Goal: Task Accomplishment & Management: Complete application form

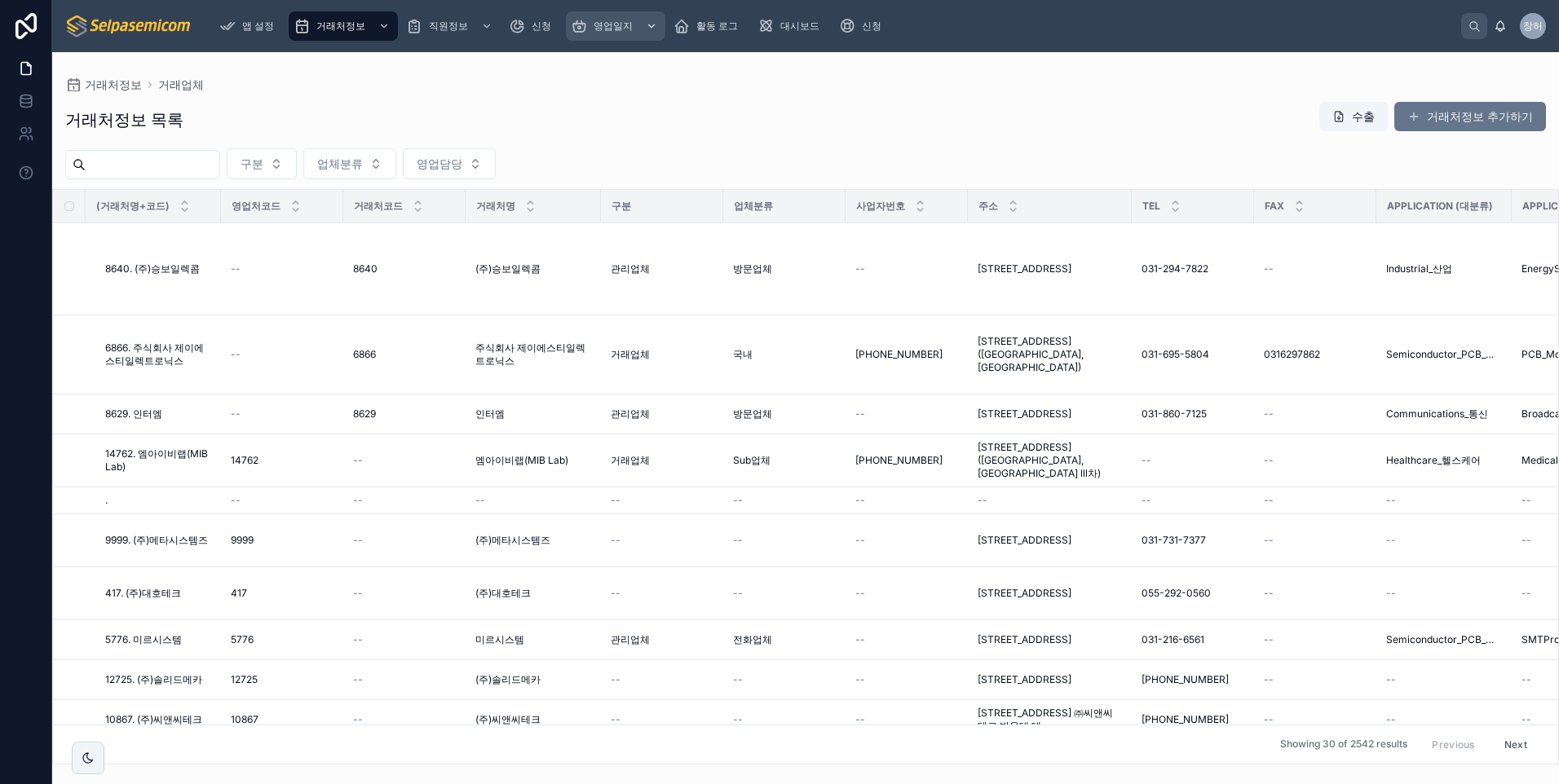
click at [625, 24] on span "영업일지" at bounding box center [613, 26] width 39 height 13
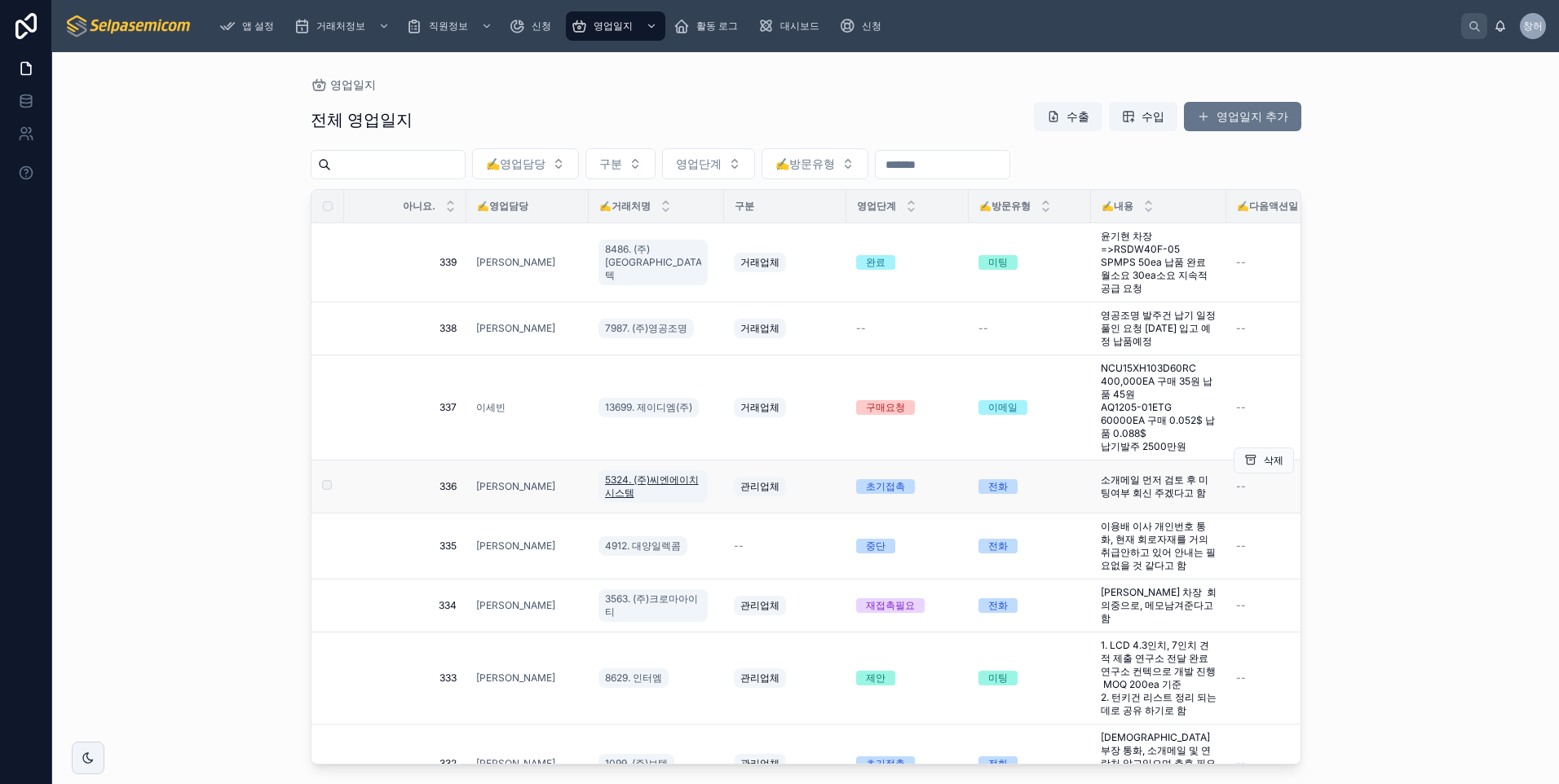
click at [625, 477] on span "5324. (주)씨엔에이치시스템" at bounding box center [653, 486] width 96 height 26
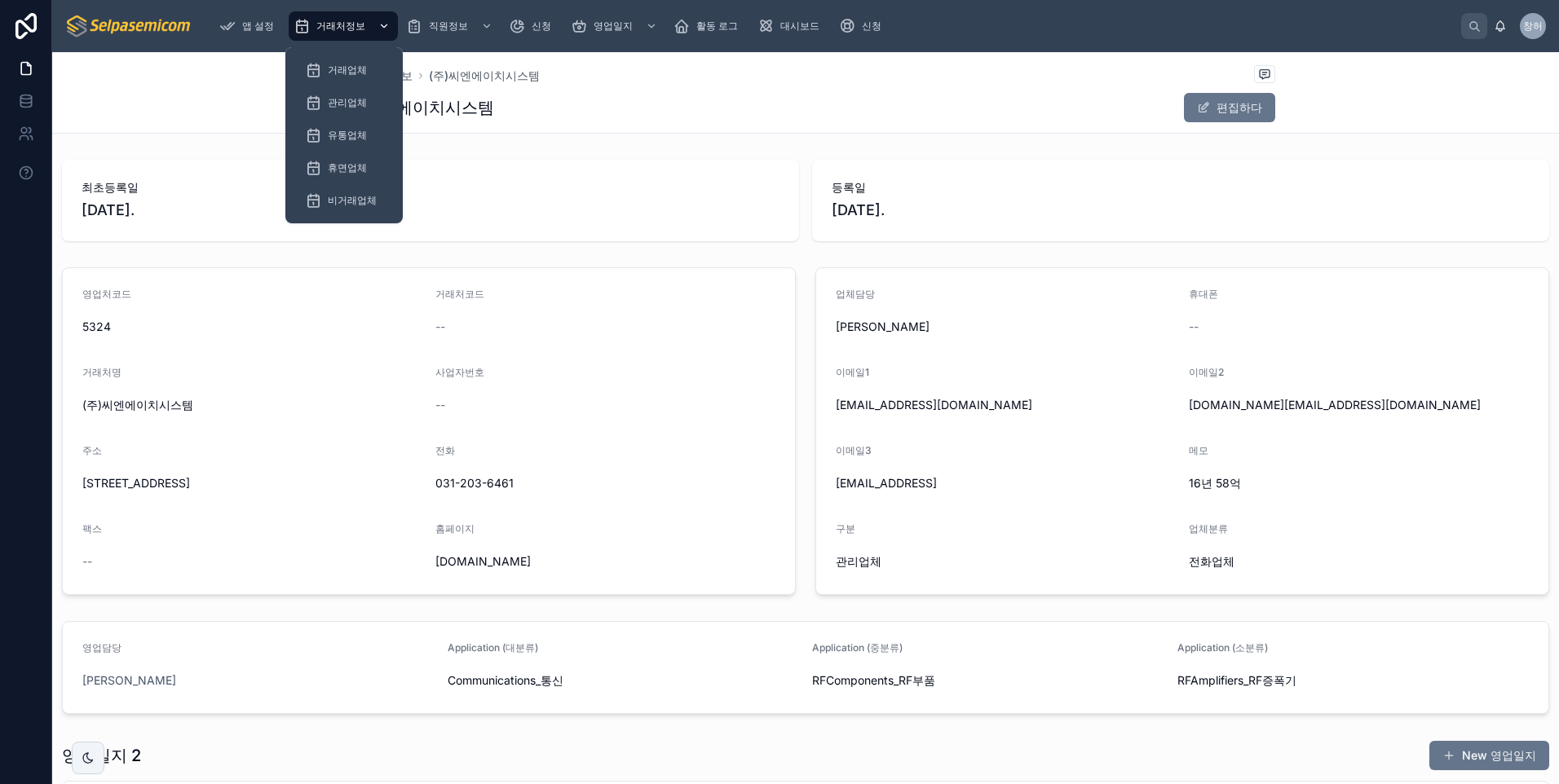
click at [343, 33] on div "거래처정보" at bounding box center [343, 26] width 99 height 26
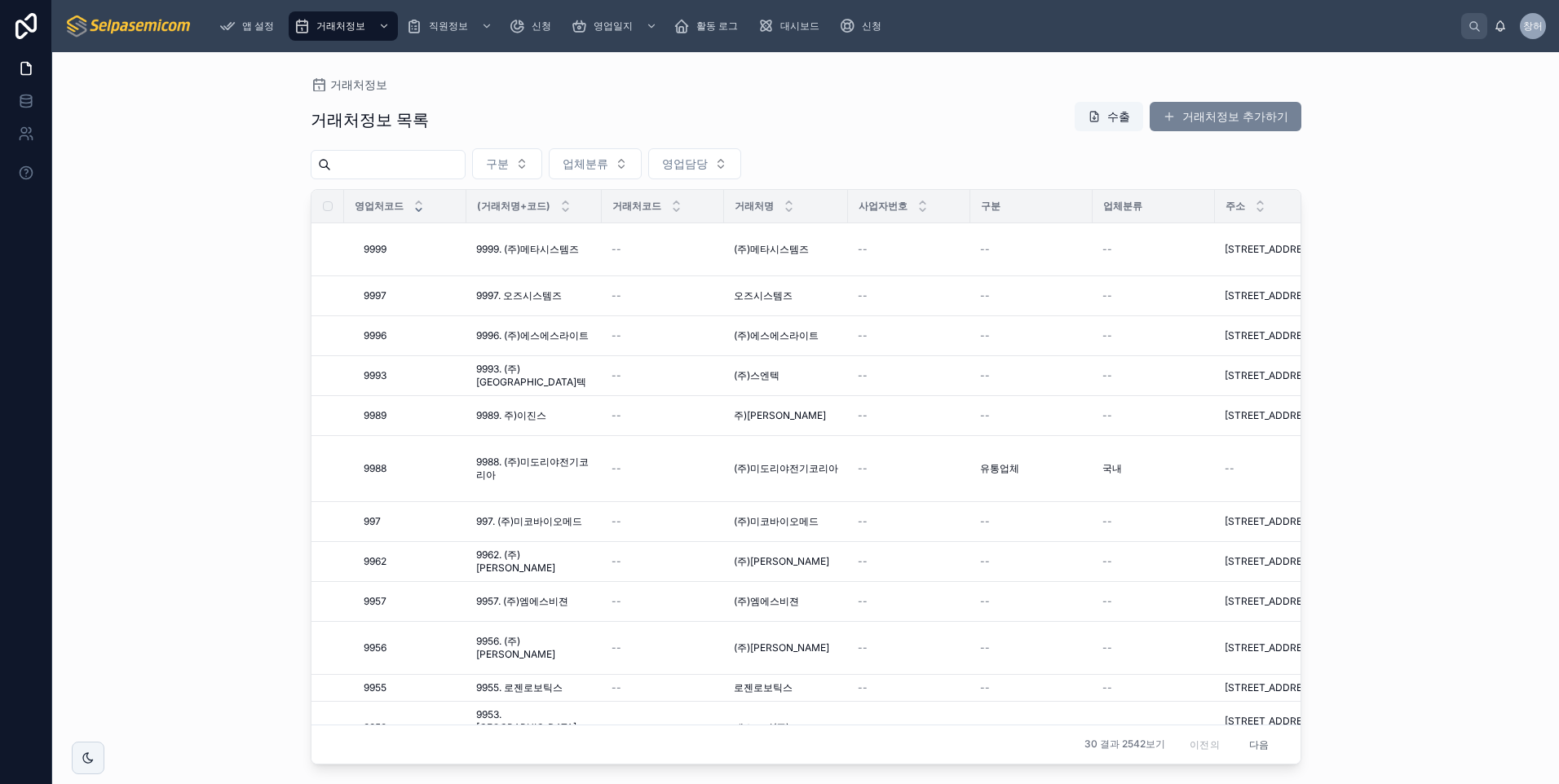
click at [1221, 114] on font "거래처정보 추가하기" at bounding box center [1235, 116] width 106 height 16
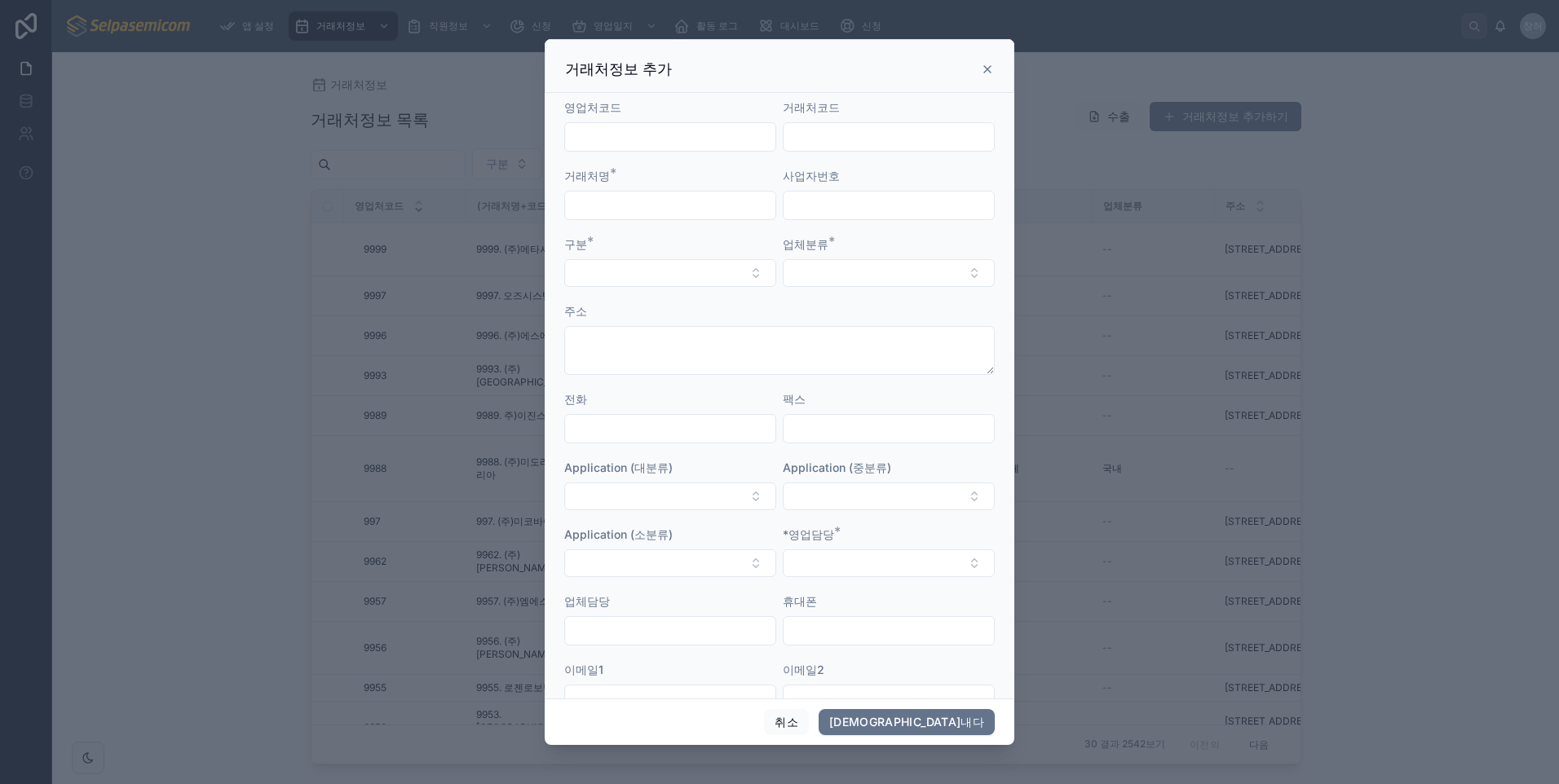
click at [675, 203] on input "text" at bounding box center [670, 205] width 211 height 23
type input "*"
type input "*******"
click at [858, 203] on input "text" at bounding box center [888, 205] width 211 height 23
type input "**********"
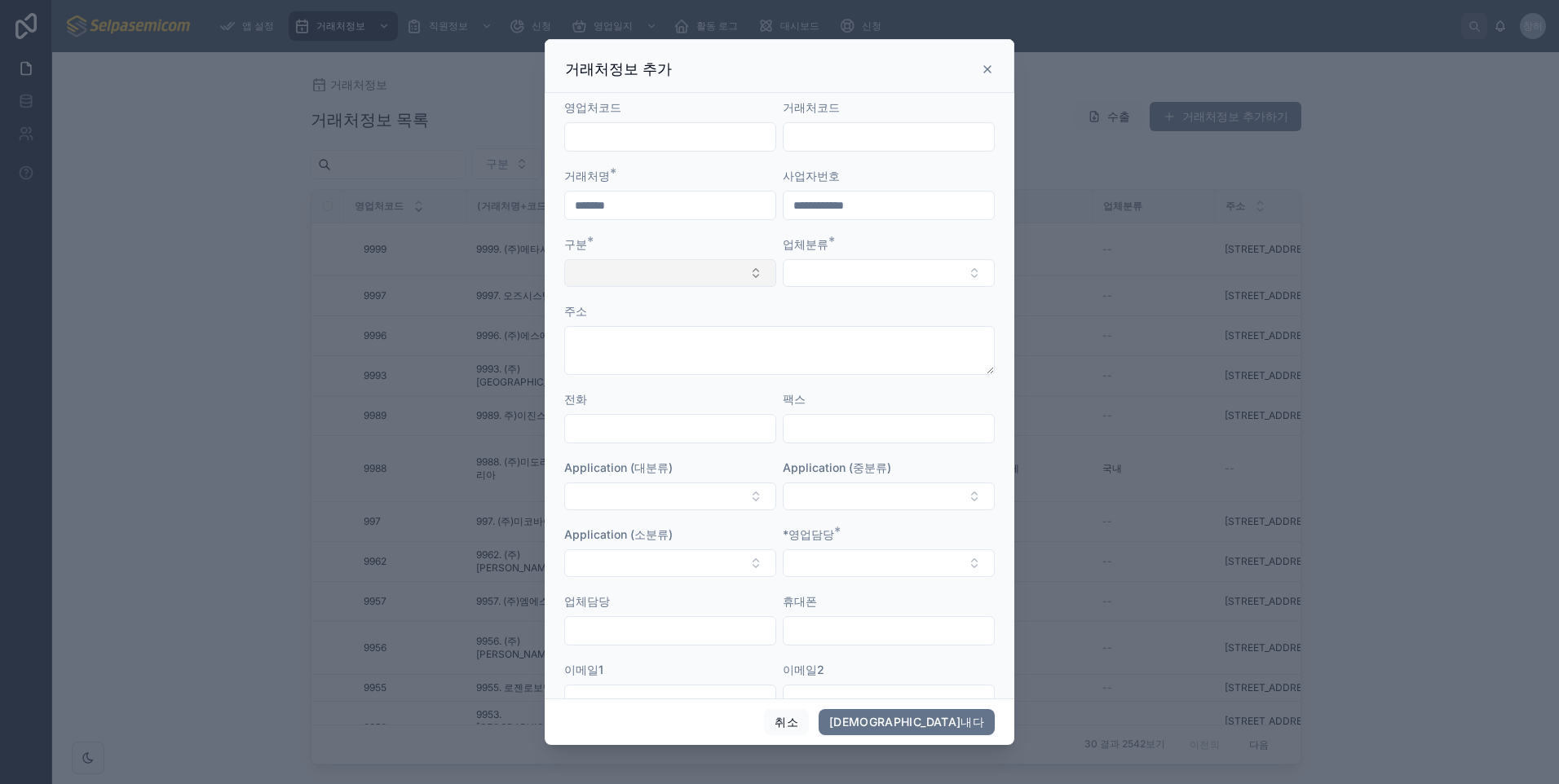
click at [708, 278] on button "선택 버튼" at bounding box center [670, 273] width 212 height 28
click at [651, 362] on div "거래업체" at bounding box center [667, 363] width 198 height 26
click at [829, 273] on button "선택 버튼" at bounding box center [888, 273] width 212 height 28
click at [813, 419] on div "국내" at bounding box center [879, 415] width 198 height 26
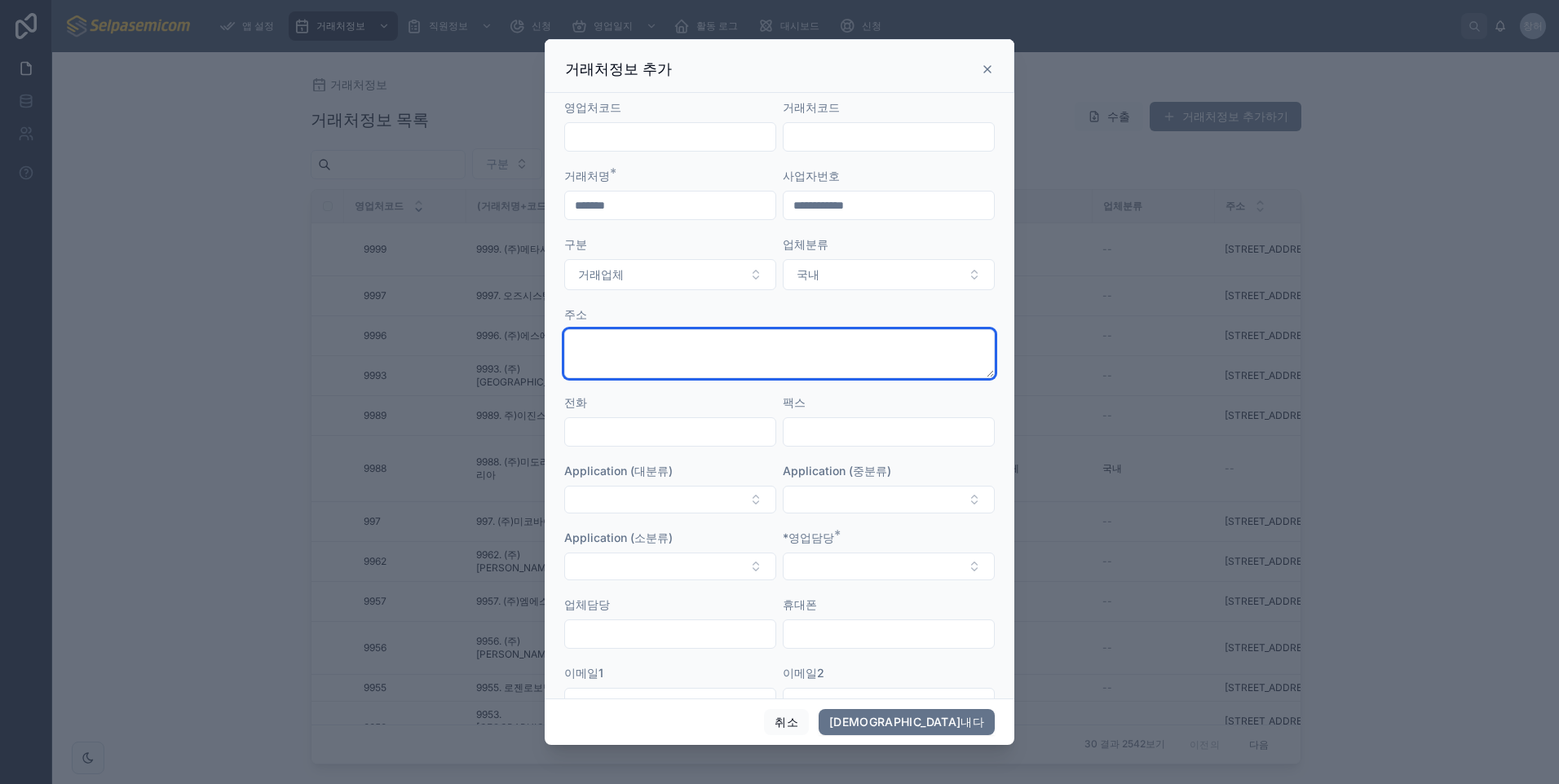
click at [674, 353] on textarea at bounding box center [779, 353] width 431 height 49
type textarea "**********"
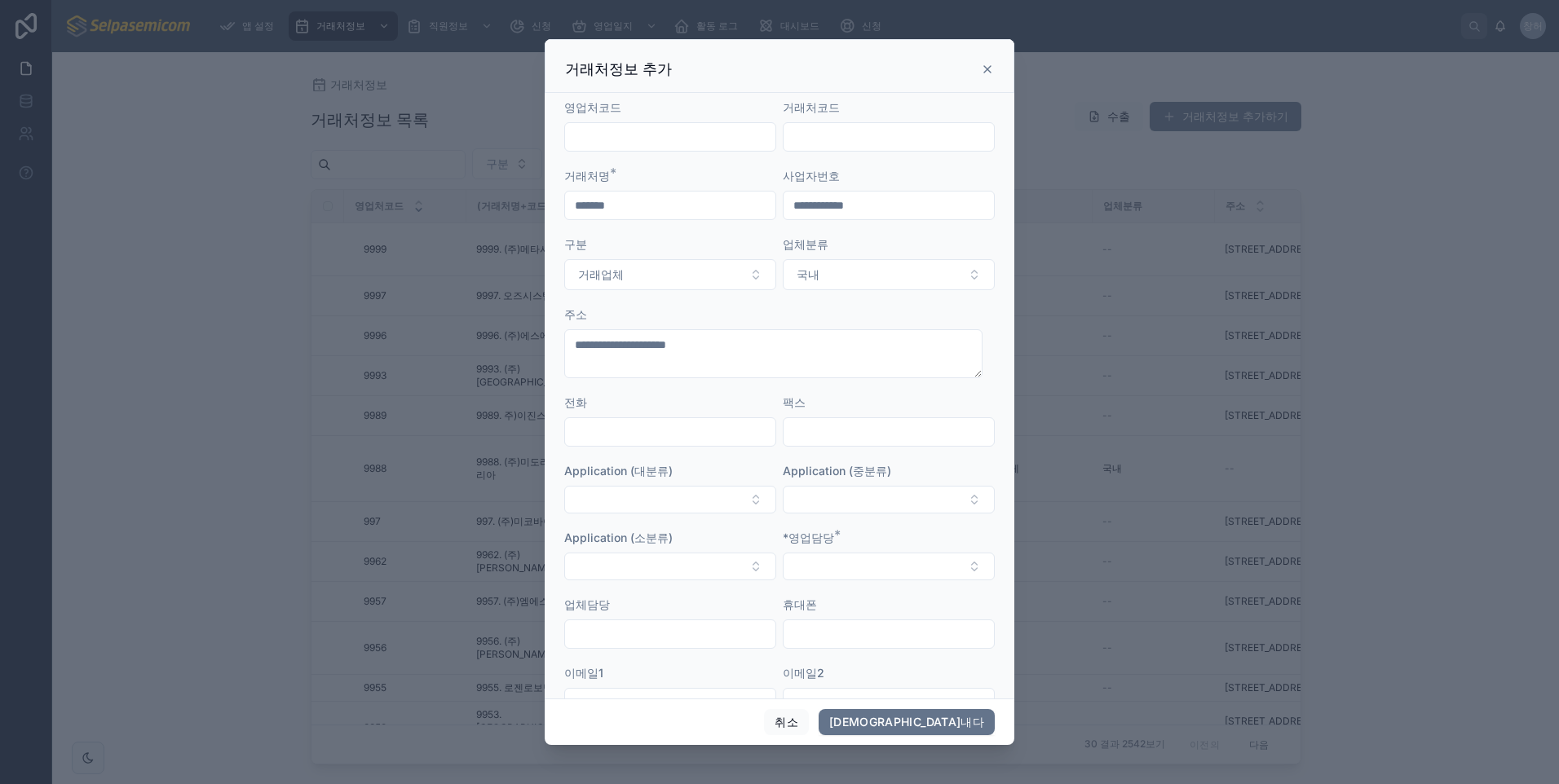
click at [637, 428] on input "text" at bounding box center [670, 432] width 211 height 23
type input "**********"
click at [699, 502] on button "선택 버튼" at bounding box center [670, 499] width 212 height 28
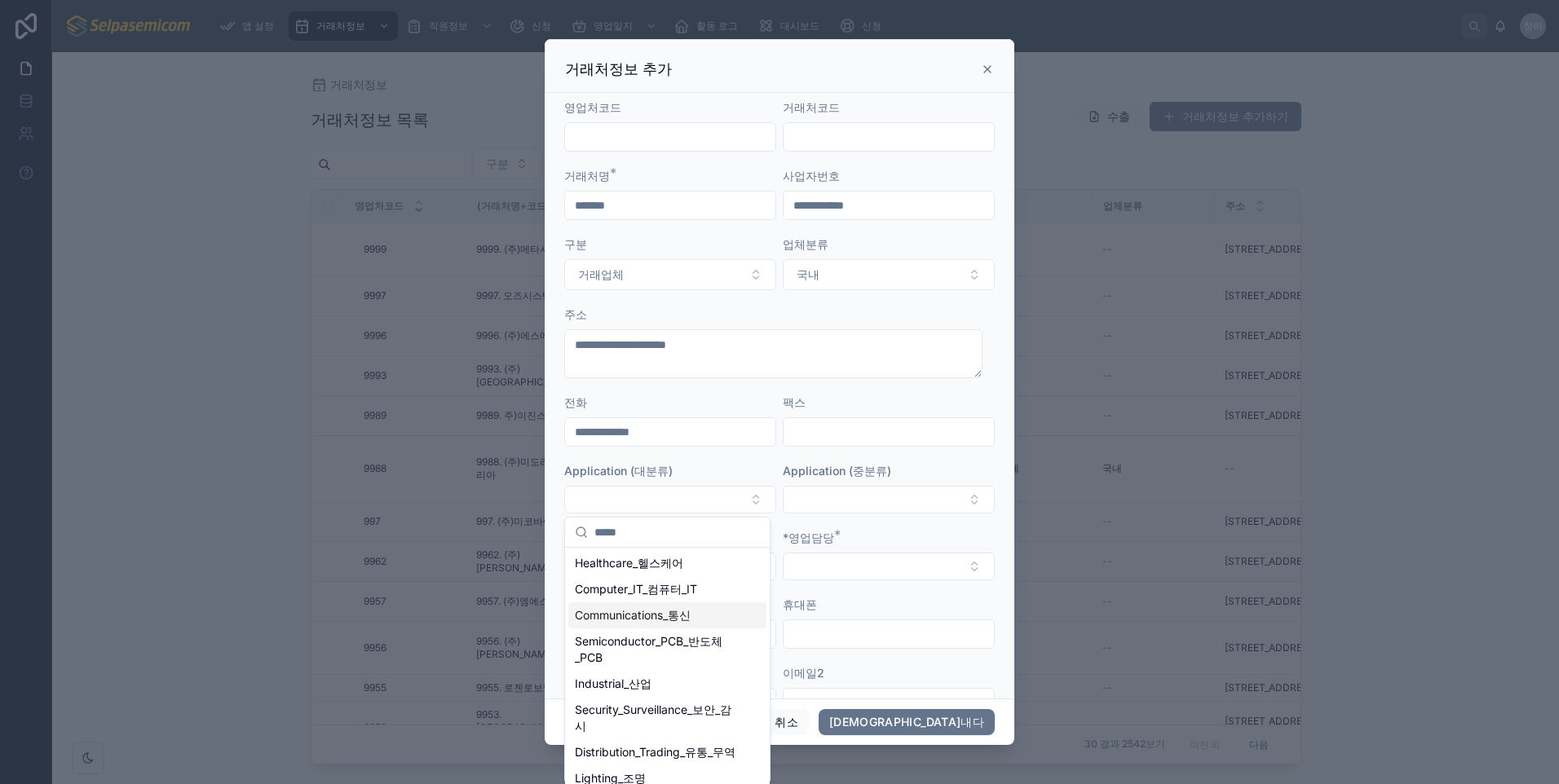
scroll to position [209, 0]
click at [720, 517] on div "ConsumerElectronics_소비자전자 Aerospace_Defense_항공우주_국방 IoT_사물인터넷 DataCenter_데이터센터 …" at bounding box center [667, 650] width 206 height 267
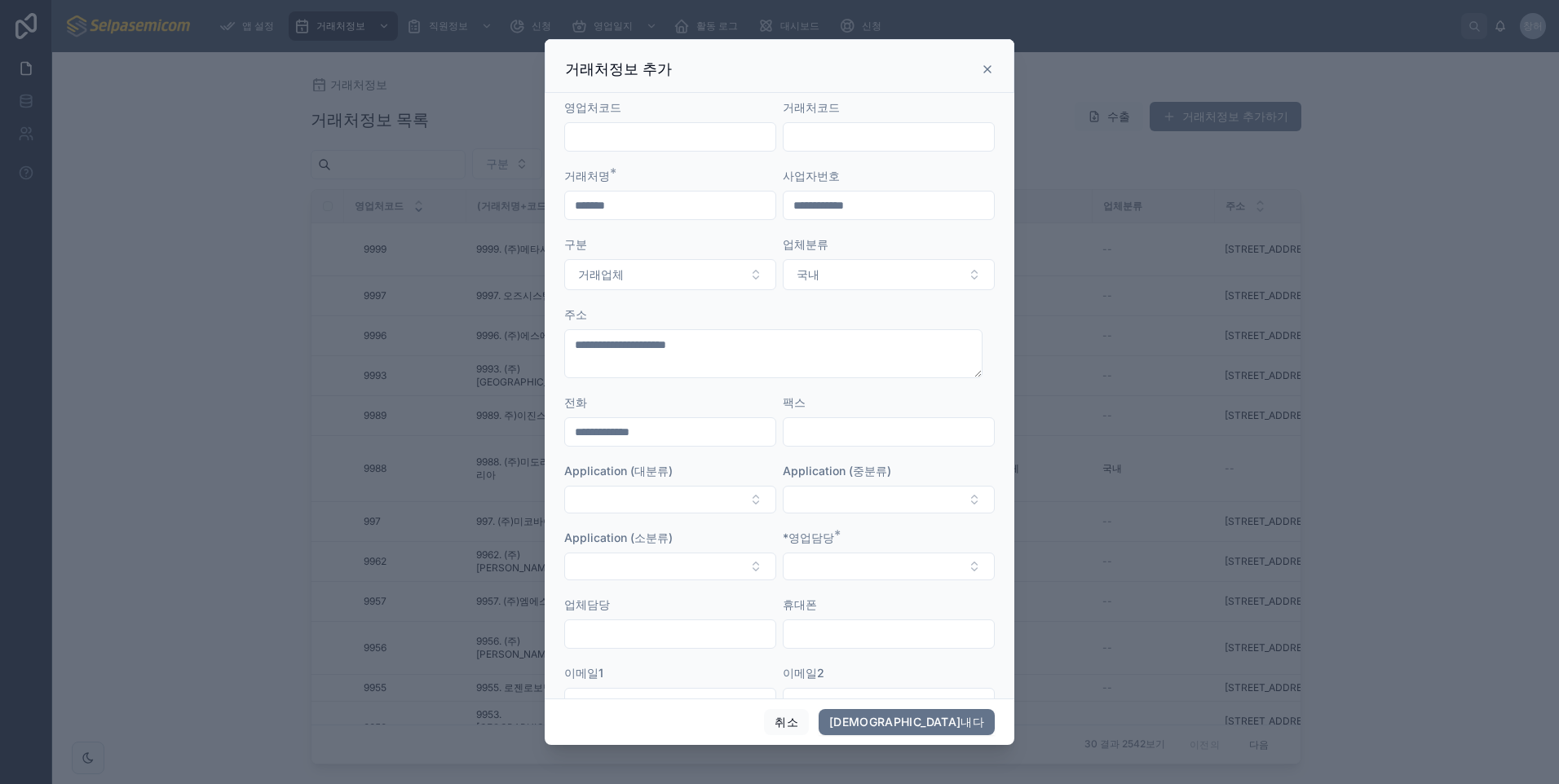
click at [648, 642] on input "text" at bounding box center [670, 634] width 211 height 23
type input "***"
drag, startPoint x: 718, startPoint y: 436, endPoint x: 670, endPoint y: 437, distance: 48.0
click at [670, 437] on input "**********" at bounding box center [670, 432] width 211 height 23
click at [819, 633] on input "text" at bounding box center [888, 634] width 211 height 23
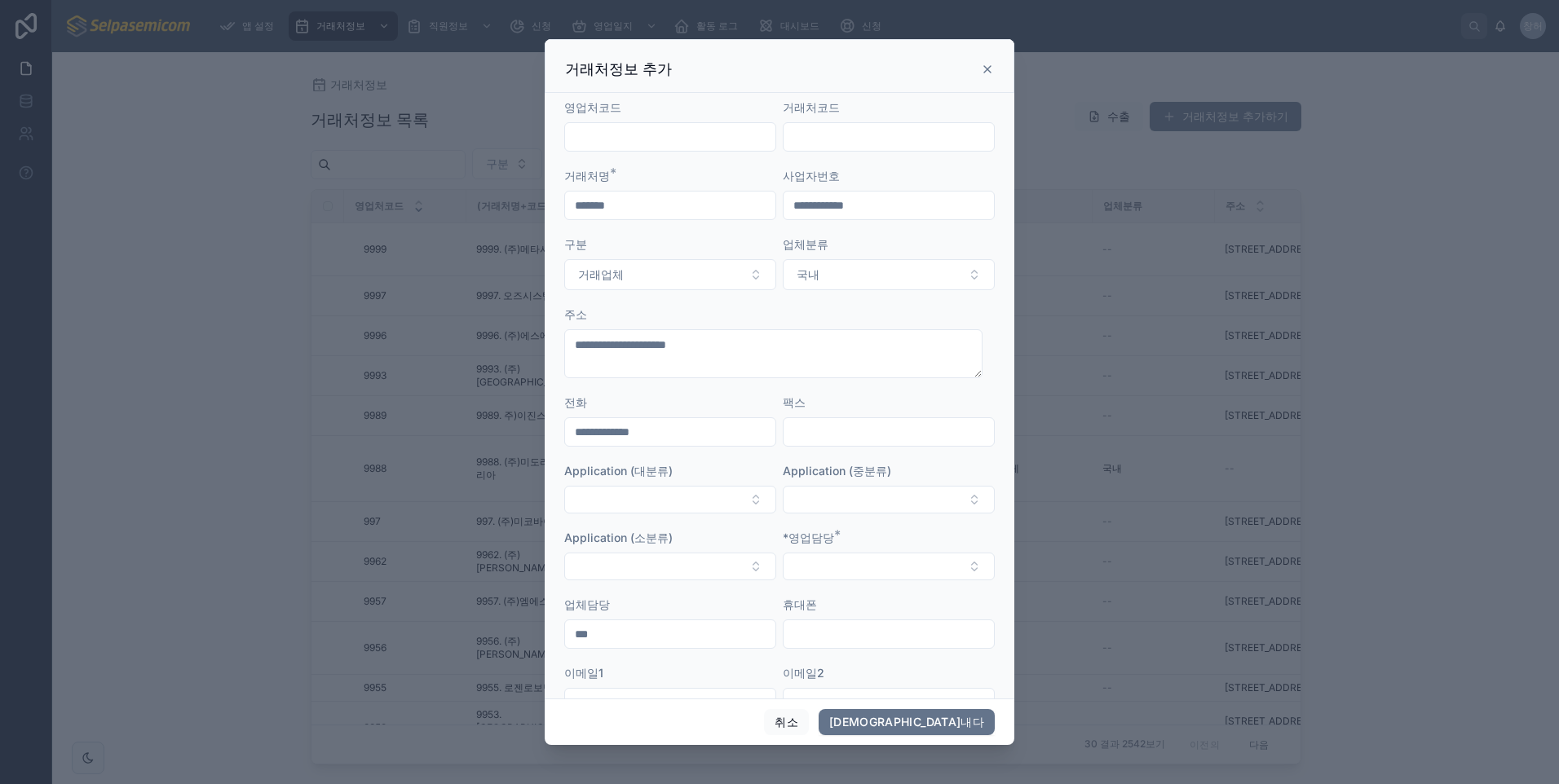
drag, startPoint x: 670, startPoint y: 441, endPoint x: 534, endPoint y: 443, distance: 136.0
click at [534, 443] on div "**********" at bounding box center [779, 392] width 1559 height 784
click at [847, 637] on input "text" at bounding box center [888, 634] width 211 height 23
paste input "**********"
type input "**********"
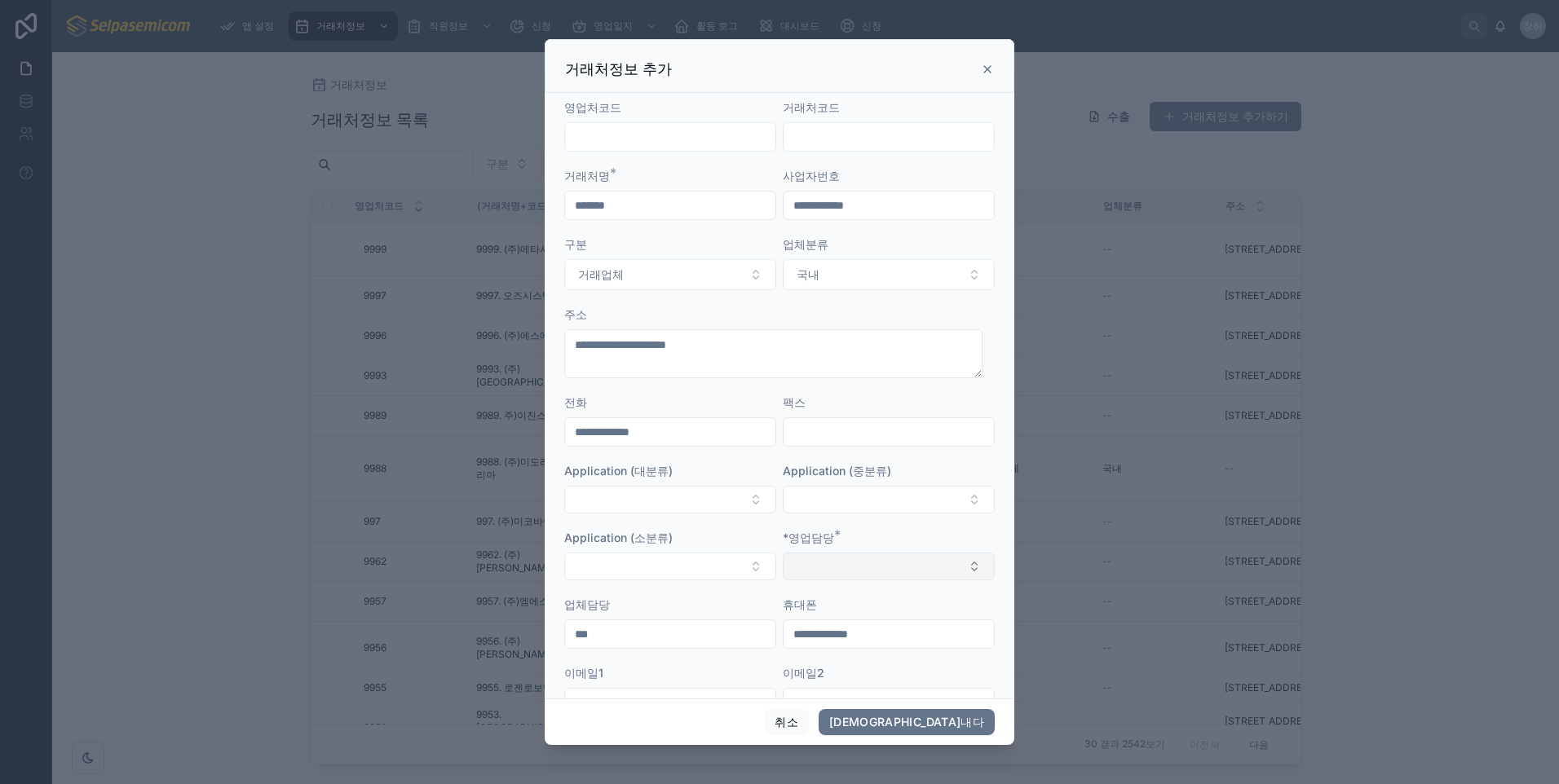
click at [830, 559] on button "선택 버튼" at bounding box center [888, 566] width 212 height 28
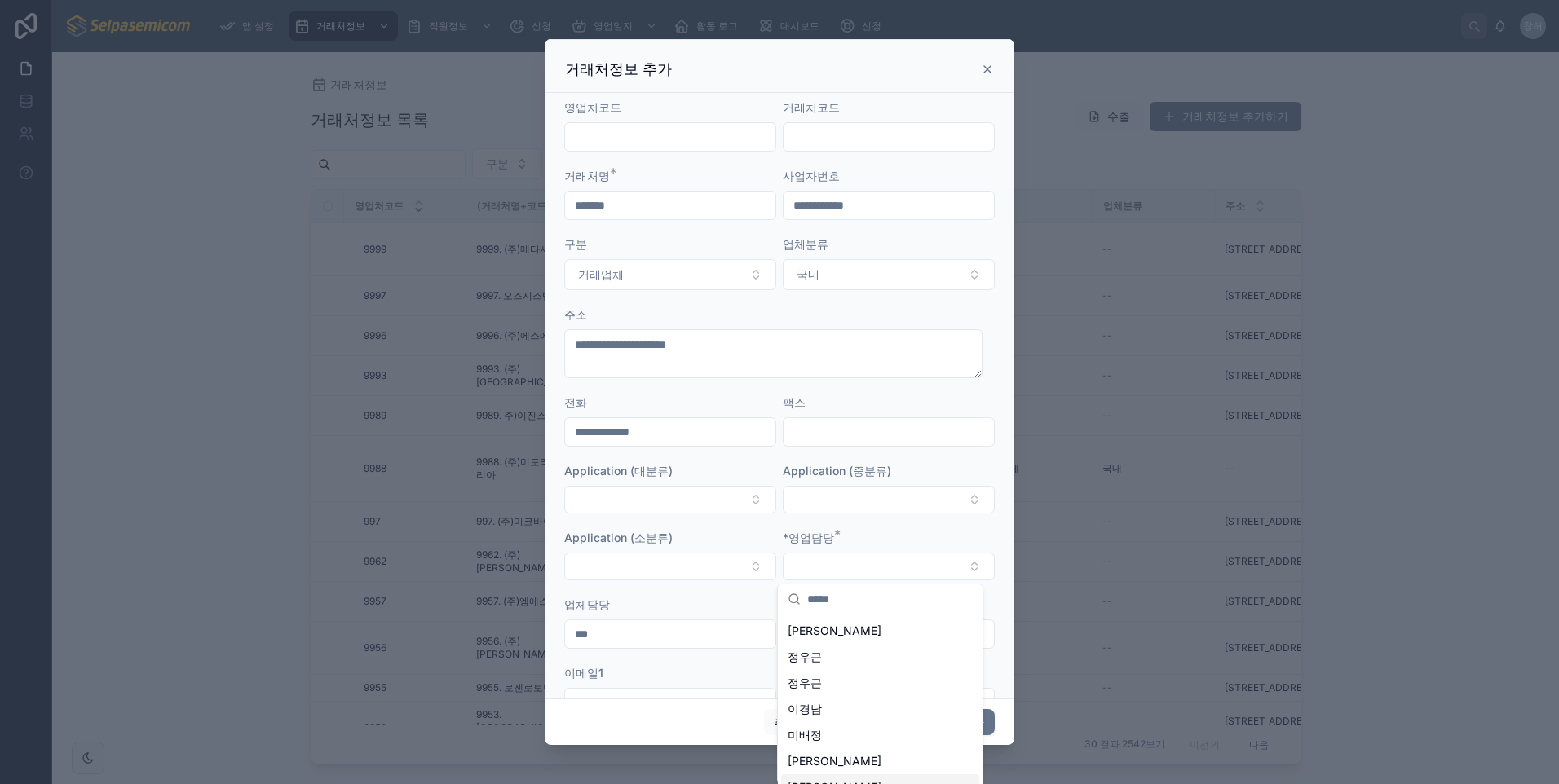
scroll to position [75, 0]
click at [841, 600] on input "text" at bounding box center [890, 598] width 165 height 29
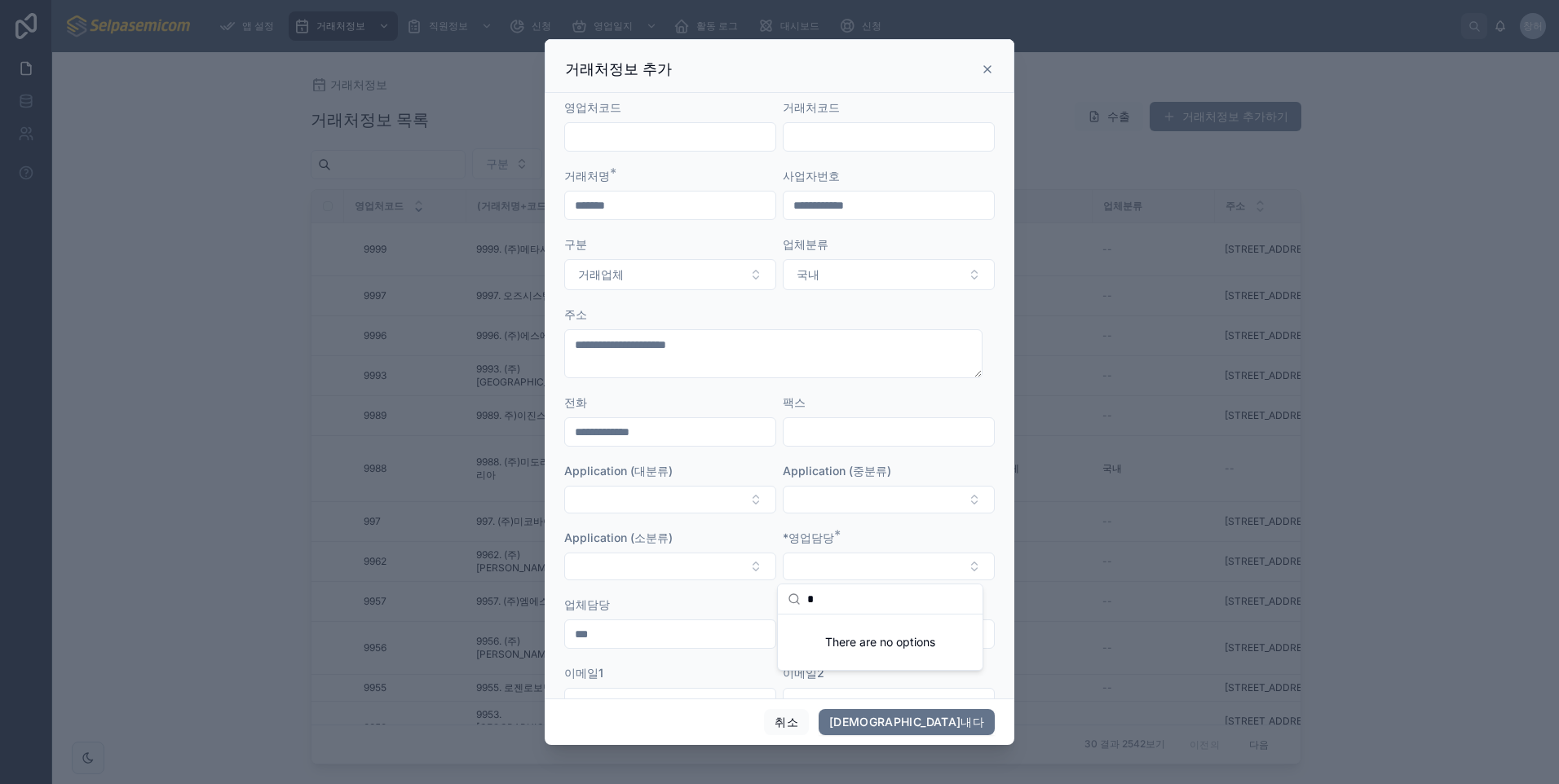
scroll to position [0, 0]
type input "***"
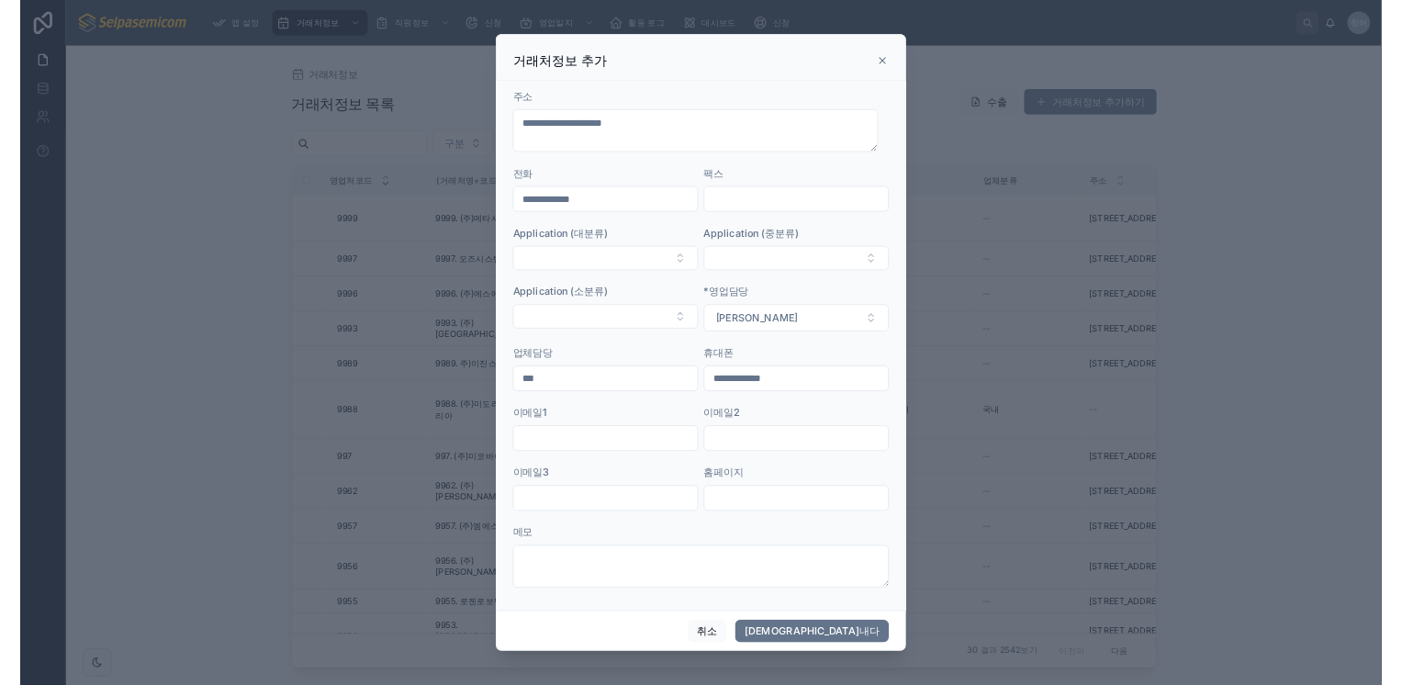
scroll to position [234, 0]
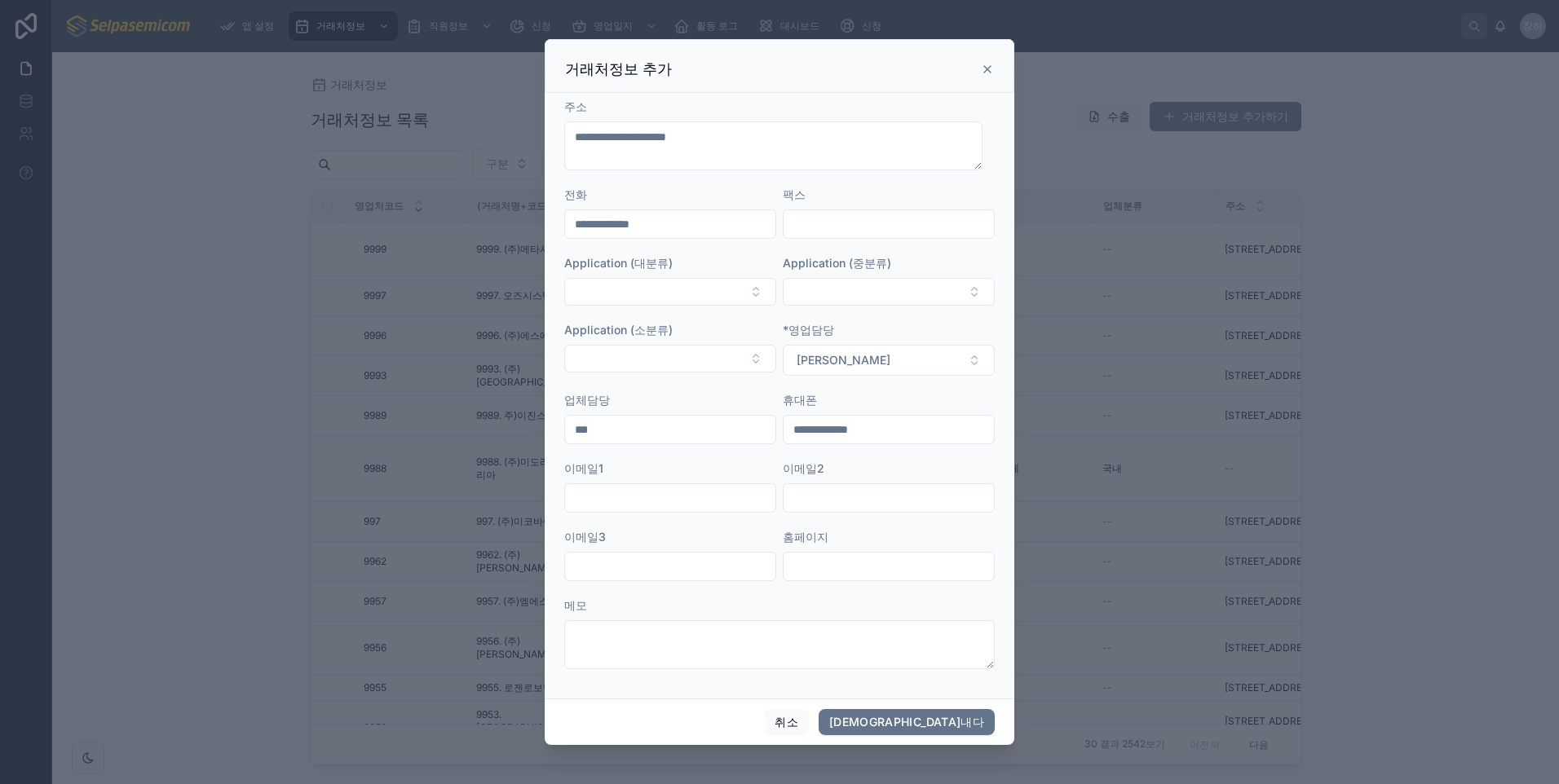
drag, startPoint x: 608, startPoint y: 502, endPoint x: 640, endPoint y: 496, distance: 32.6
click at [608, 502] on input "text" at bounding box center [670, 498] width 211 height 23
paste input "**********"
type input "**********"
click at [877, 498] on input "text" at bounding box center [888, 498] width 211 height 23
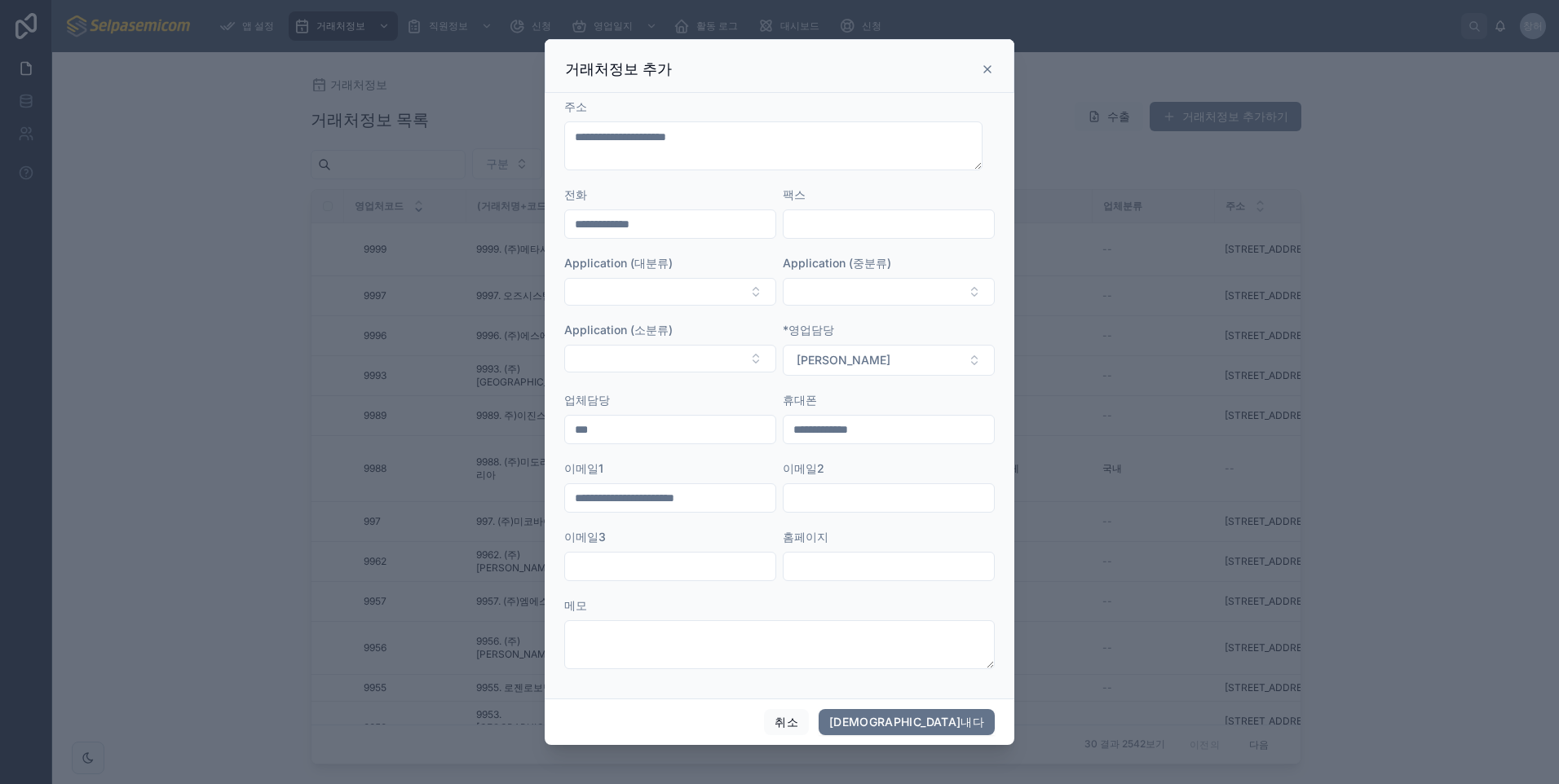
paste input "**********"
type input "**********"
click at [688, 566] on input "text" at bounding box center [670, 566] width 211 height 23
paste input "**********"
type input "**********"
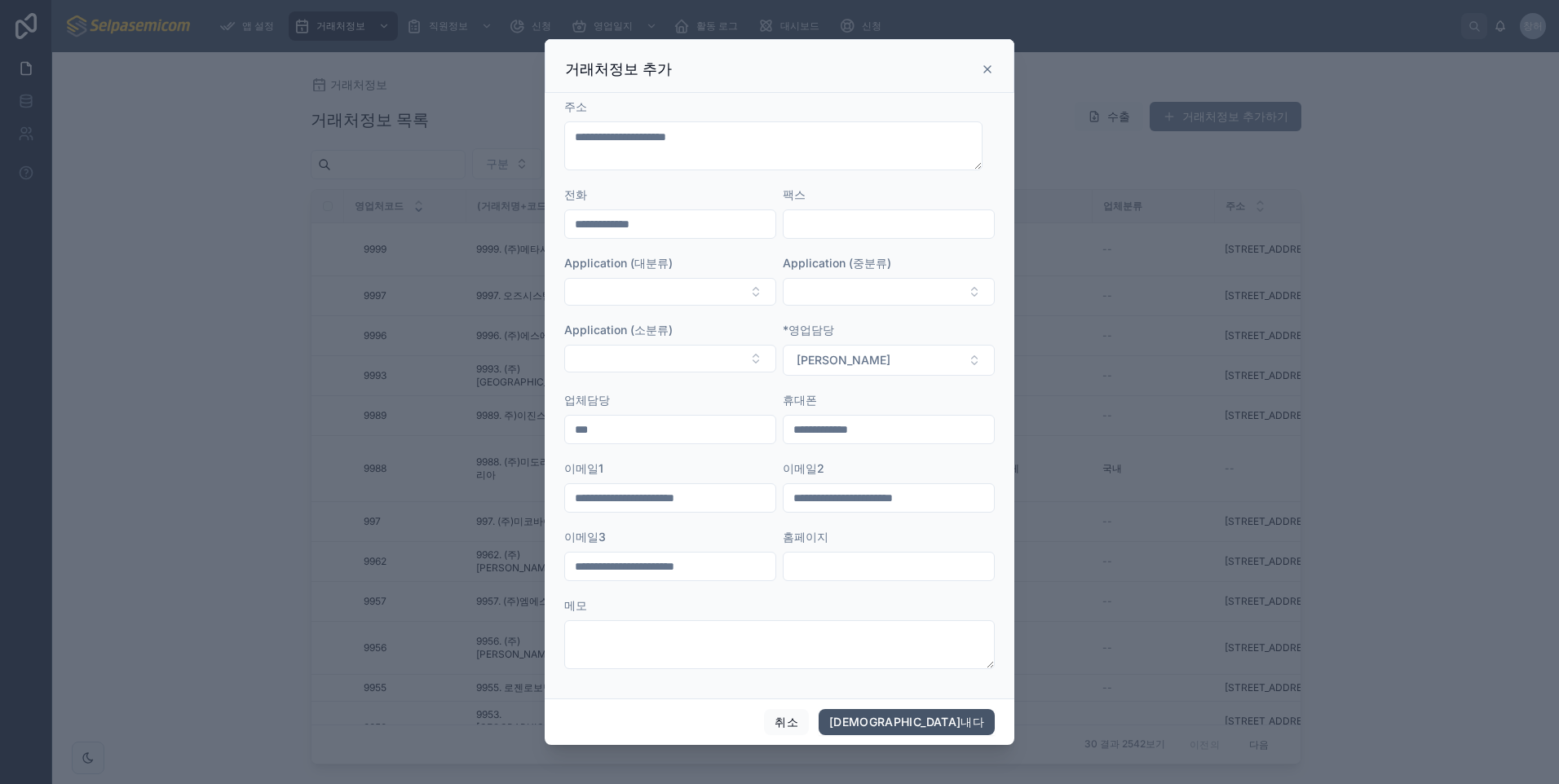
click at [979, 724] on button "[DEMOGRAPHIC_DATA]내다" at bounding box center [906, 721] width 176 height 26
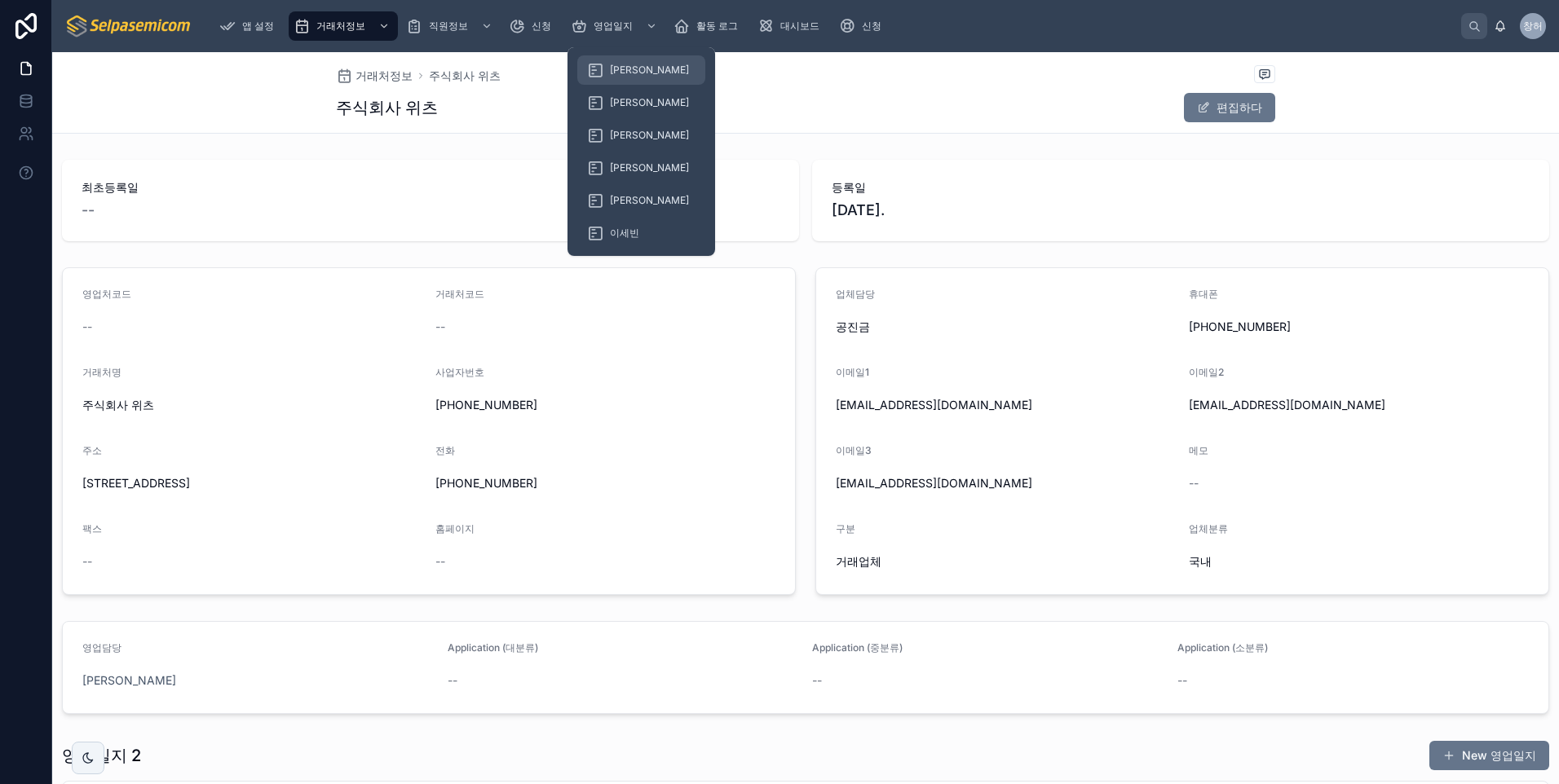
click at [624, 61] on div "[PERSON_NAME]" at bounding box center [641, 69] width 108 height 26
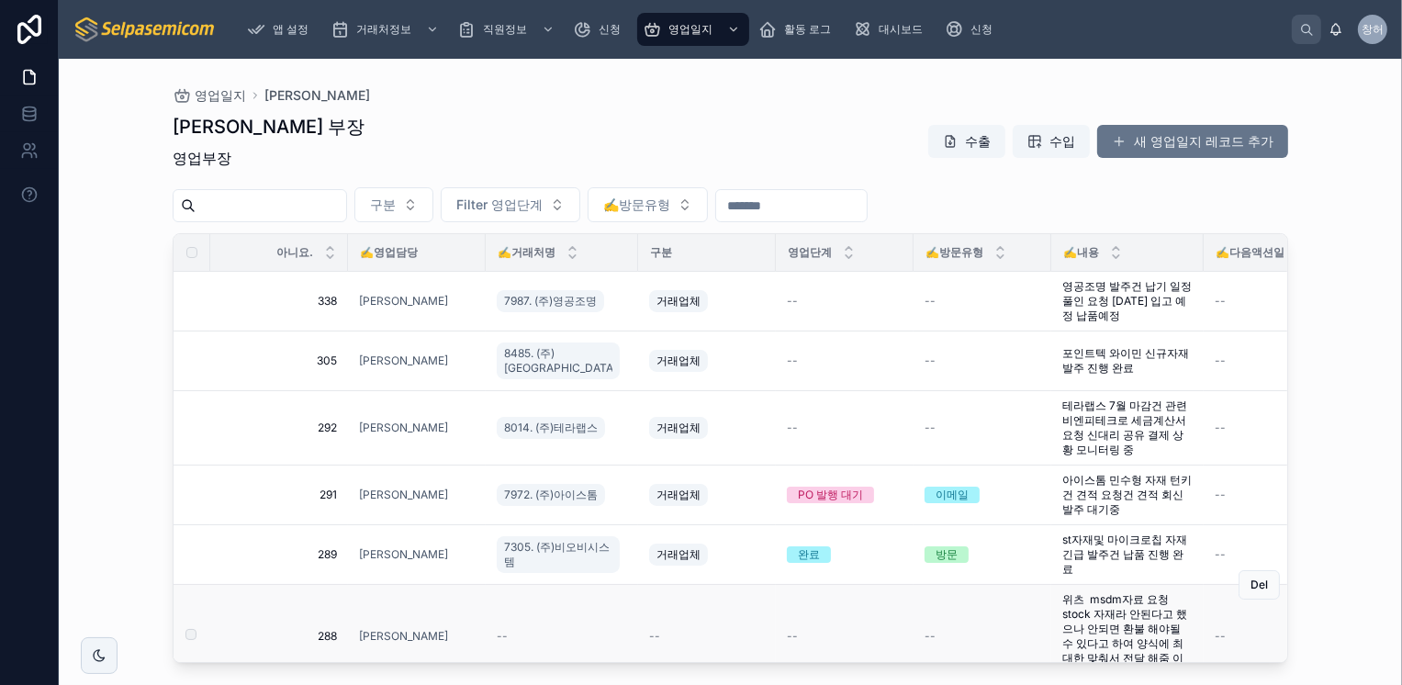
click at [521, 629] on div "--" at bounding box center [562, 636] width 130 height 15
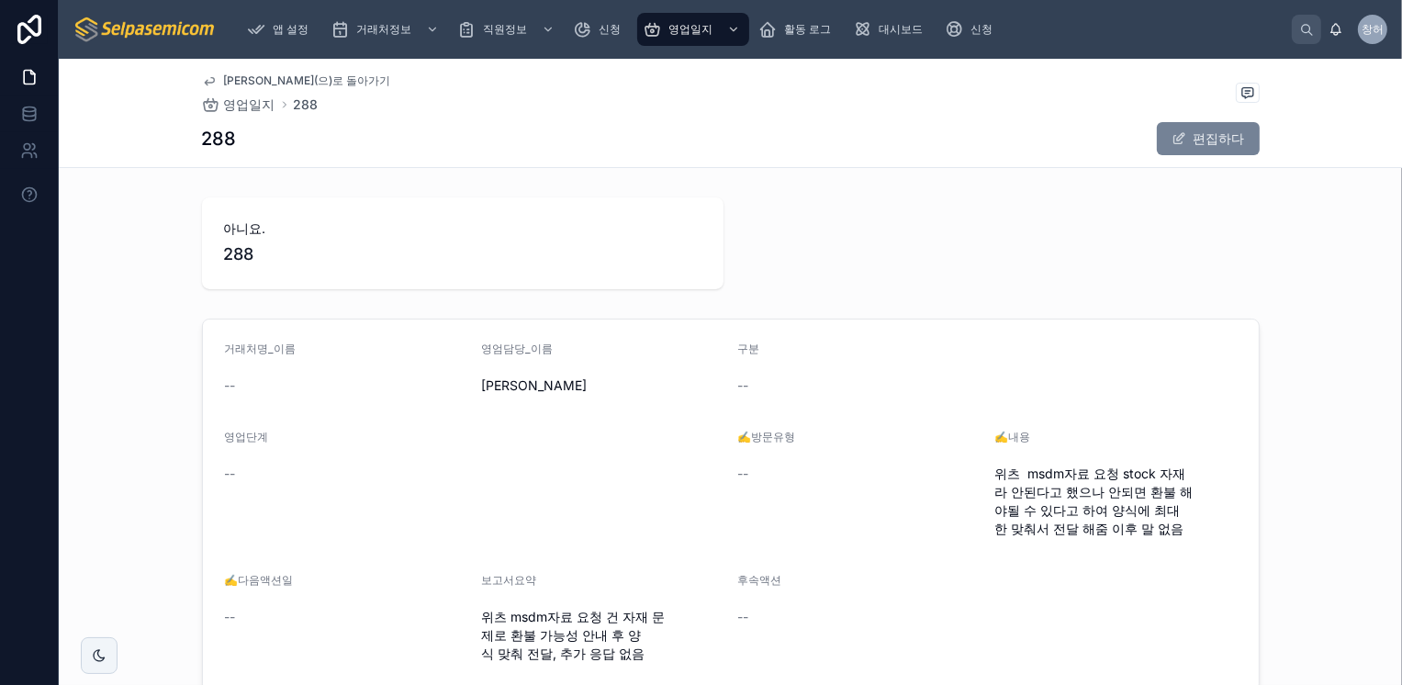
click at [1171, 140] on span at bounding box center [1178, 138] width 15 height 15
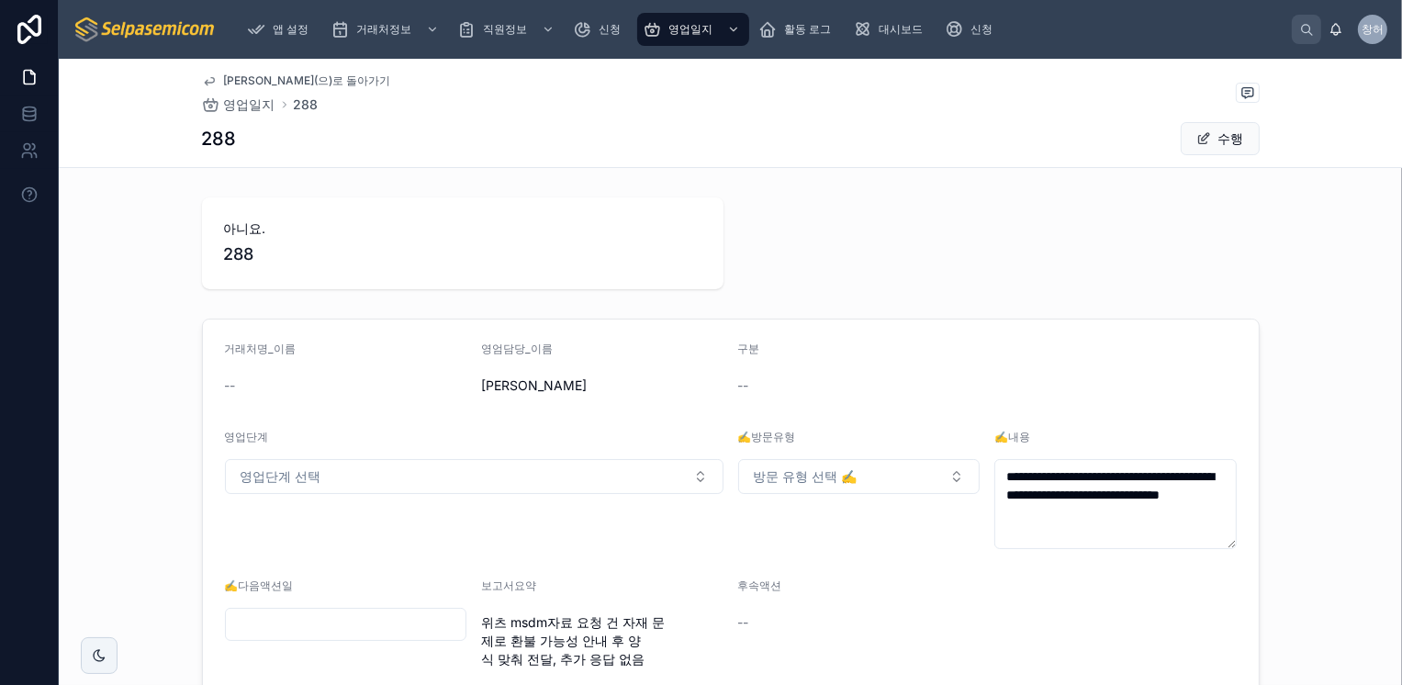
click at [225, 385] on span "--" at bounding box center [230, 385] width 11 height 18
drag, startPoint x: 235, startPoint y: 379, endPoint x: 186, endPoint y: 384, distance: 48.9
click at [186, 384] on div "**********" at bounding box center [730, 507] width 1343 height 393
drag, startPoint x: 186, startPoint y: 384, endPoint x: 275, endPoint y: 402, distance: 90.9
click at [275, 402] on form "**********" at bounding box center [730, 507] width 1055 height 376
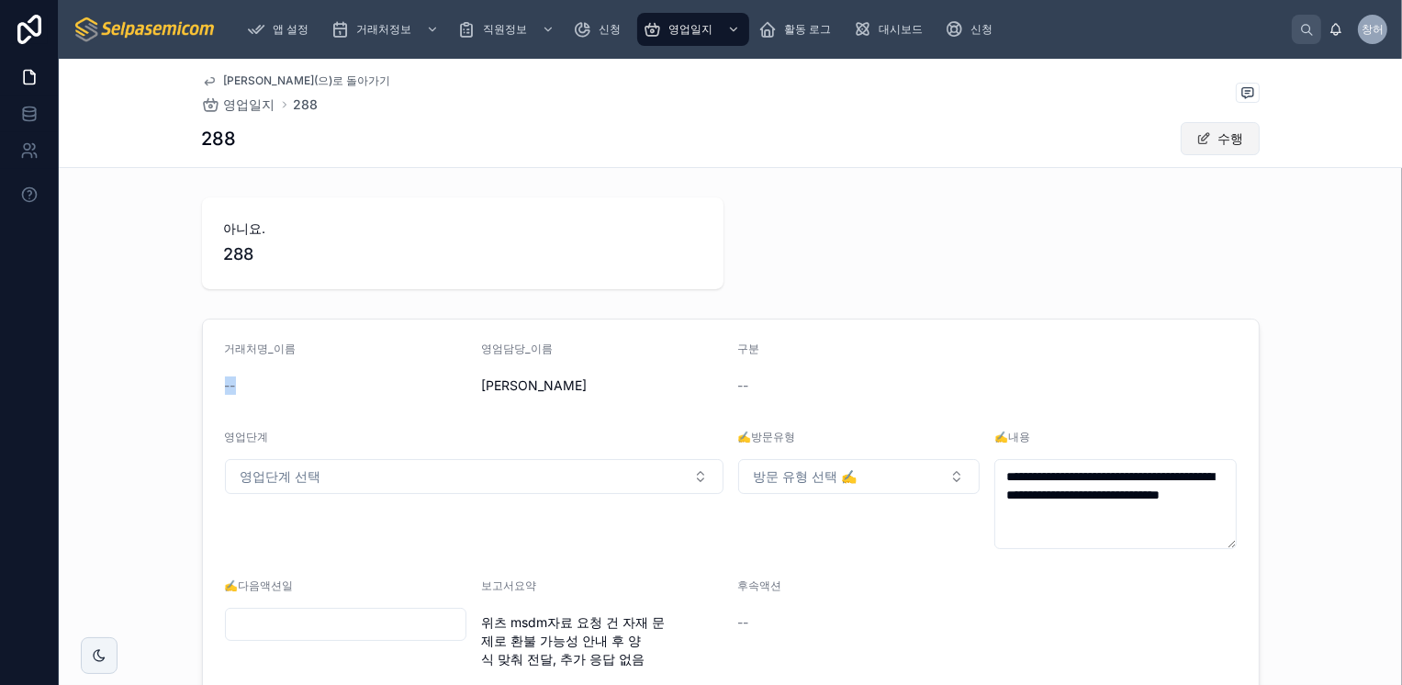
click at [1218, 145] on font "수행" at bounding box center [1231, 138] width 26 height 18
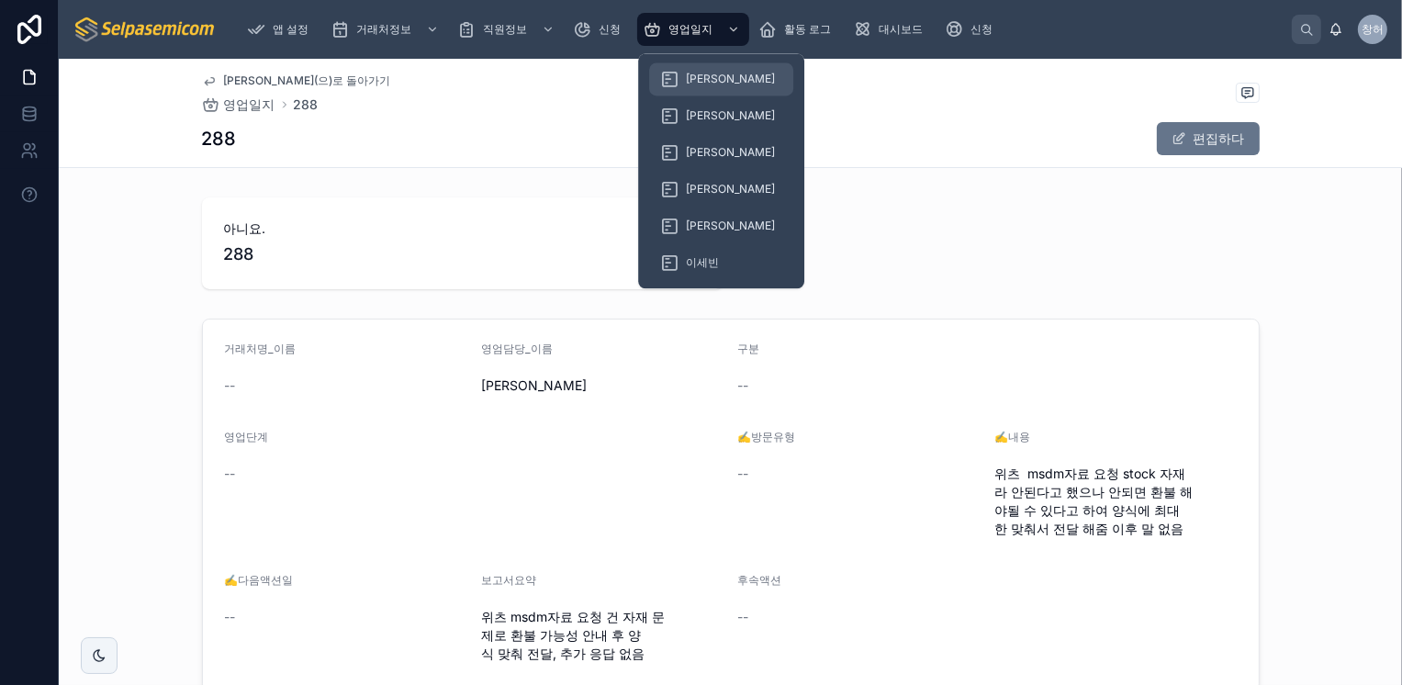
drag, startPoint x: 734, startPoint y: 32, endPoint x: 696, endPoint y: 85, distance: 65.7
click at [734, 32] on icon "스크롤 가능한 콘텐츠" at bounding box center [733, 29] width 13 height 13
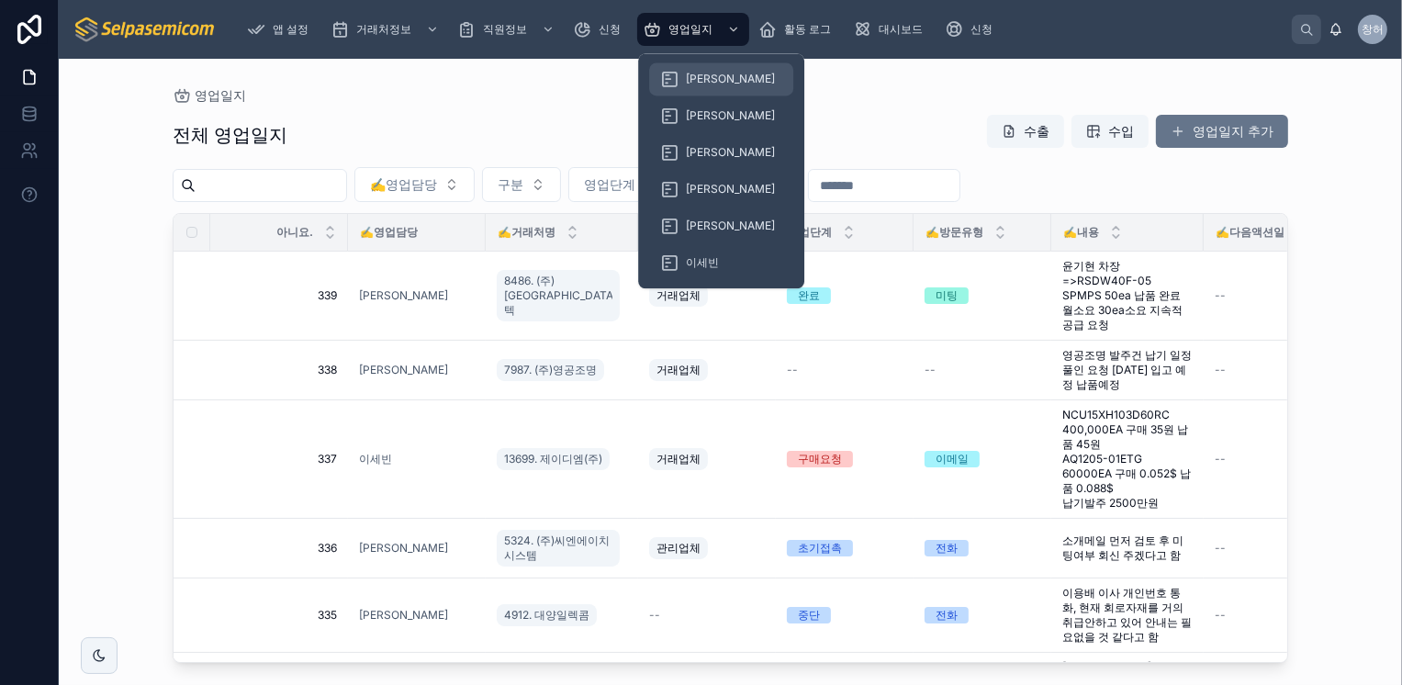
click at [696, 83] on span "[PERSON_NAME]" at bounding box center [730, 79] width 89 height 15
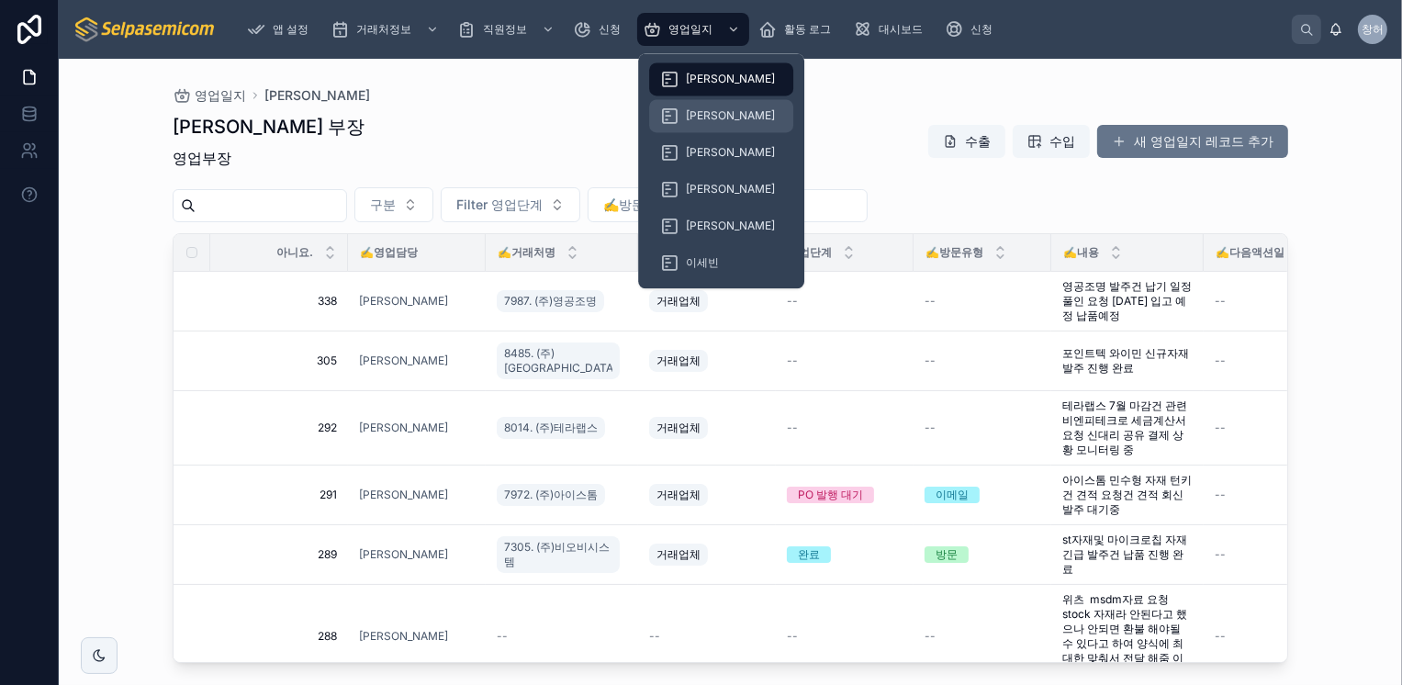
click at [709, 112] on span "[PERSON_NAME]" at bounding box center [730, 115] width 89 height 15
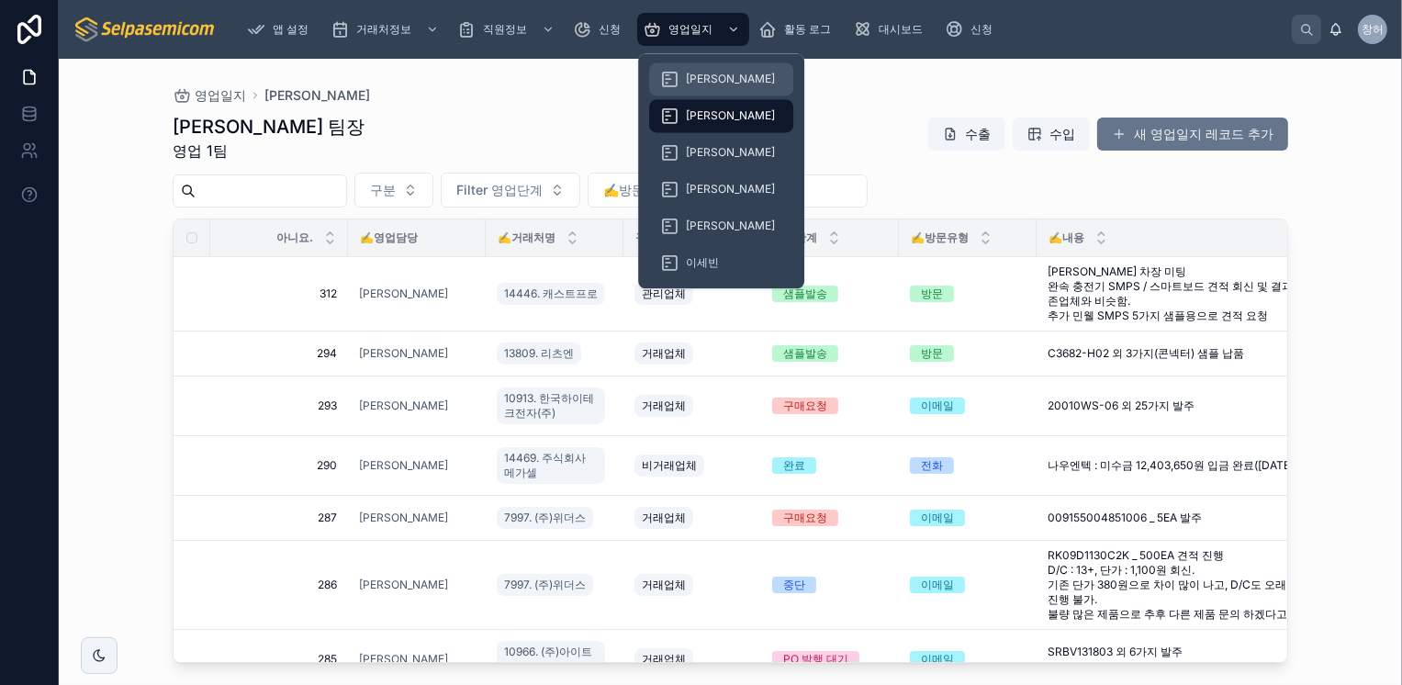
click at [716, 89] on div "[PERSON_NAME]" at bounding box center [721, 78] width 122 height 29
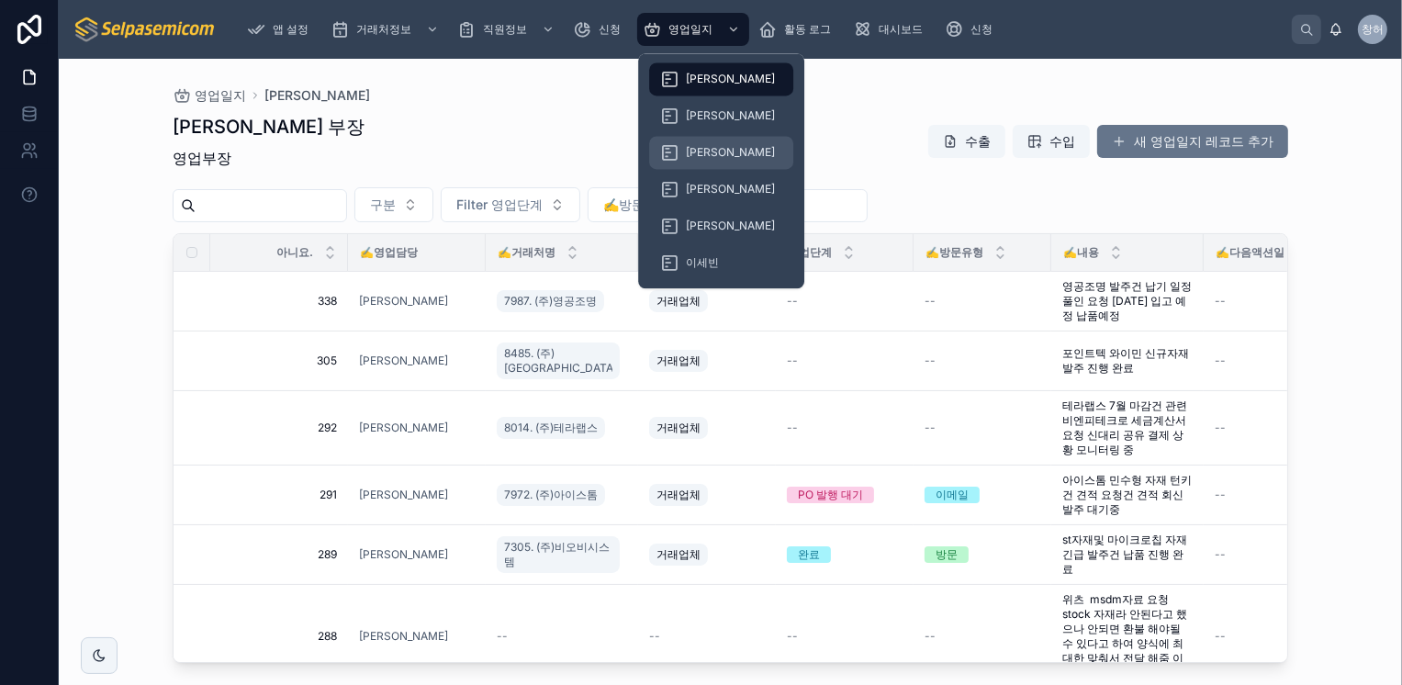
click at [723, 155] on div "[PERSON_NAME]" at bounding box center [721, 152] width 122 height 29
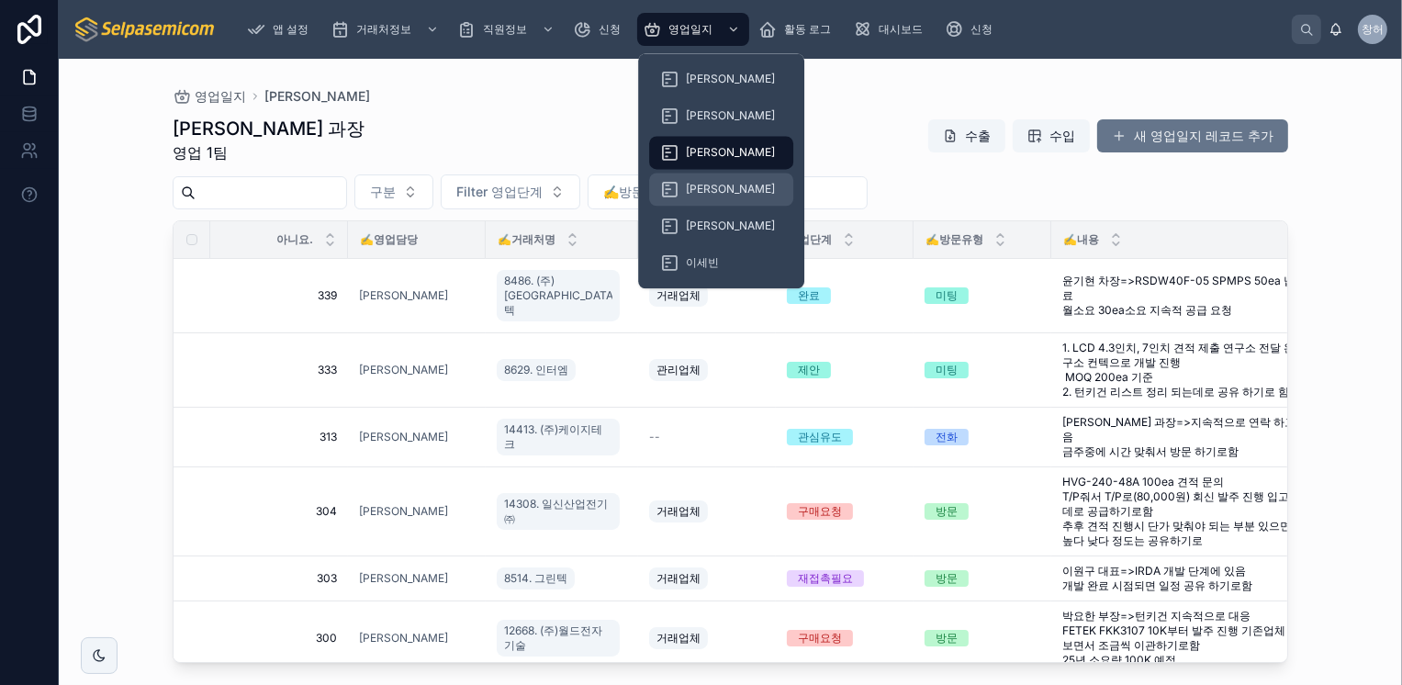
click at [714, 191] on span "[PERSON_NAME]" at bounding box center [730, 189] width 89 height 15
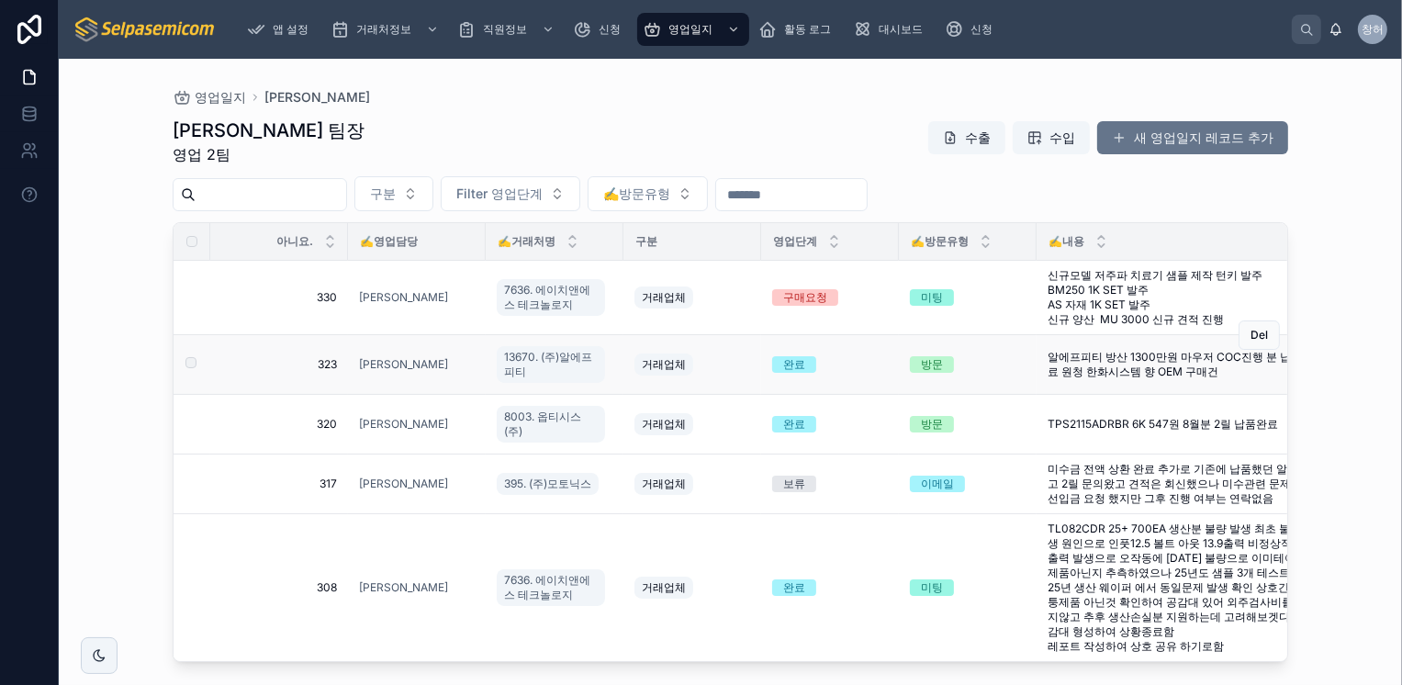
scroll to position [11, 0]
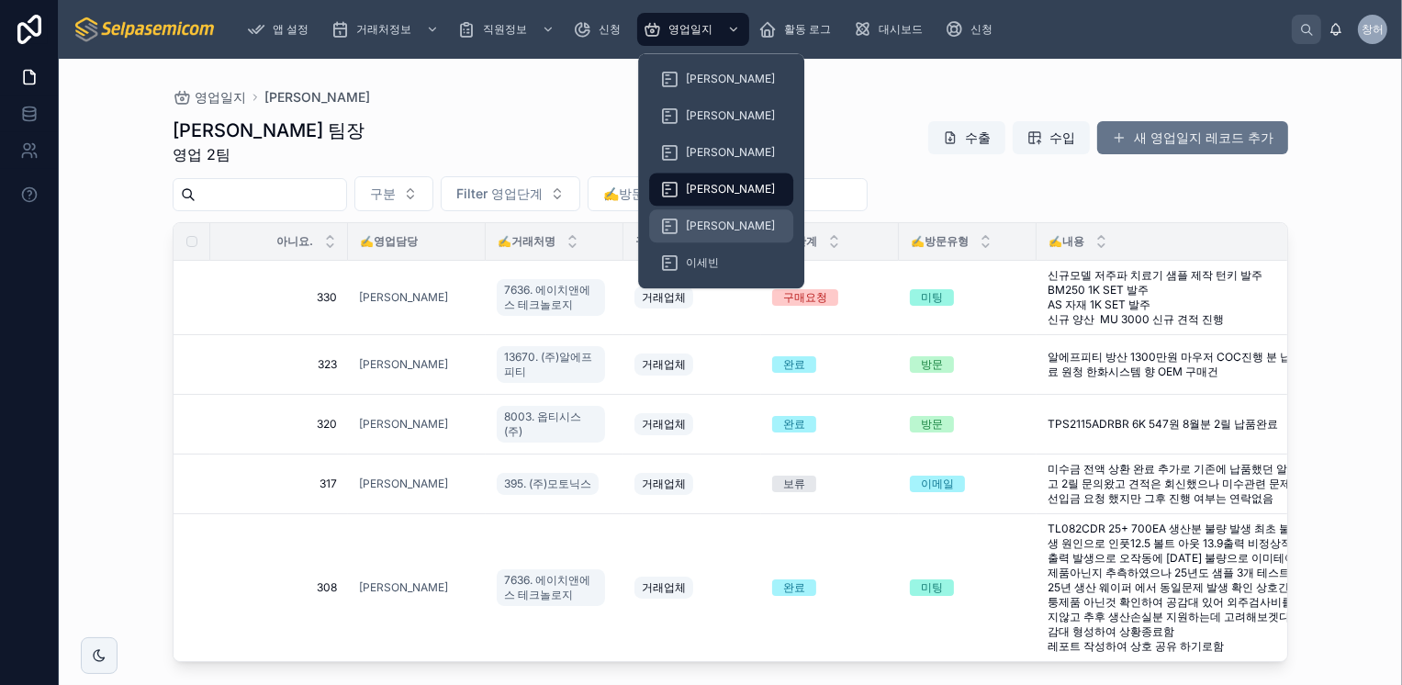
click at [704, 224] on span "[PERSON_NAME]" at bounding box center [730, 225] width 89 height 15
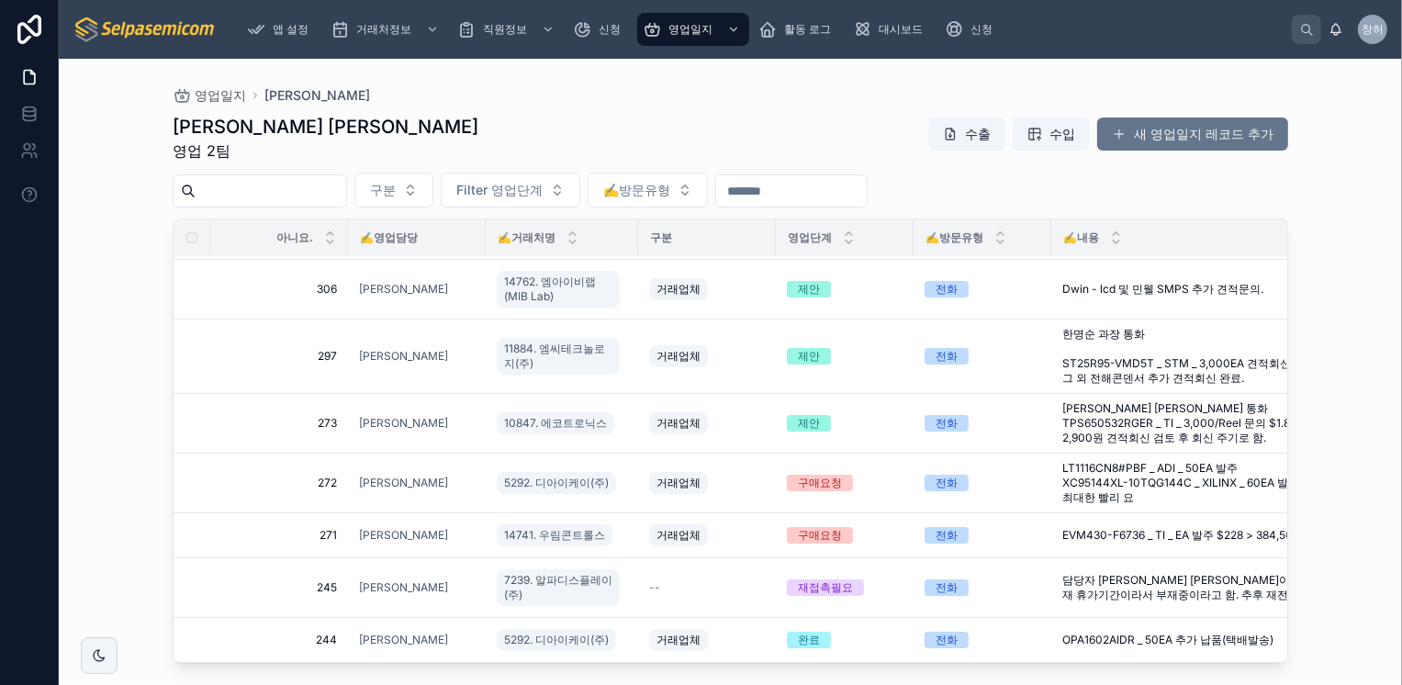
scroll to position [1022, 0]
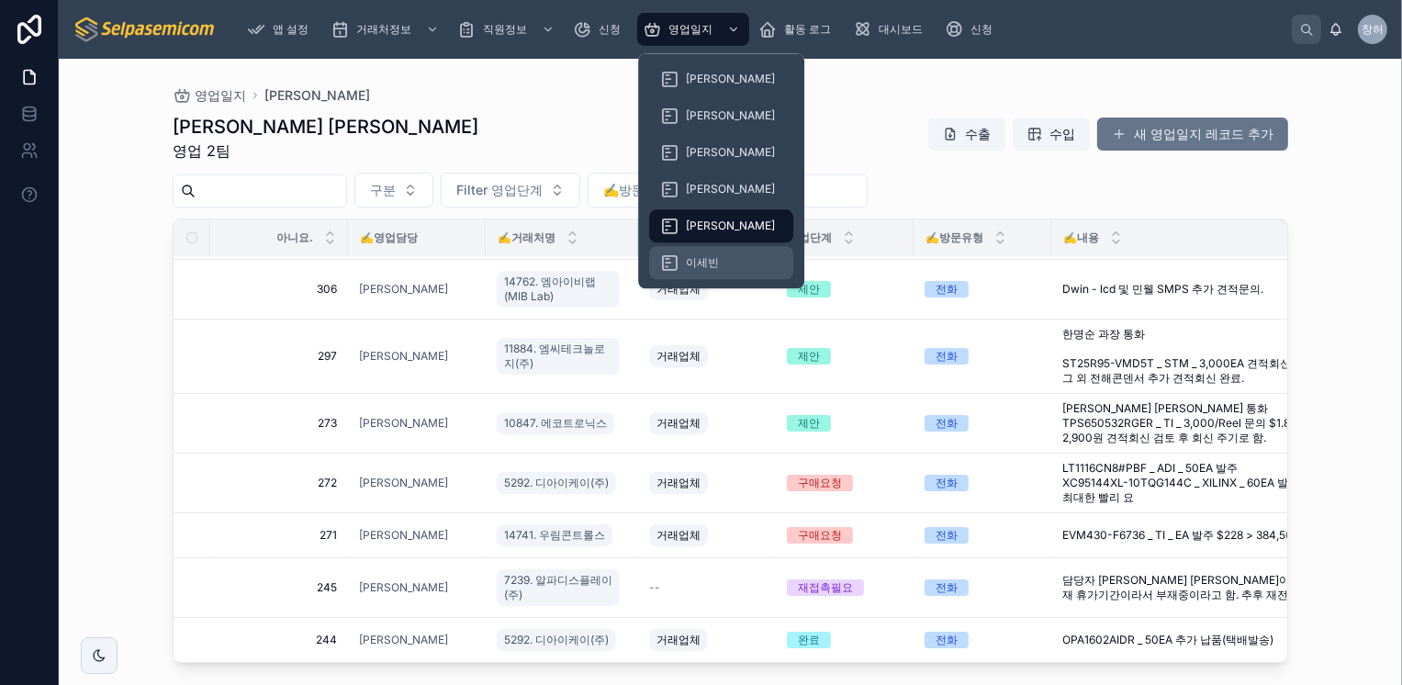
click at [729, 262] on link "이세빈" at bounding box center [721, 262] width 144 height 33
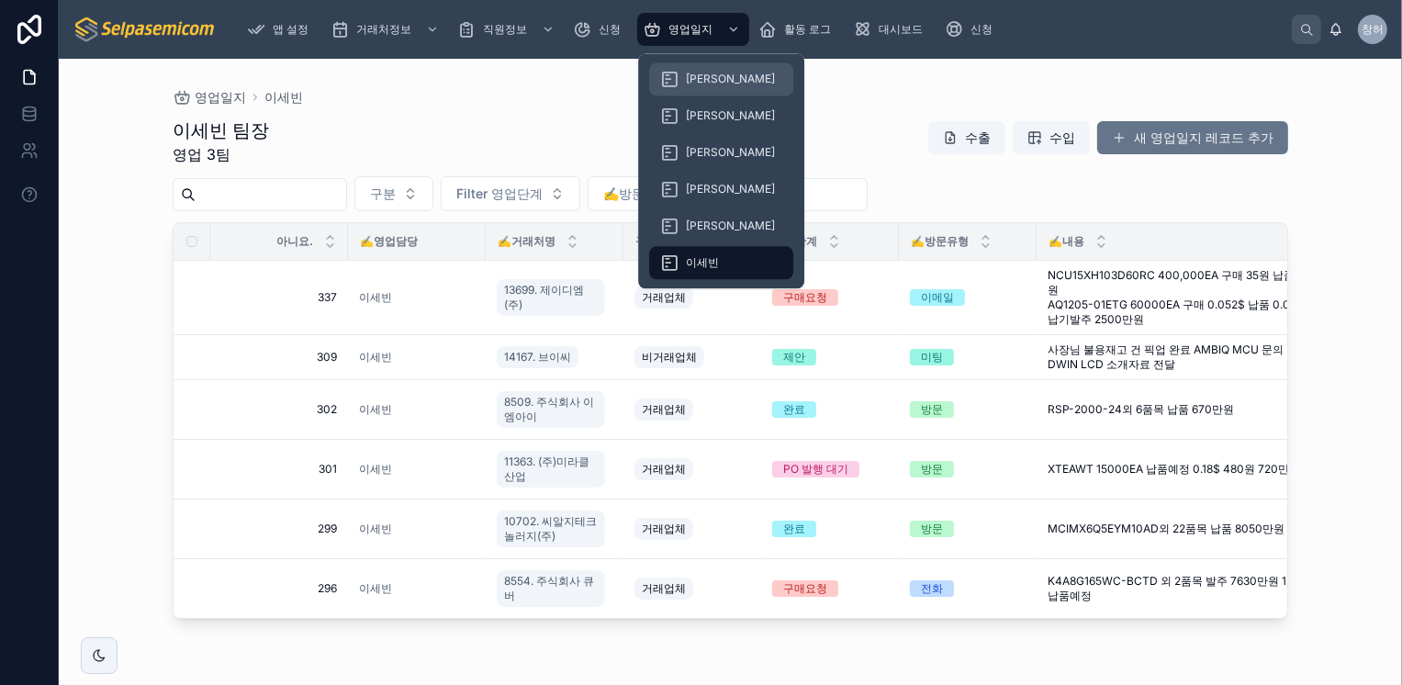
click at [703, 73] on span "[PERSON_NAME]" at bounding box center [730, 79] width 89 height 15
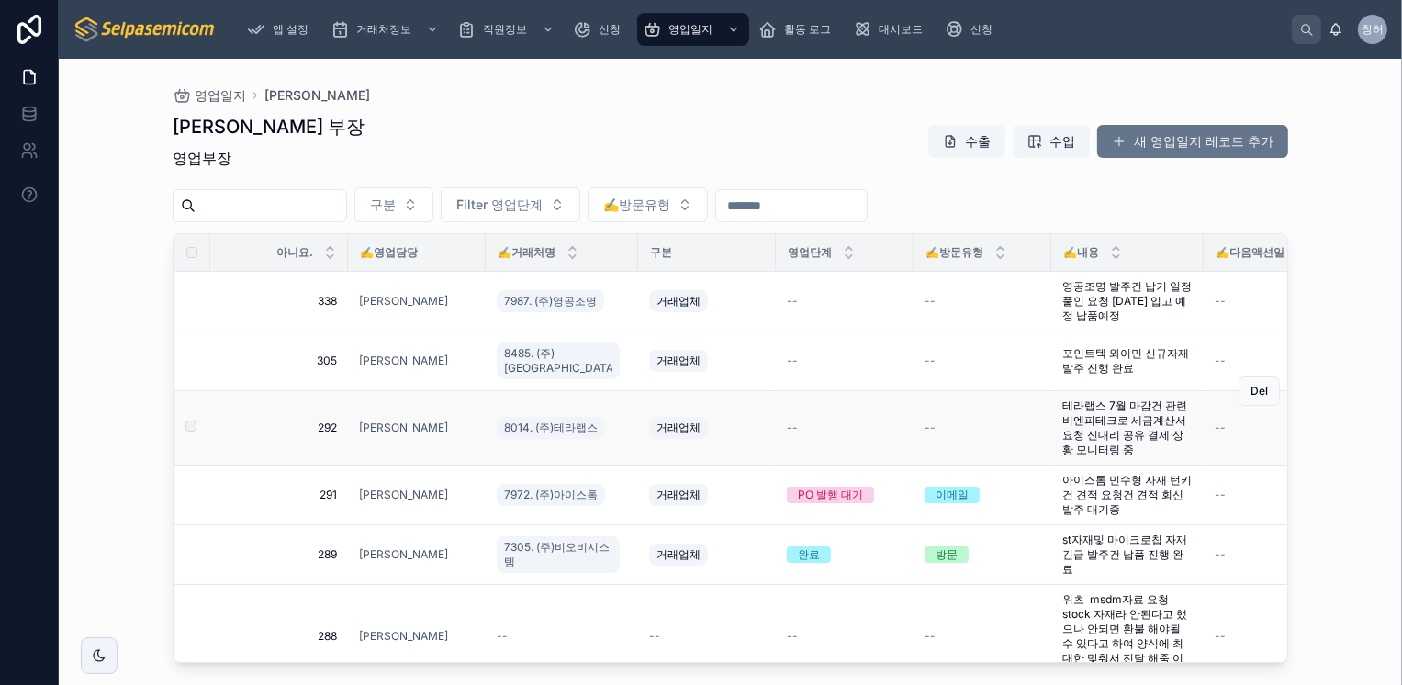
click at [1100, 430] on span "테라랩스 7월 마감건 관련 비엔피테크로 세금계산서 요청 신대리 공유 결제 상황 모니터링 중" at bounding box center [1127, 427] width 130 height 59
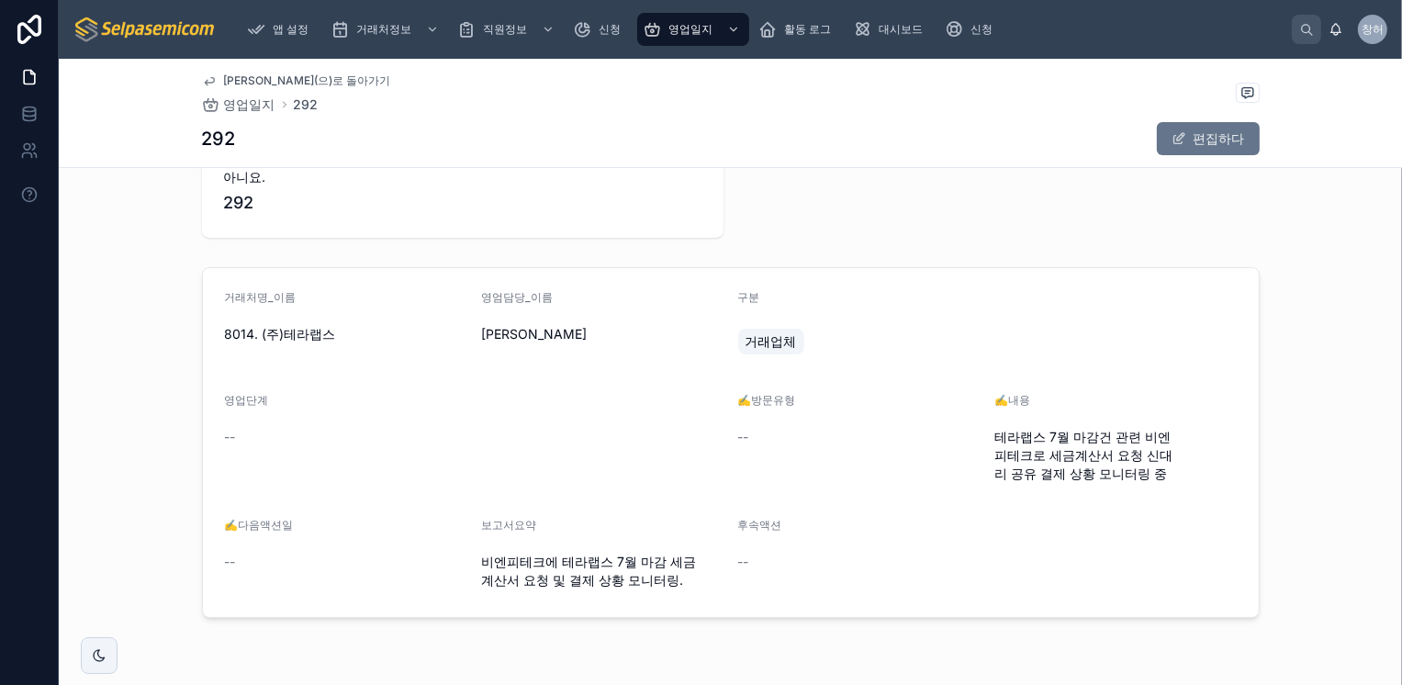
scroll to position [92, 0]
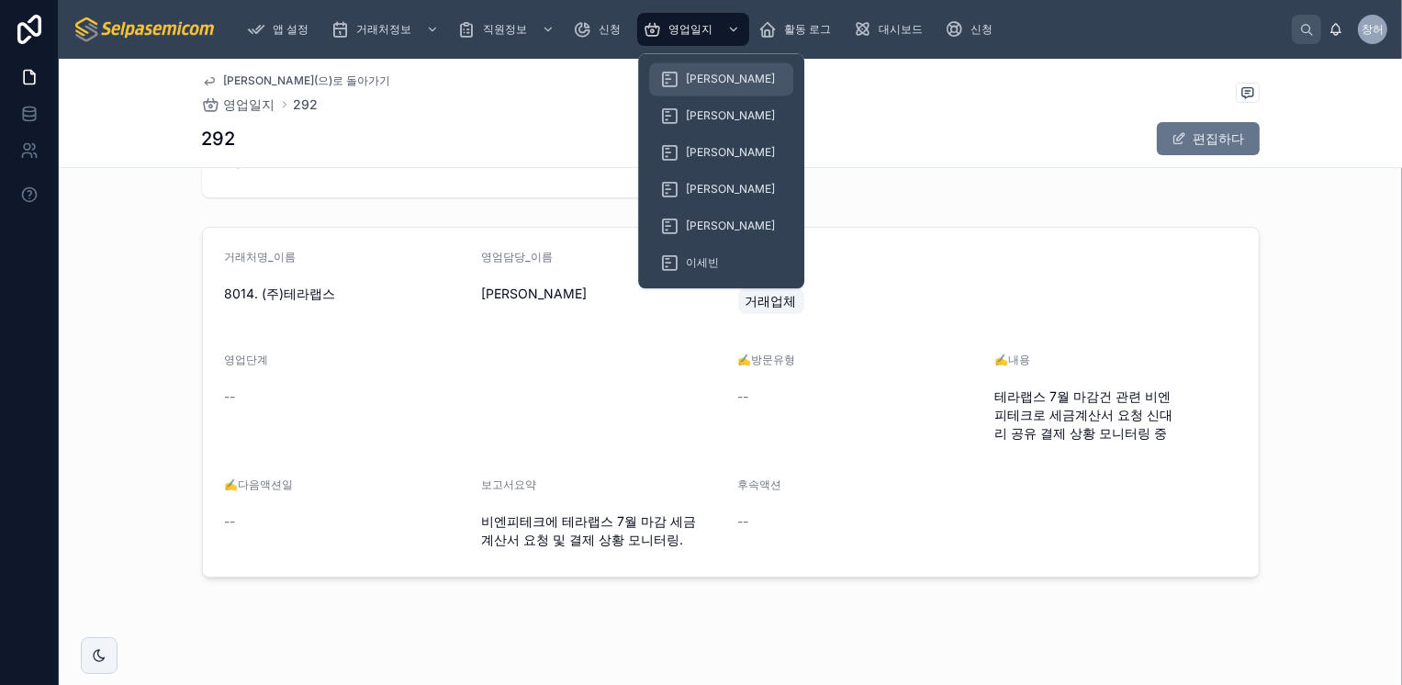
click at [714, 80] on span "[PERSON_NAME]" at bounding box center [730, 79] width 89 height 15
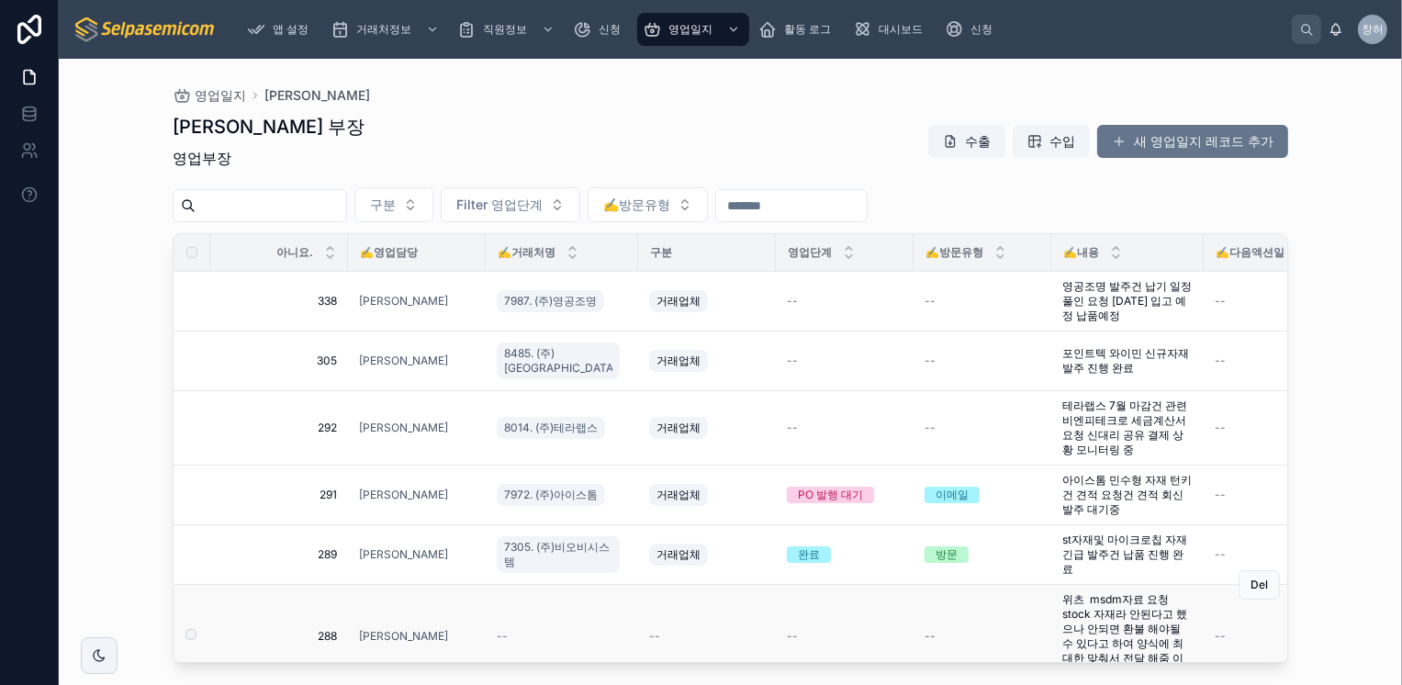
click at [620, 611] on td "--" at bounding box center [562, 637] width 152 height 104
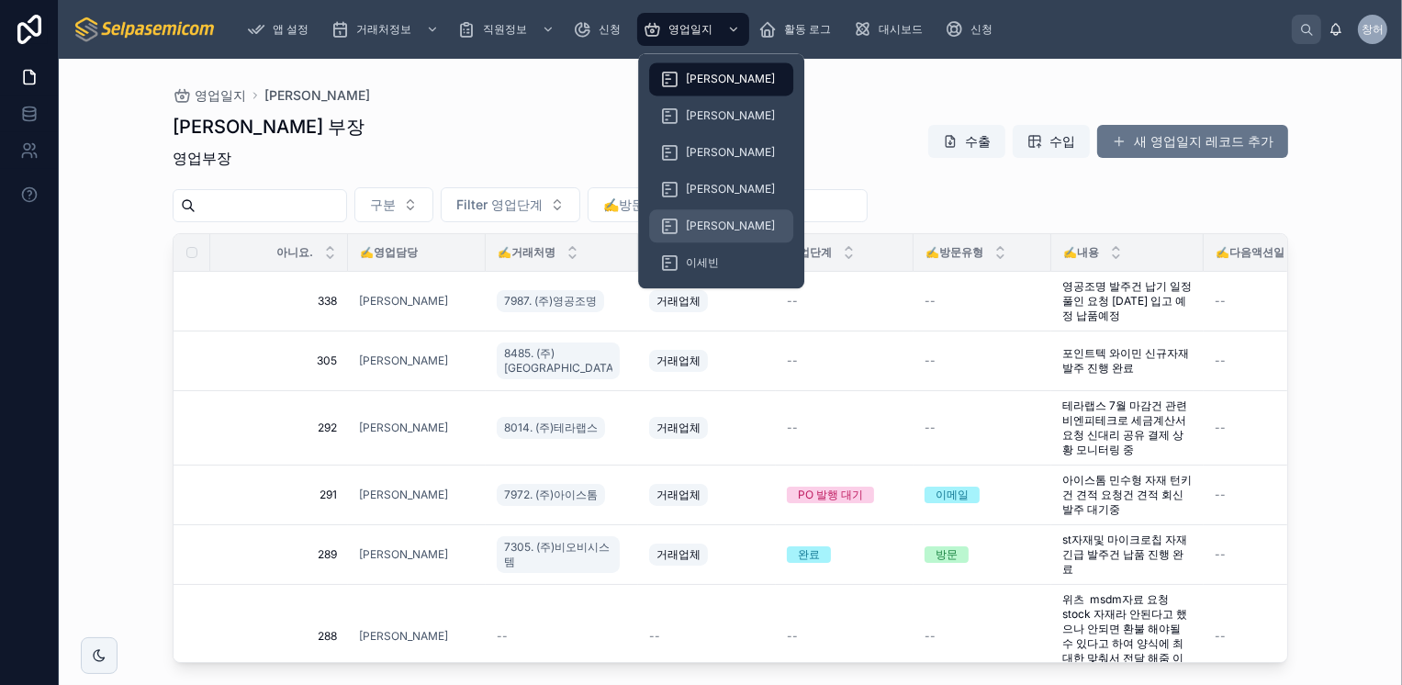
click at [710, 222] on span "[PERSON_NAME]" at bounding box center [730, 225] width 89 height 15
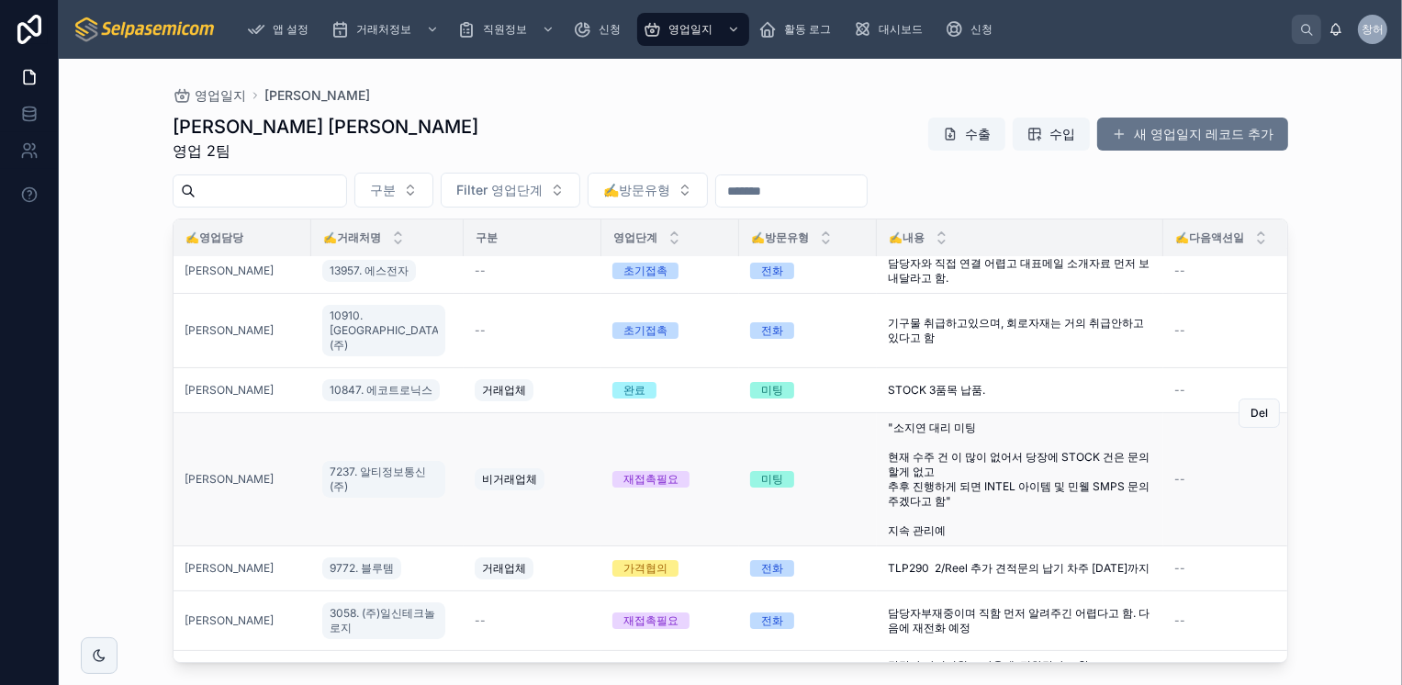
scroll to position [275, 174]
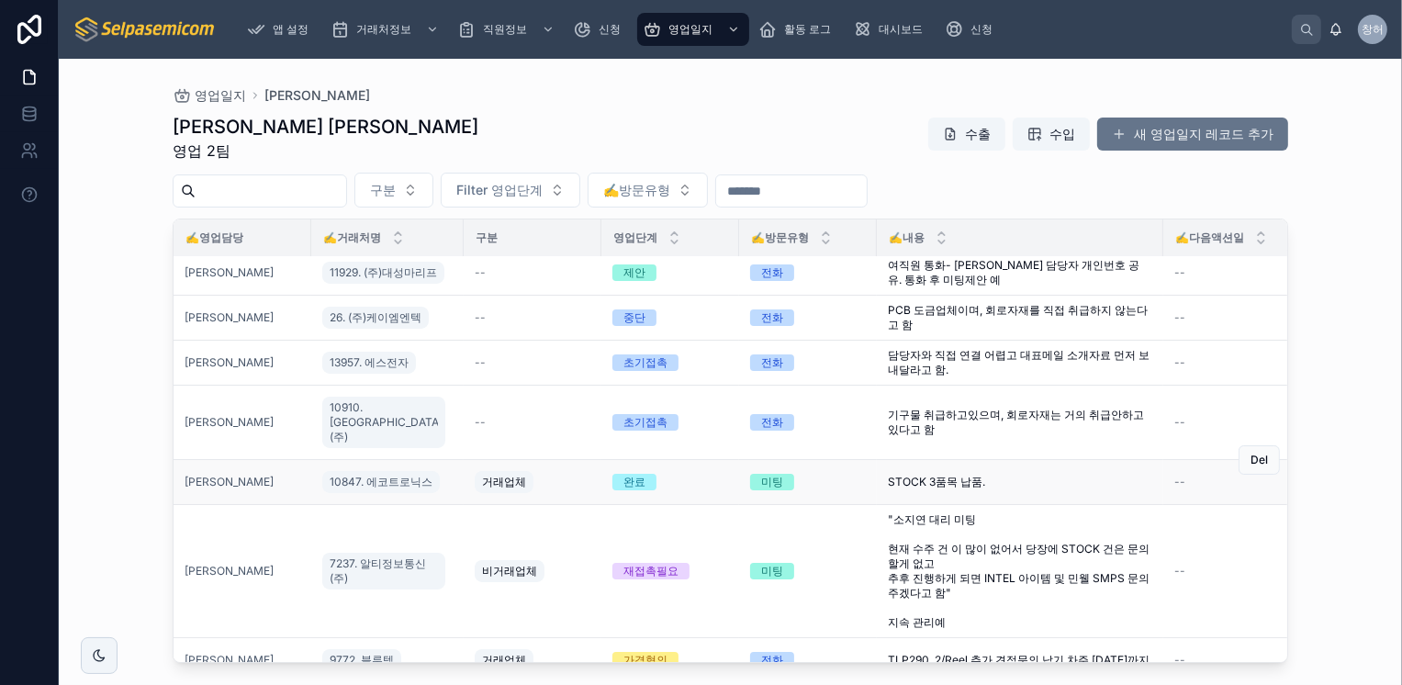
click at [951, 475] on span "STOCK 3품목 납품." at bounding box center [936, 482] width 97 height 15
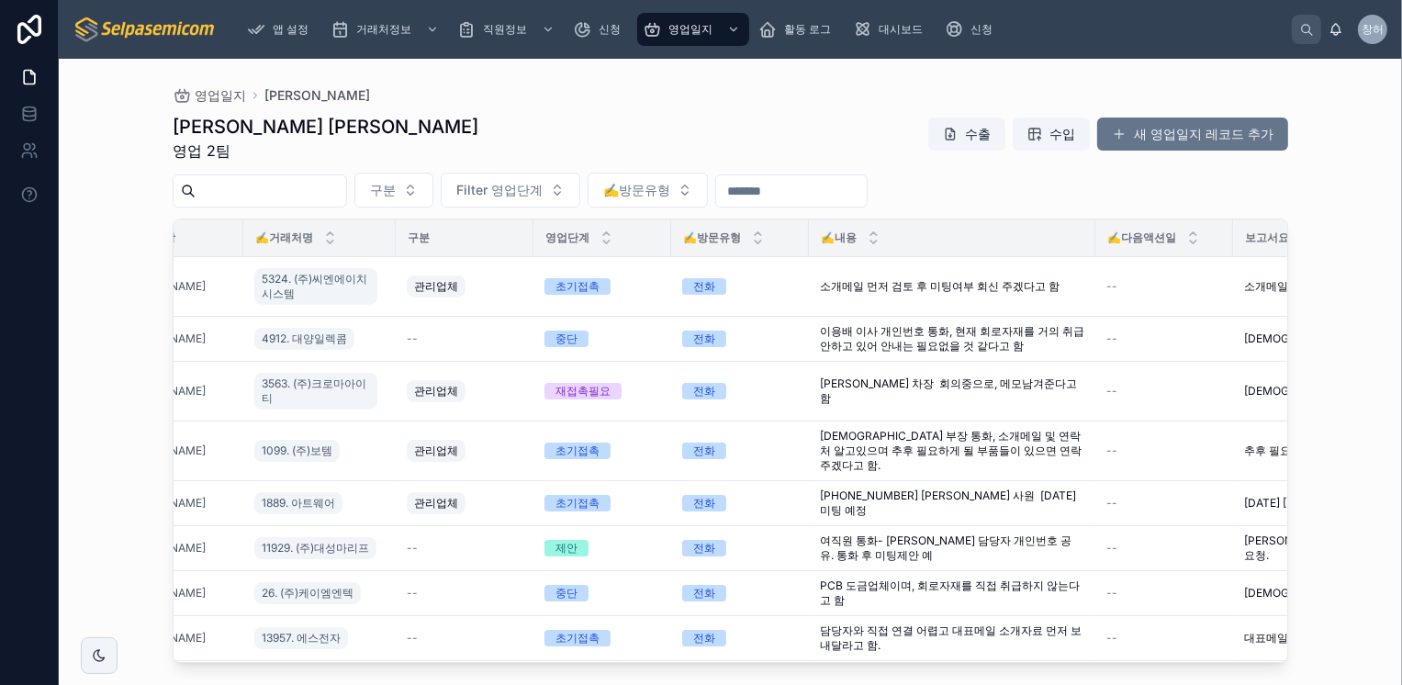
scroll to position [0, 239]
click at [559, 343] on div "중단" at bounding box center [570, 338] width 22 height 17
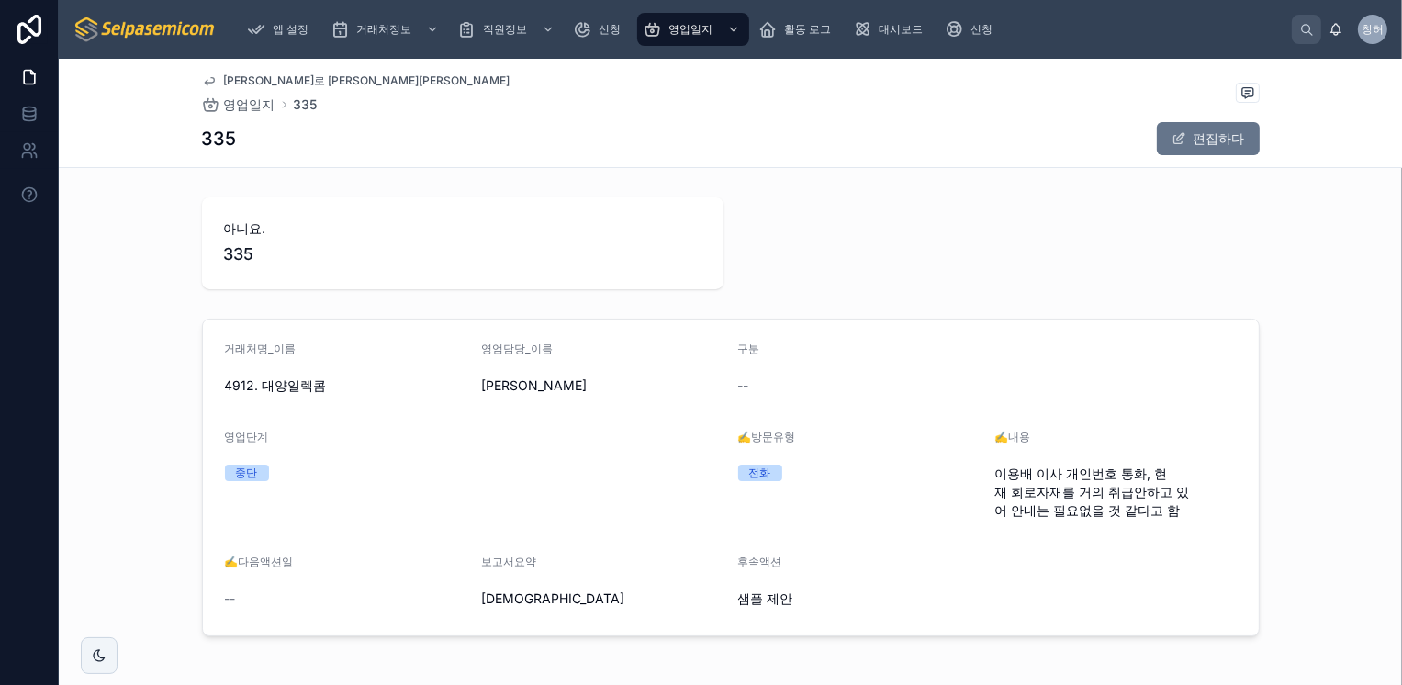
click at [249, 475] on div "중단" at bounding box center [247, 472] width 22 height 17
drag, startPoint x: 249, startPoint y: 475, endPoint x: 205, endPoint y: 473, distance: 44.1
click at [205, 473] on form "거래처명_이름 4912. 대양일렉콤 영엄담당_이름 김동일 구분 -- 영업단계 중단 ✍️방문유형 전화 ✍️내용 이용배 이사 개인번호 통화, 현재…" at bounding box center [730, 477] width 1055 height 316
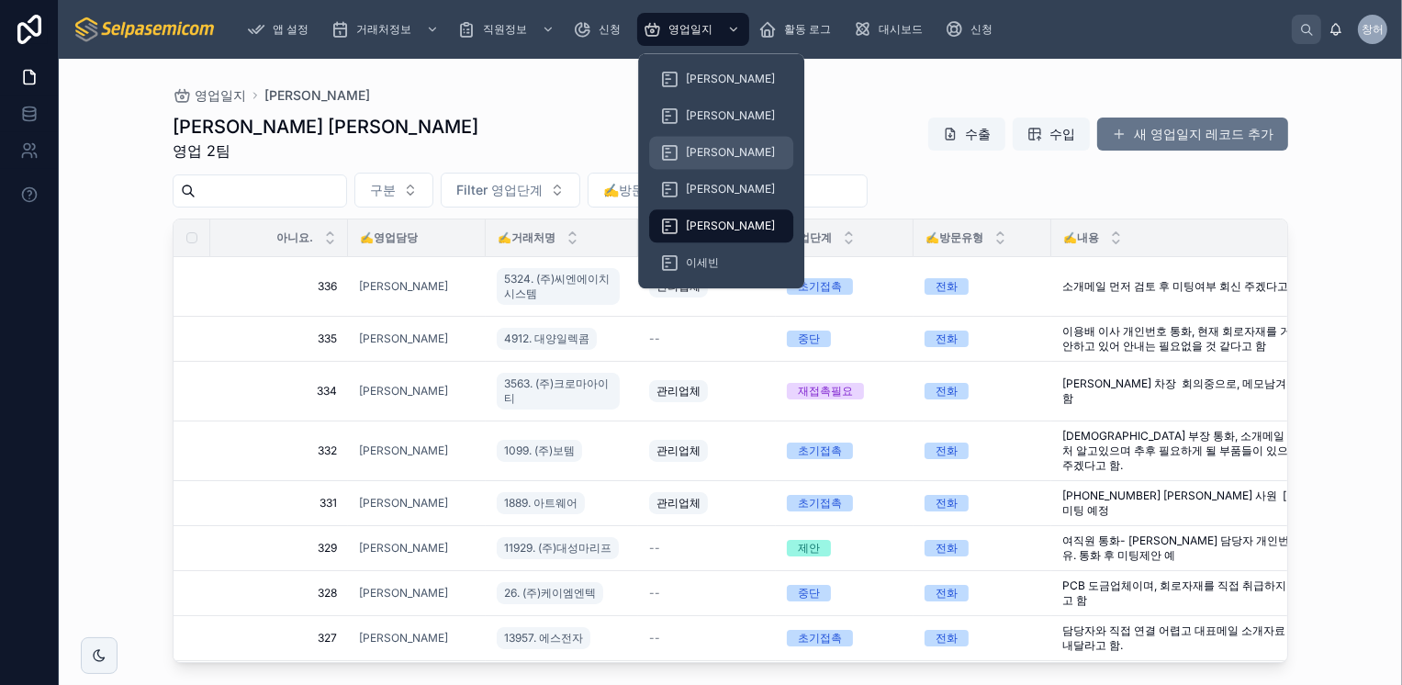
click at [698, 152] on span "[PERSON_NAME]" at bounding box center [730, 152] width 89 height 15
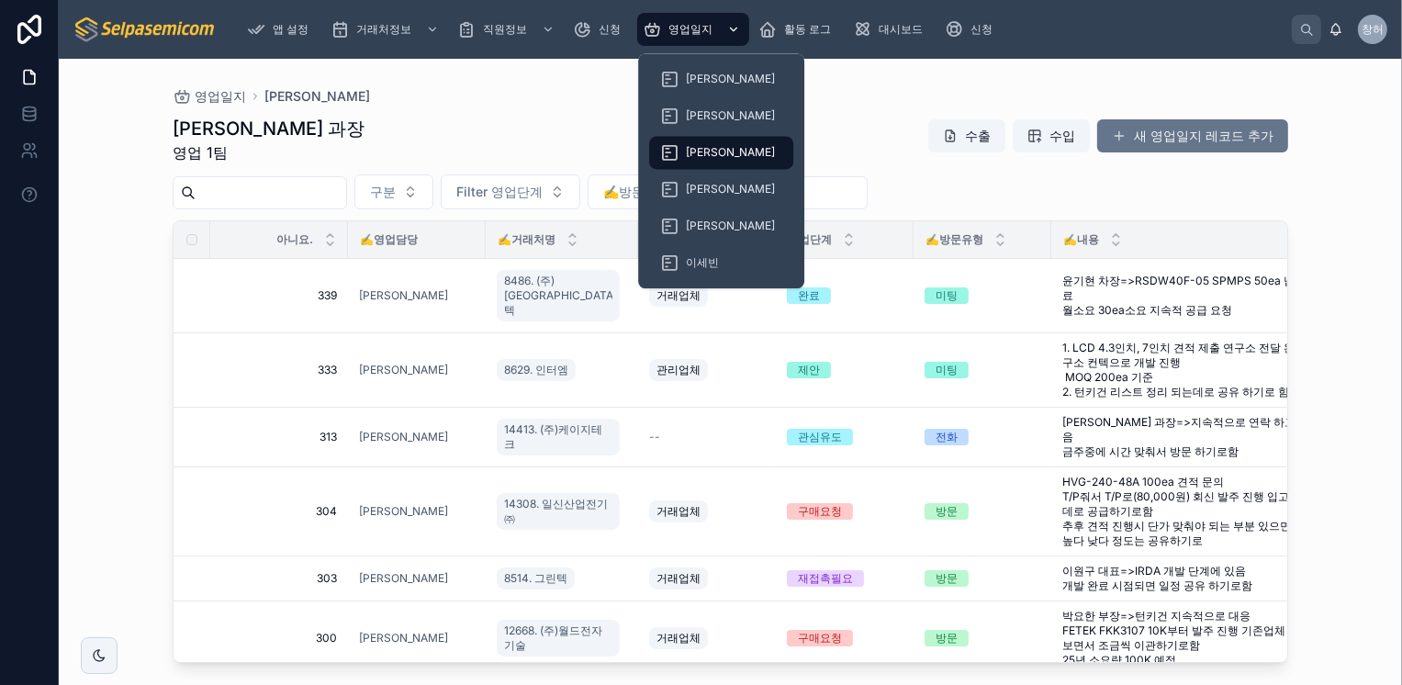
click at [731, 28] on icon "스크롤 가능한 콘텐츠" at bounding box center [734, 30] width 6 height 4
click at [718, 84] on span "[PERSON_NAME]" at bounding box center [730, 79] width 89 height 15
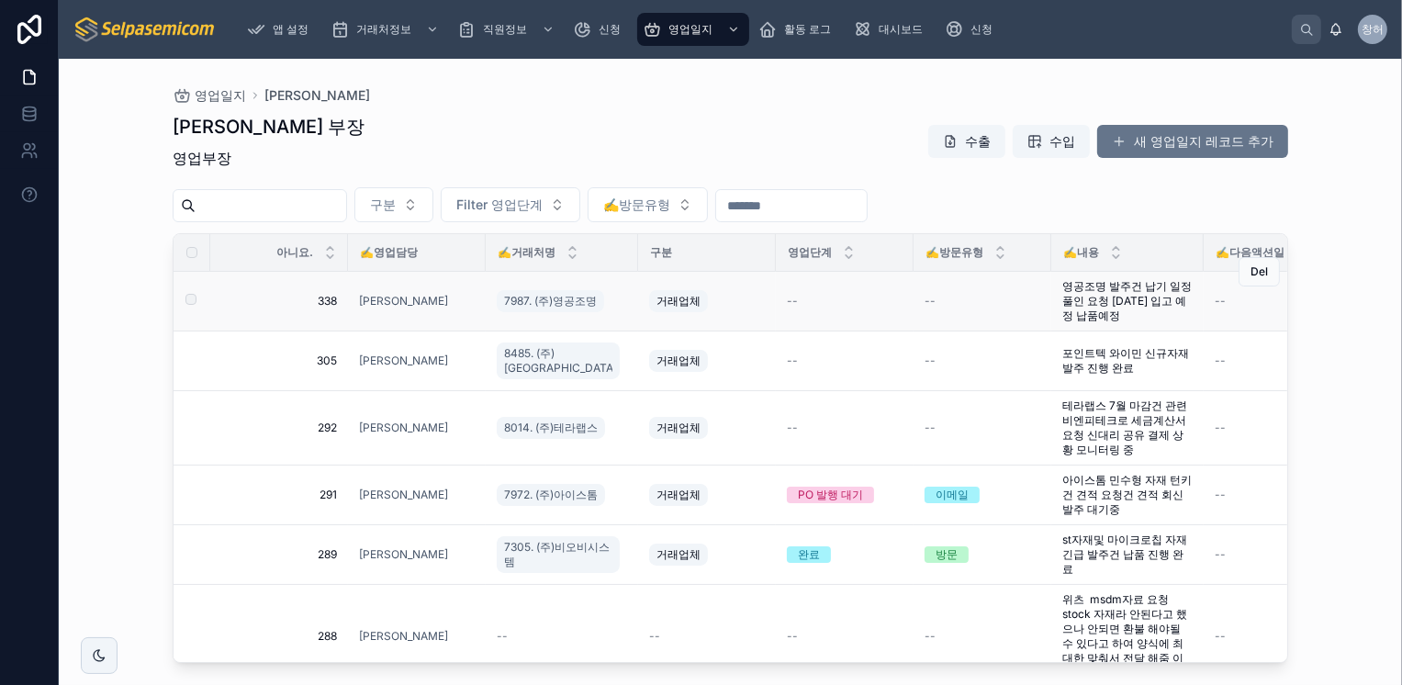
click at [924, 303] on div "--" at bounding box center [982, 301] width 116 height 15
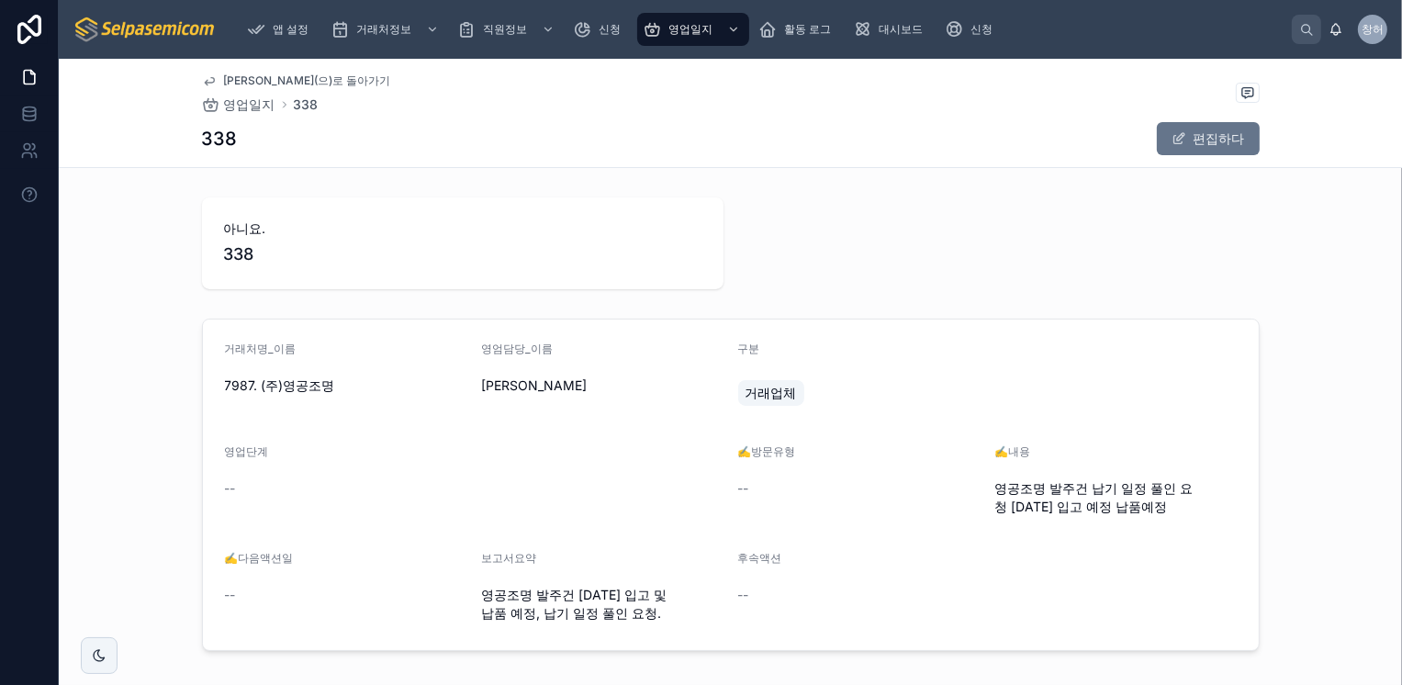
scroll to position [91, 0]
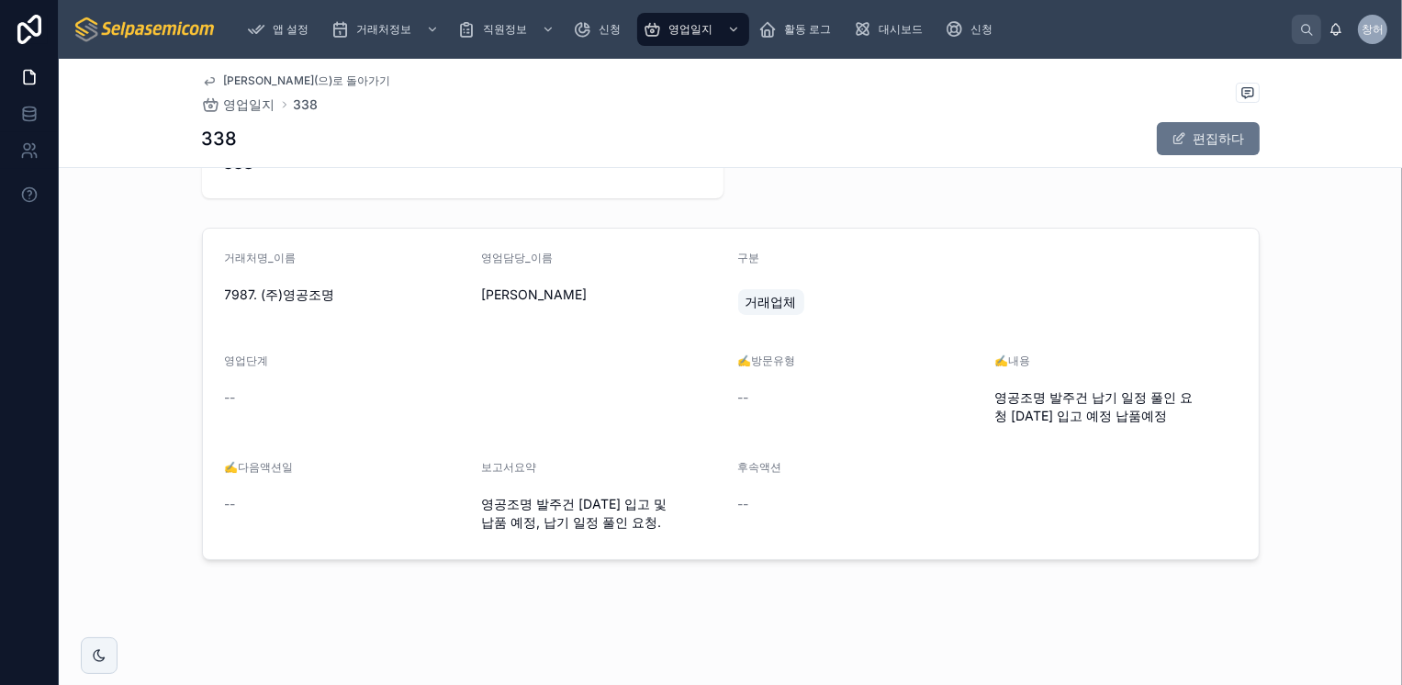
drag, startPoint x: 730, startPoint y: 395, endPoint x: 738, endPoint y: 390, distance: 9.4
click at [737, 391] on form "거래처명_이름 7987. (주)영공조명 영엄담당_이름 [PERSON_NAME] 구분 거래업체 영업단계 -- ✍️방문유형 -- ✍️내용 영공조명…" at bounding box center [730, 394] width 1055 height 330
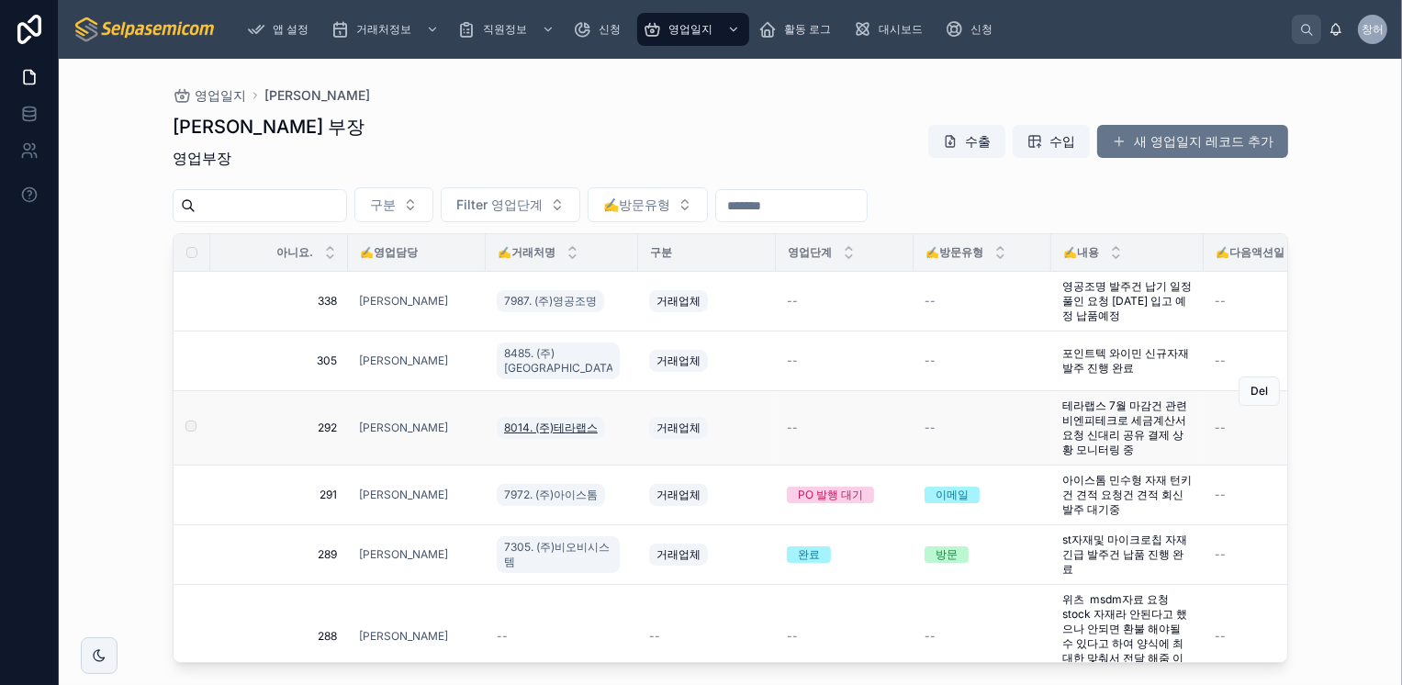
click at [546, 420] on span "8014. (주)테라랩스" at bounding box center [551, 427] width 94 height 15
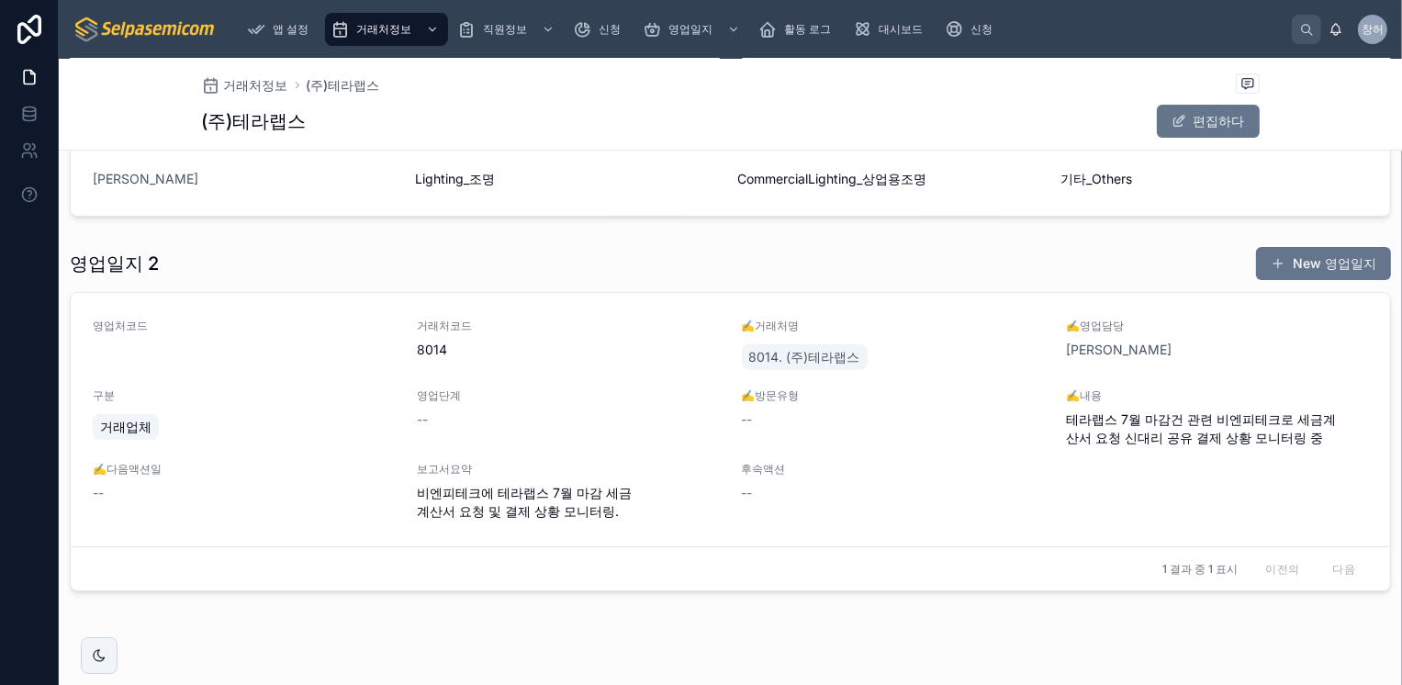
scroll to position [635, 0]
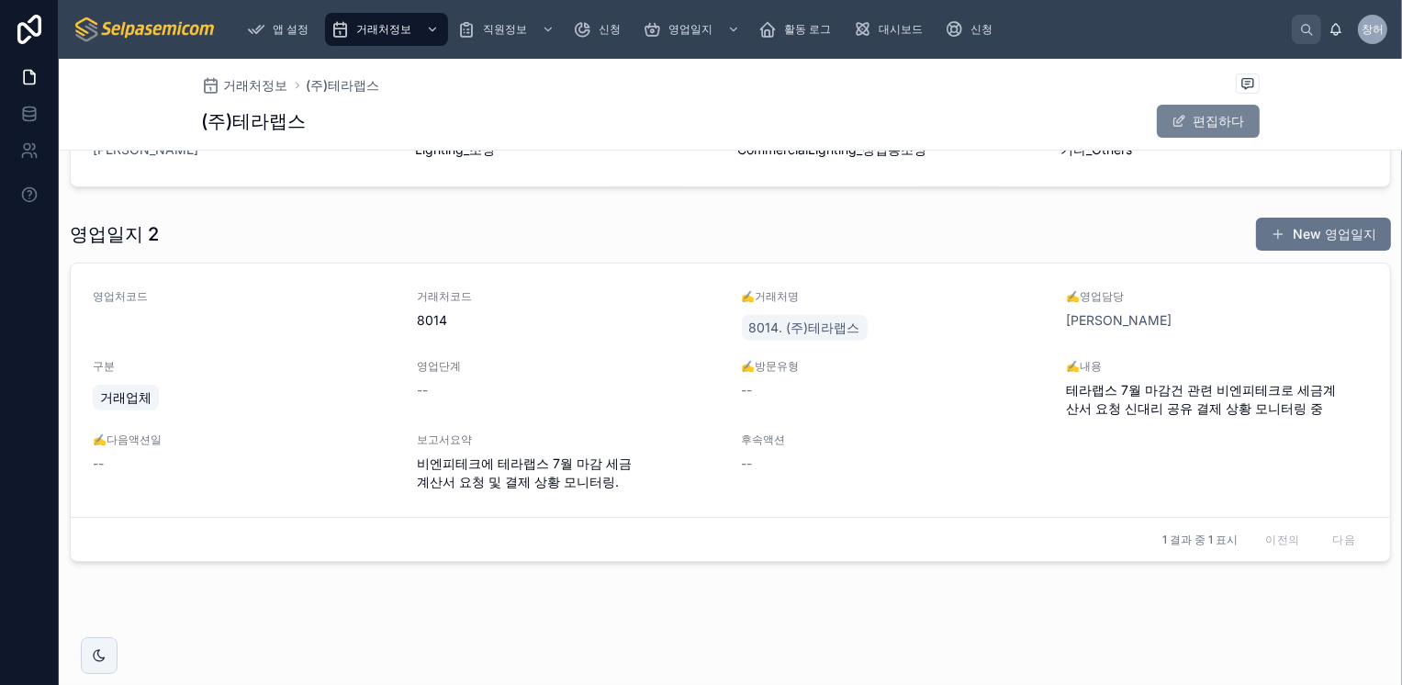
click at [1195, 113] on font "편집하다" at bounding box center [1218, 121] width 51 height 18
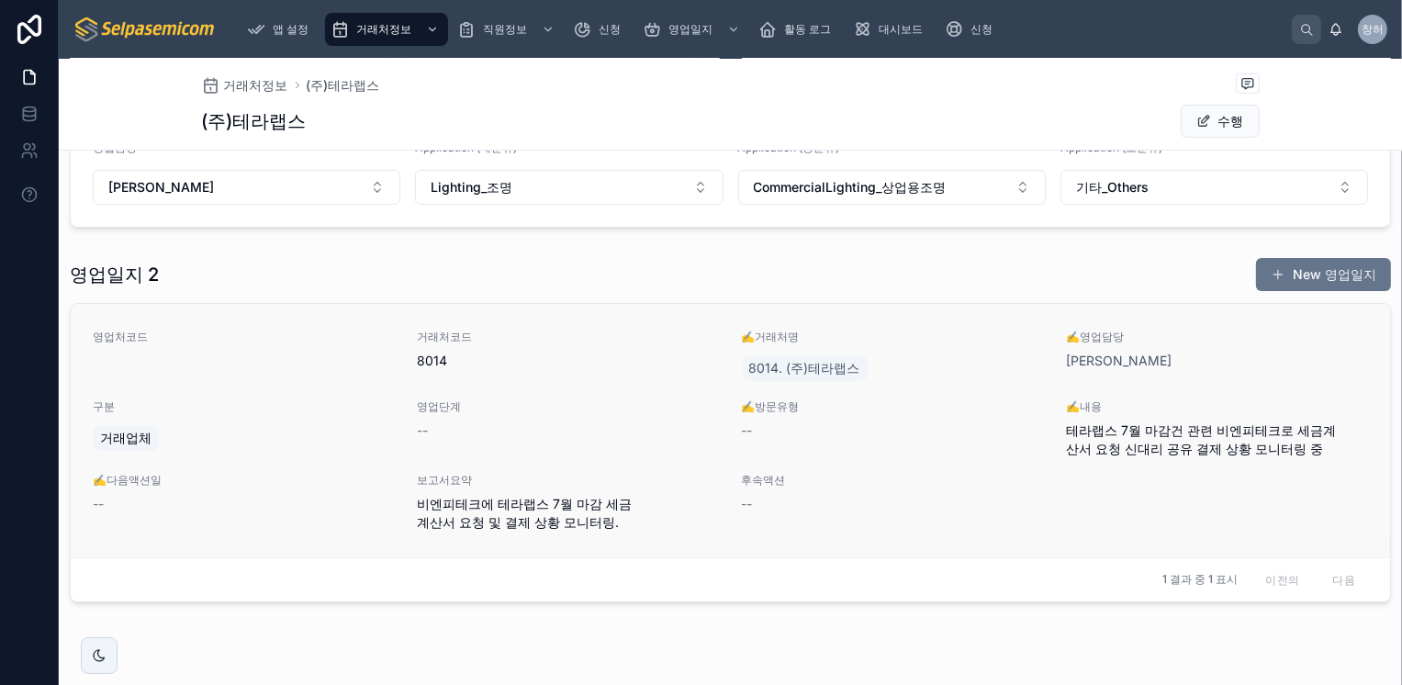
click at [745, 424] on span "--" at bounding box center [747, 430] width 11 height 18
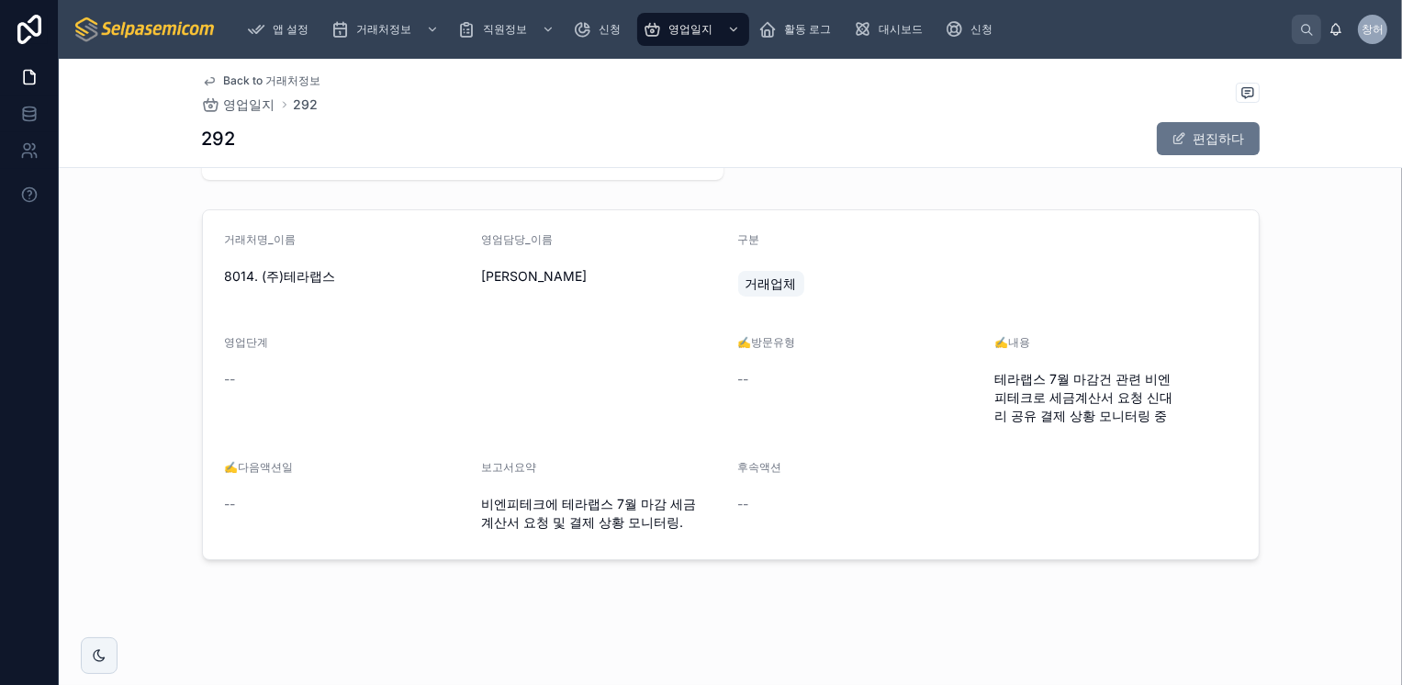
scroll to position [109, 0]
click at [743, 378] on div "--" at bounding box center [859, 379] width 242 height 18
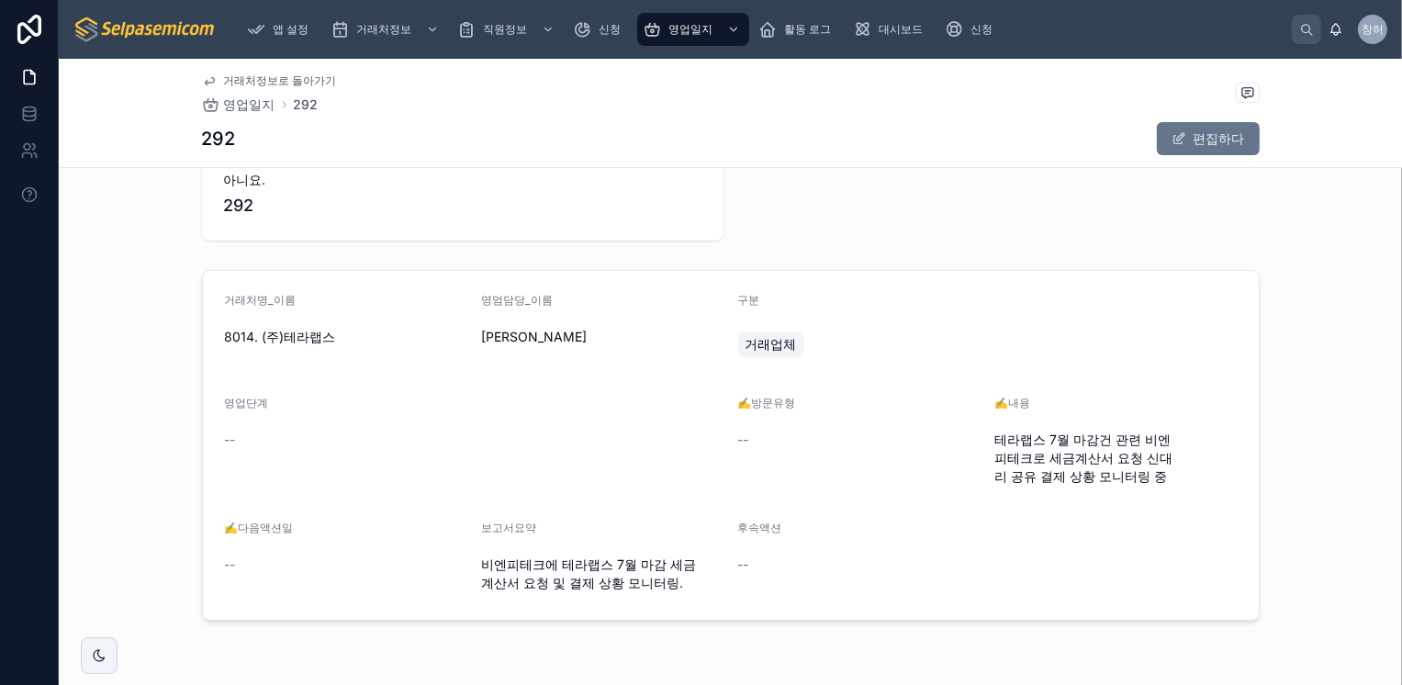
scroll to position [0, 0]
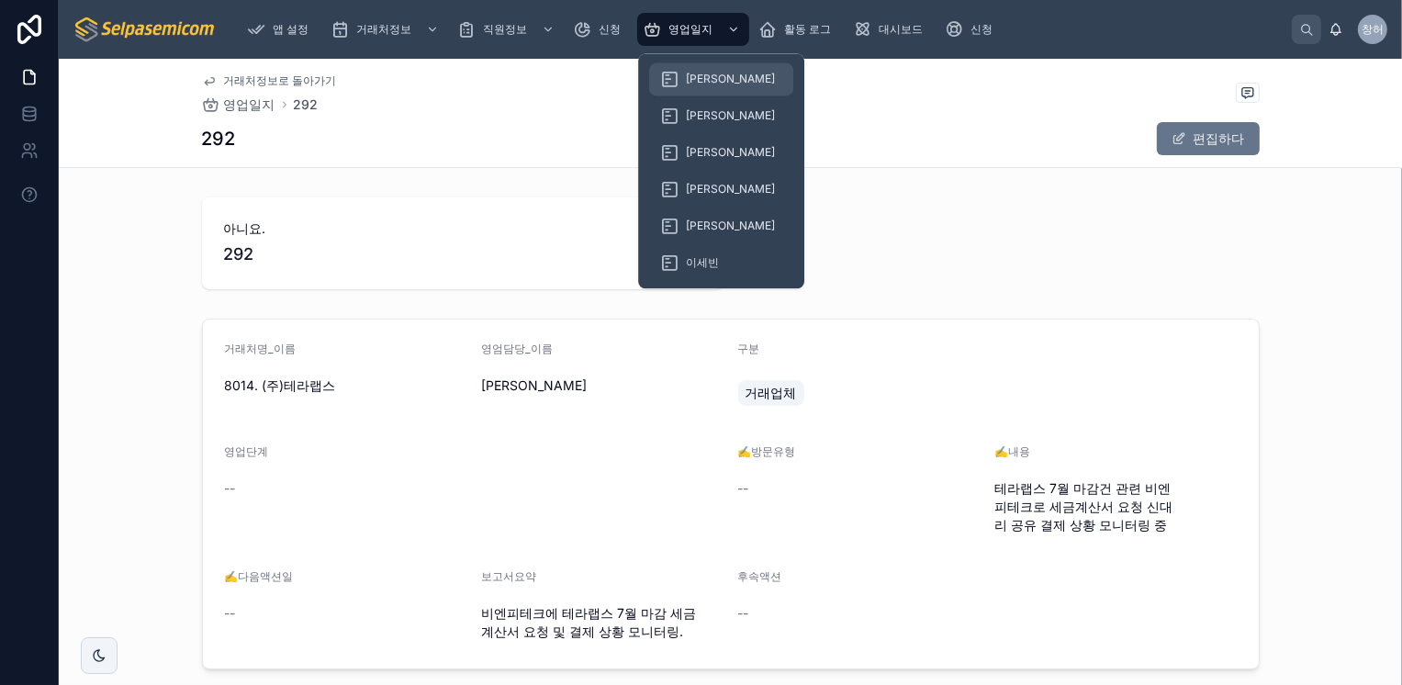
click at [709, 83] on span "[PERSON_NAME]" at bounding box center [730, 79] width 89 height 15
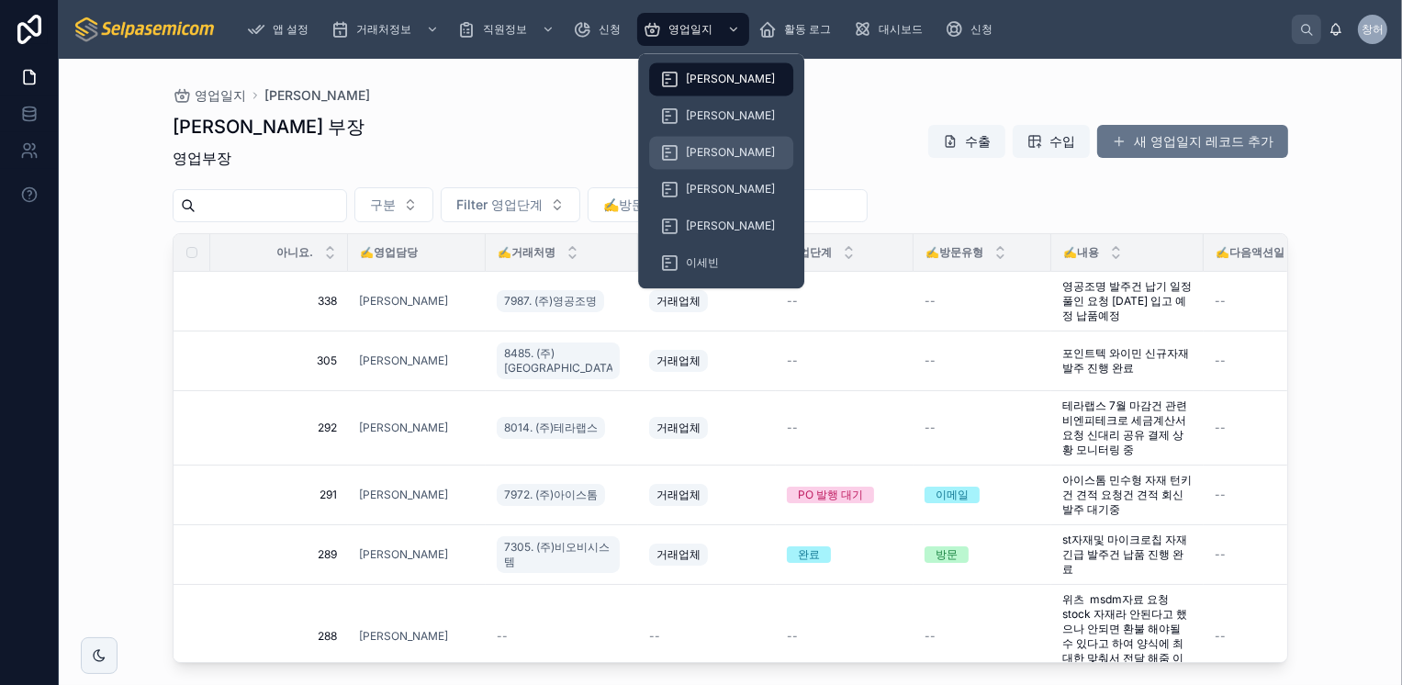
click at [722, 144] on div "[PERSON_NAME]" at bounding box center [721, 152] width 122 height 29
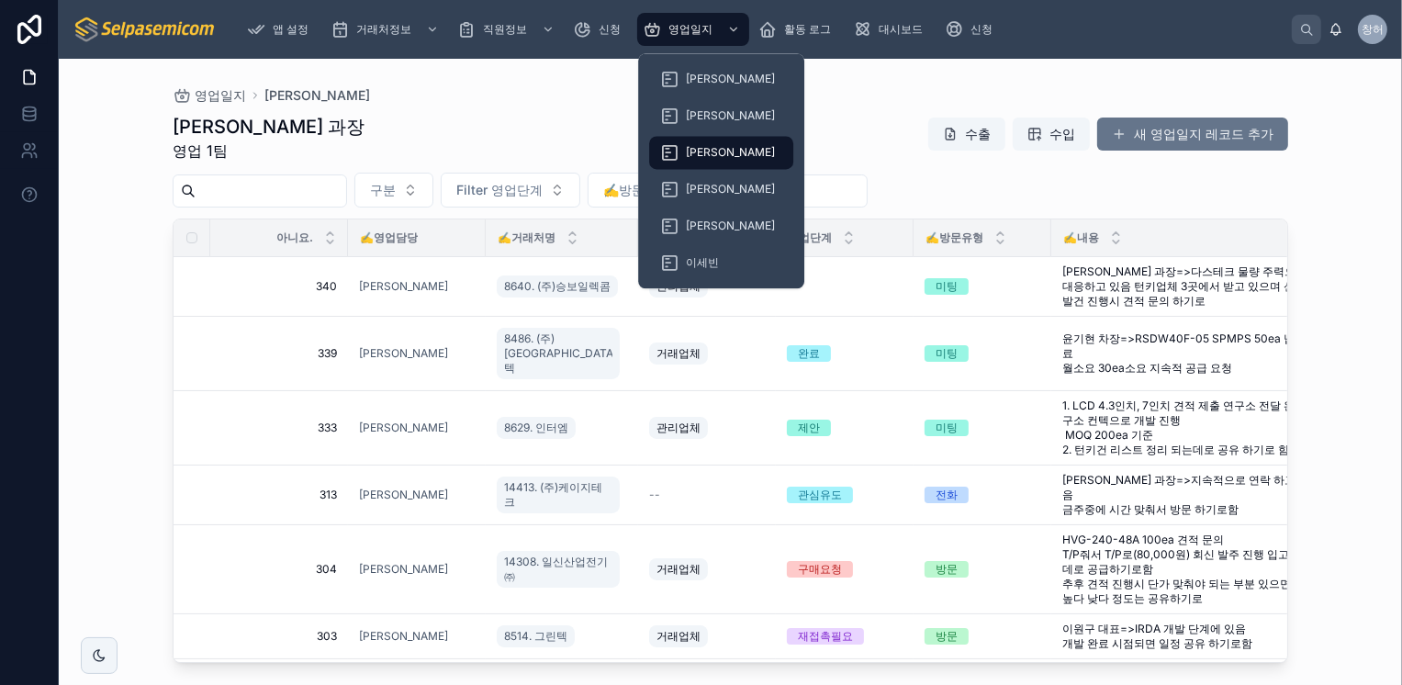
click at [716, 151] on span "[PERSON_NAME]" at bounding box center [730, 152] width 89 height 15
click at [706, 146] on span "[PERSON_NAME]" at bounding box center [730, 152] width 89 height 15
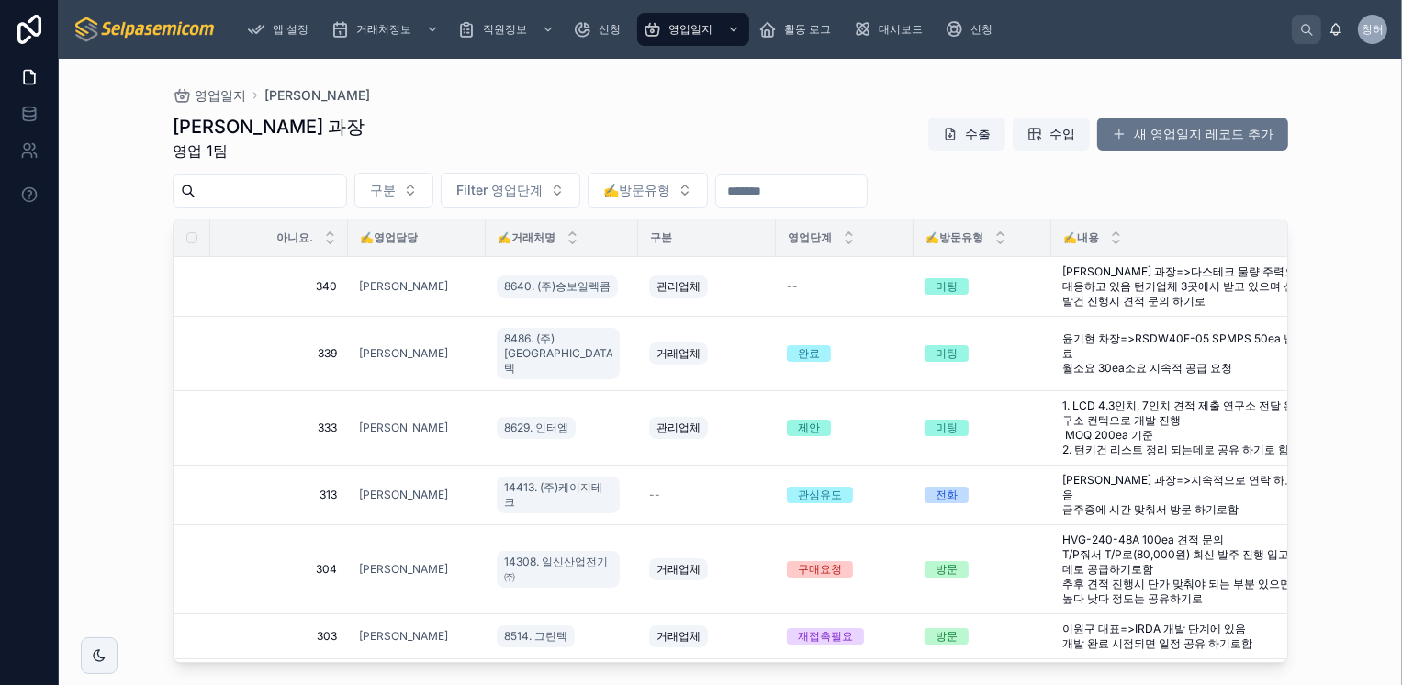
click at [827, 127] on div "최한얼 과장 영업 1팀 수출 수입 새 영업일지 레코드 추가" at bounding box center [730, 138] width 1115 height 48
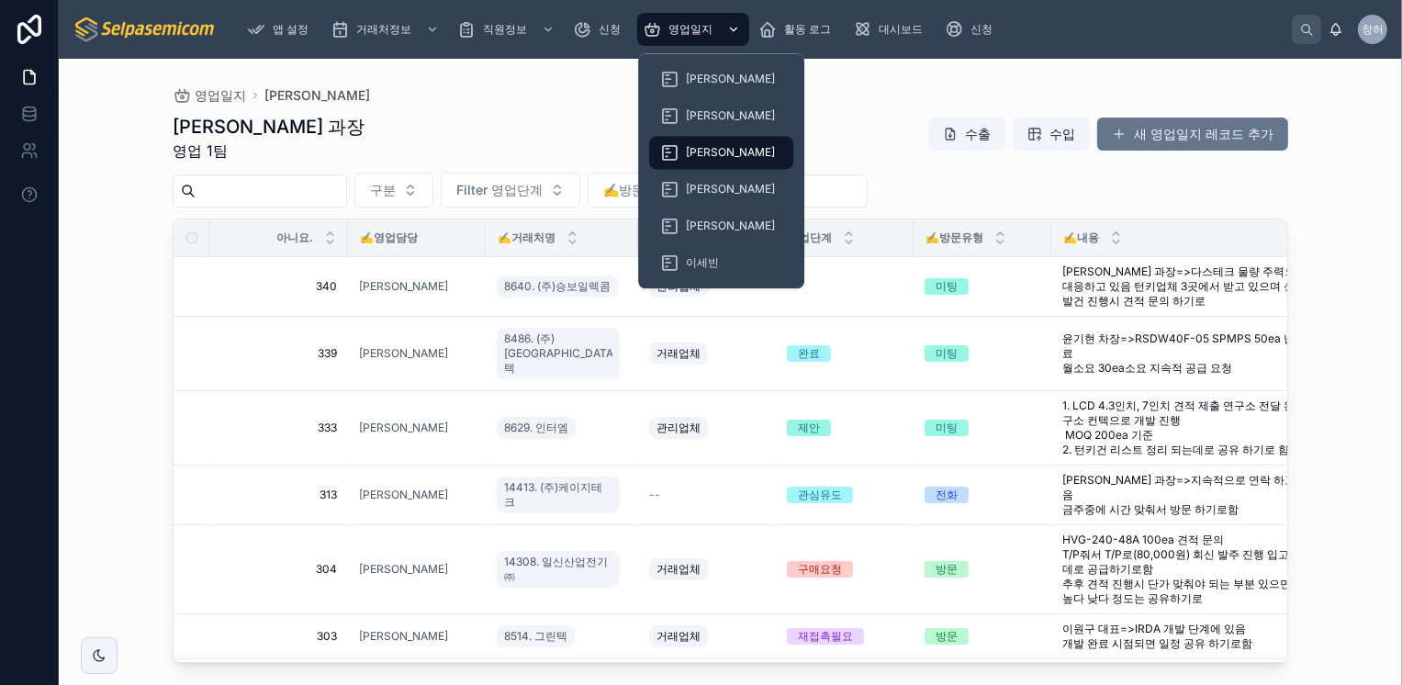
click at [720, 28] on div "스크롤 가능한 콘텐츠" at bounding box center [732, 29] width 24 height 29
click at [709, 75] on span "[PERSON_NAME]" at bounding box center [730, 79] width 89 height 15
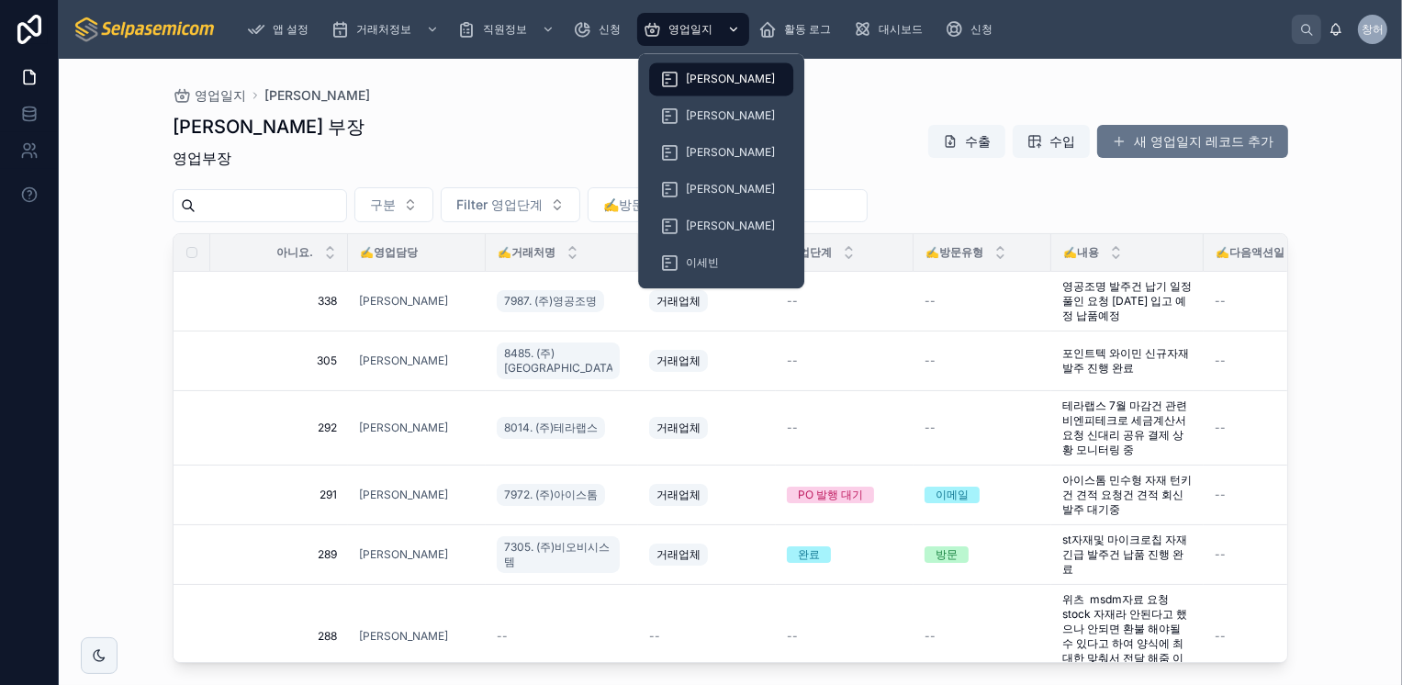
click at [728, 31] on icon "스크롤 가능한 콘텐츠" at bounding box center [733, 29] width 13 height 13
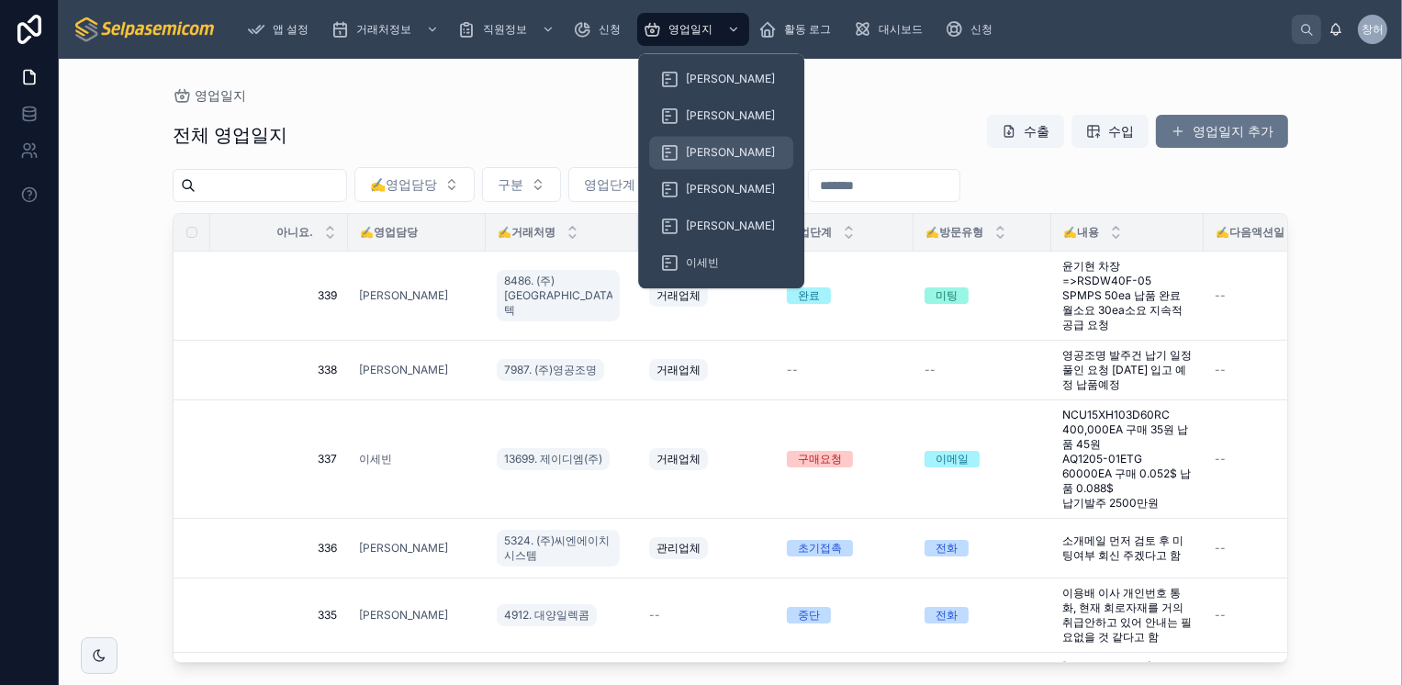
click at [704, 151] on span "[PERSON_NAME]" at bounding box center [730, 152] width 89 height 15
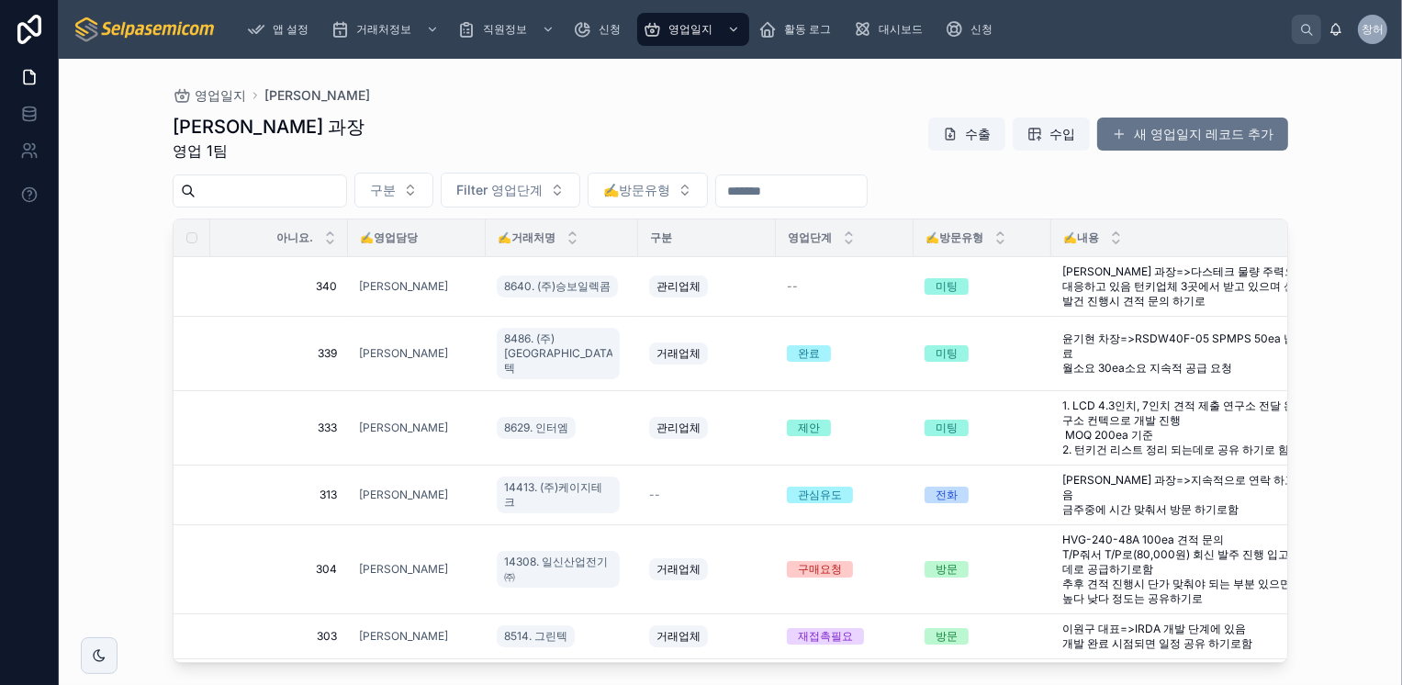
click at [872, 119] on div "최한얼 과장 영업 1팀 수출 수입 새 영업일지 레코드 추가" at bounding box center [730, 138] width 1115 height 48
click at [1182, 284] on span "[PERSON_NAME] 과장=>다스테크 물량 주력으로 대응하고 있음 턴키업체 3곳에서 받고 있으며 신규 개발건 진행시 견적 문의 하기로" at bounding box center [1190, 286] width 257 height 44
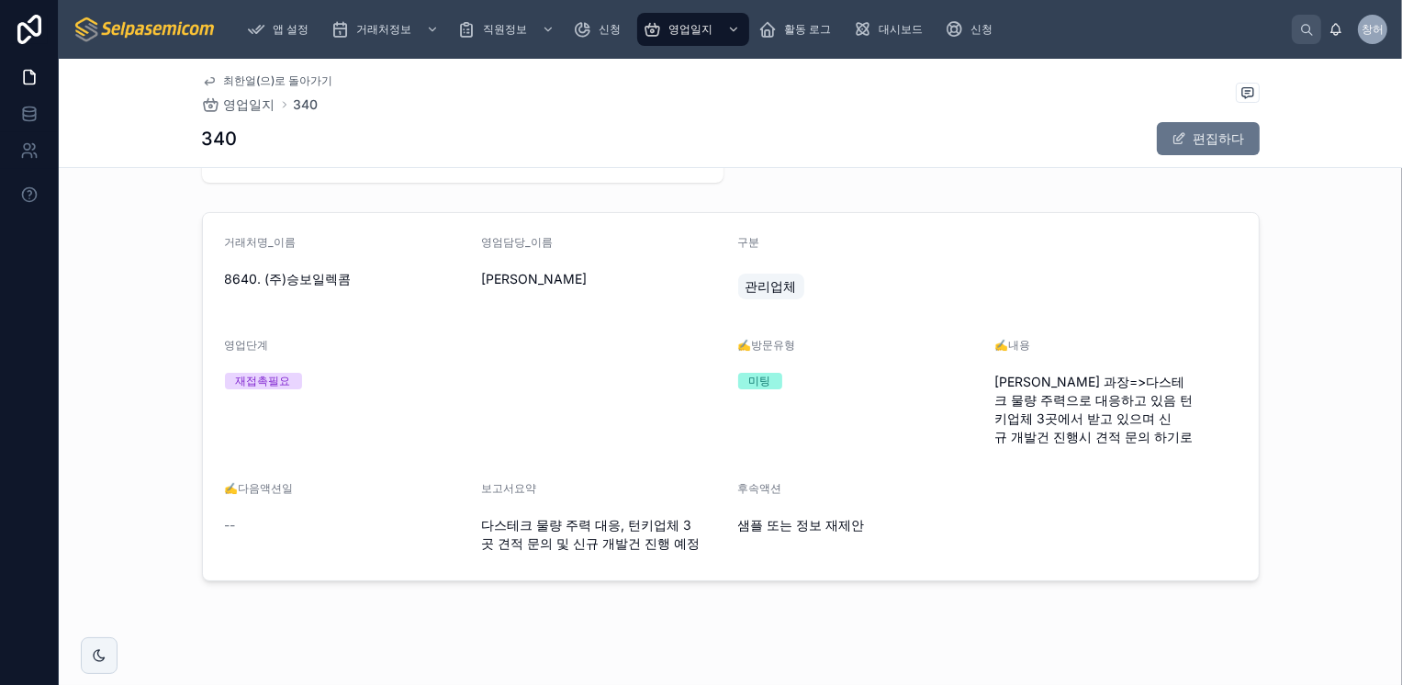
scroll to position [109, 0]
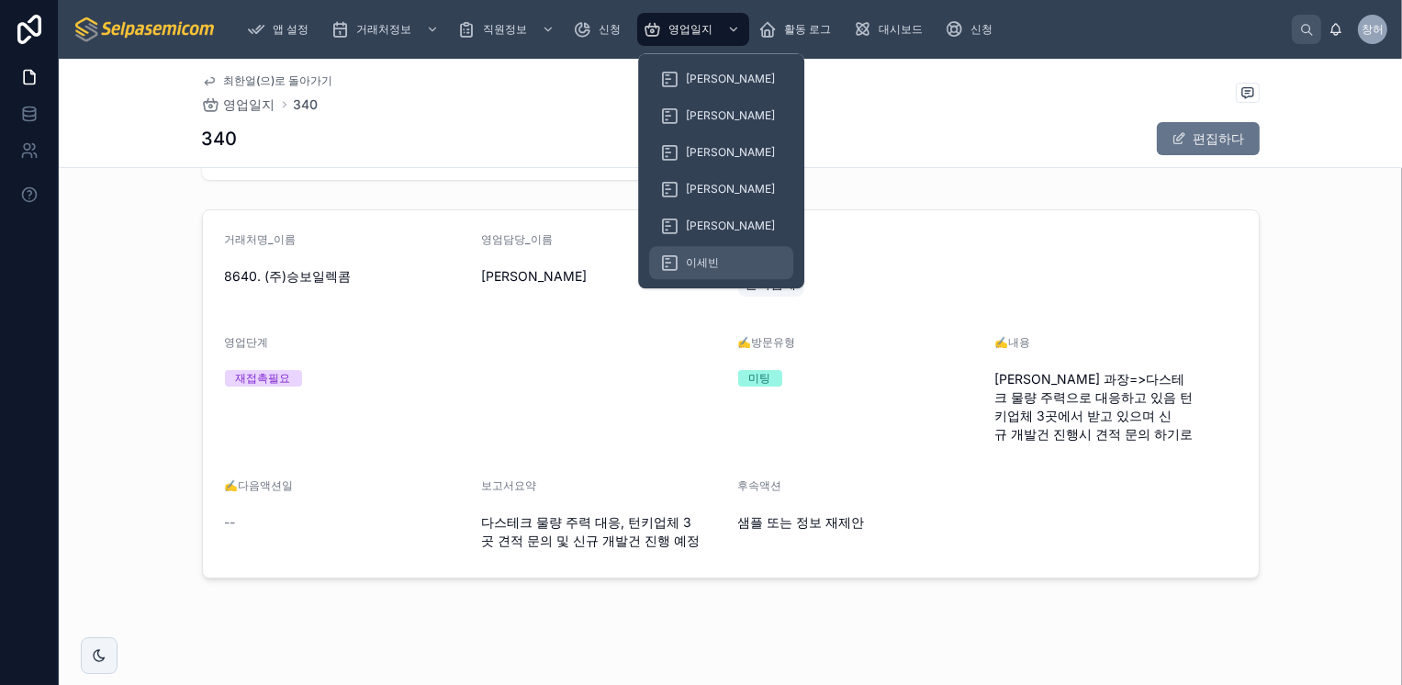
click at [702, 250] on div "이세빈" at bounding box center [721, 262] width 122 height 29
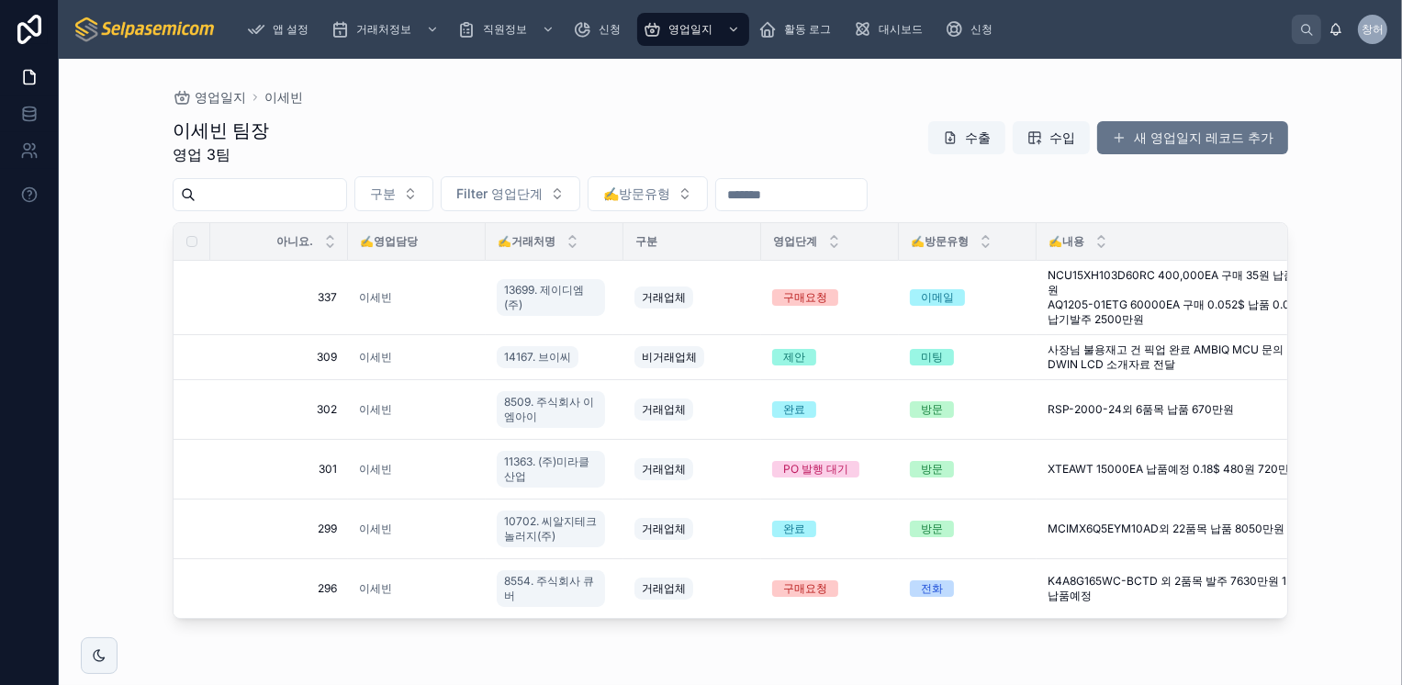
click at [792, 134] on div "이세빈 팀장 영업 3팀 수출 수입 새 영업일지 레코드 추가" at bounding box center [730, 141] width 1115 height 48
click at [833, 196] on input "text" at bounding box center [791, 195] width 151 height 26
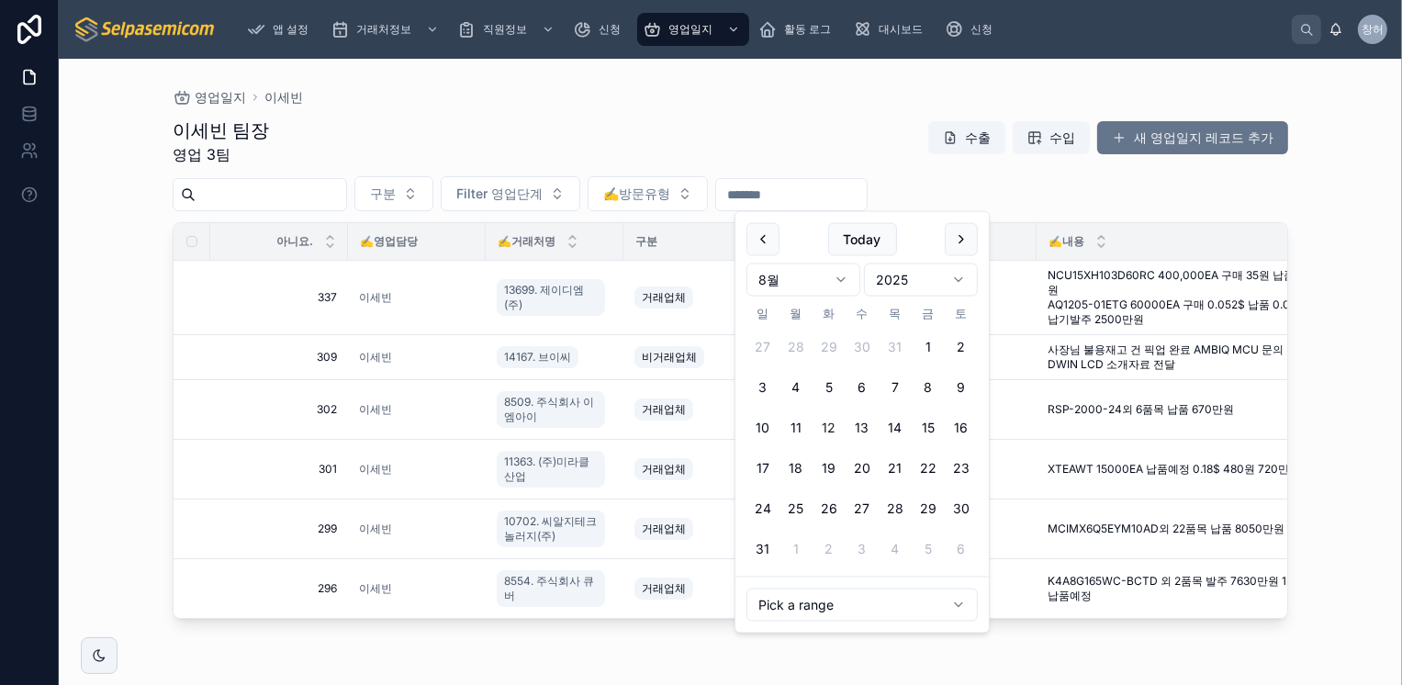
click at [832, 127] on div "이세빈 팀장 영업 3팀 수출 수입 새 영업일지 레코드 추가" at bounding box center [730, 141] width 1115 height 48
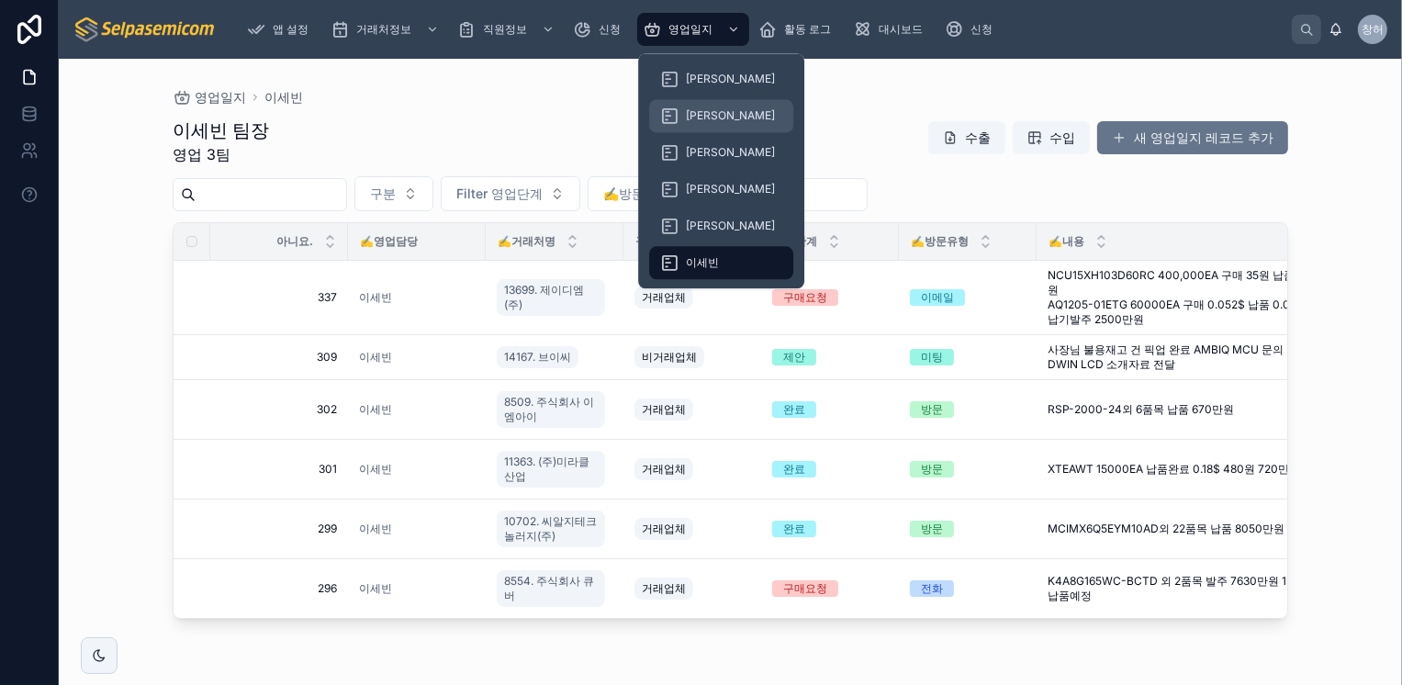
drag, startPoint x: 729, startPoint y: 31, endPoint x: 709, endPoint y: 131, distance: 102.1
click at [729, 31] on icon "스크롤 가능한 콘텐츠" at bounding box center [733, 29] width 13 height 13
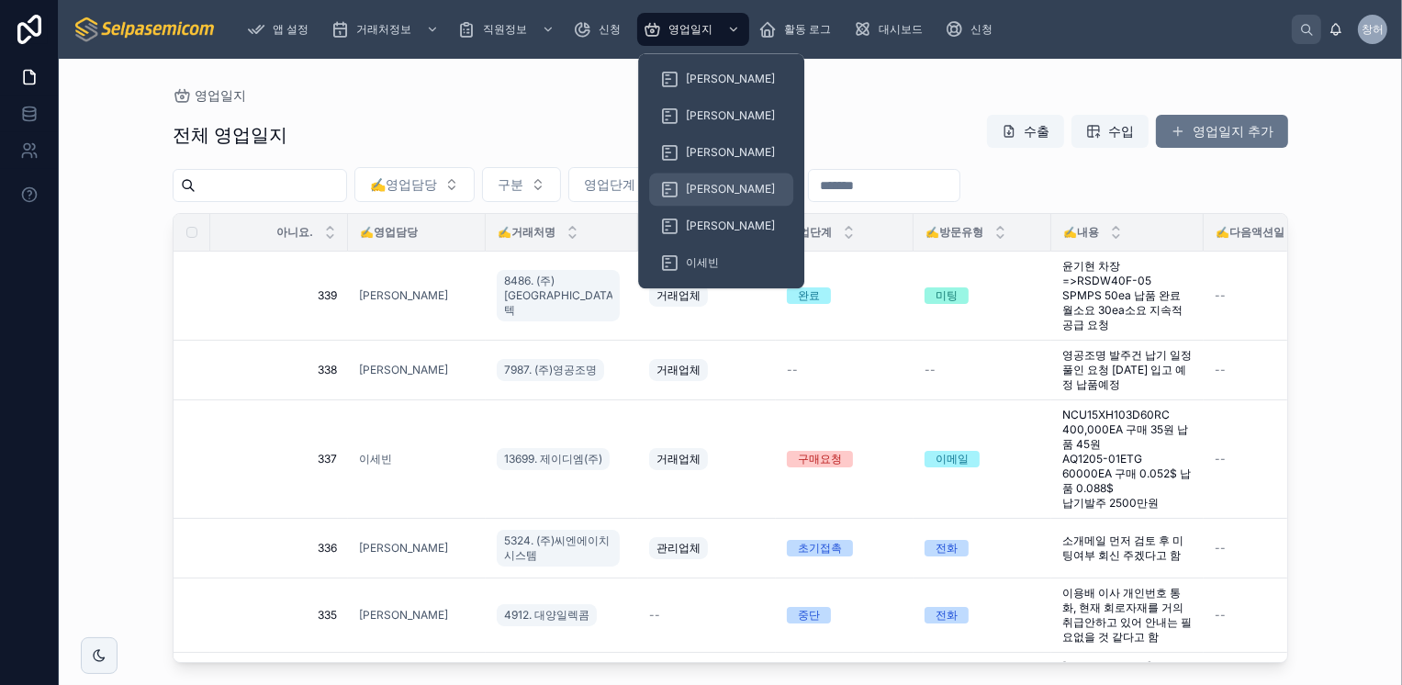
click at [688, 189] on span "[PERSON_NAME]" at bounding box center [730, 189] width 89 height 15
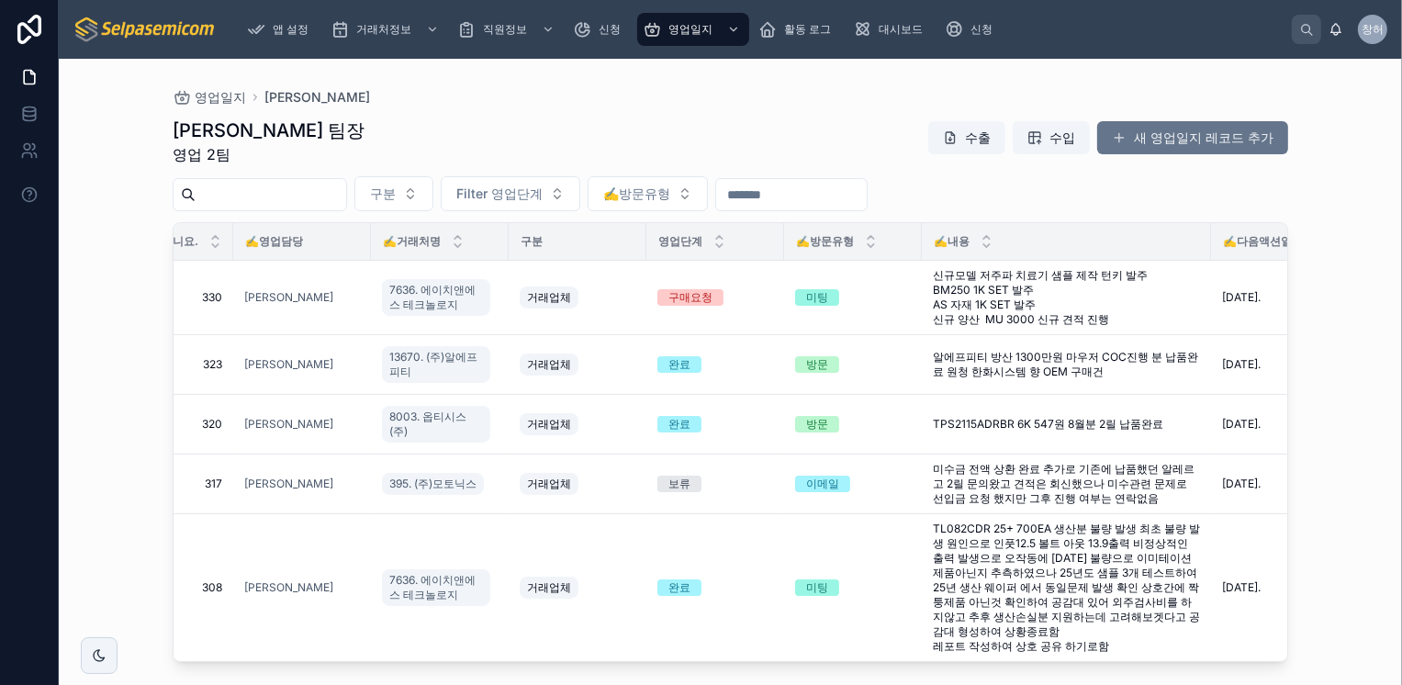
scroll to position [11, 114]
click at [863, 130] on div "[PERSON_NAME] 팀장 영업 2팀 수출 수입 새 영업일지 레코드 추가" at bounding box center [730, 141] width 1115 height 48
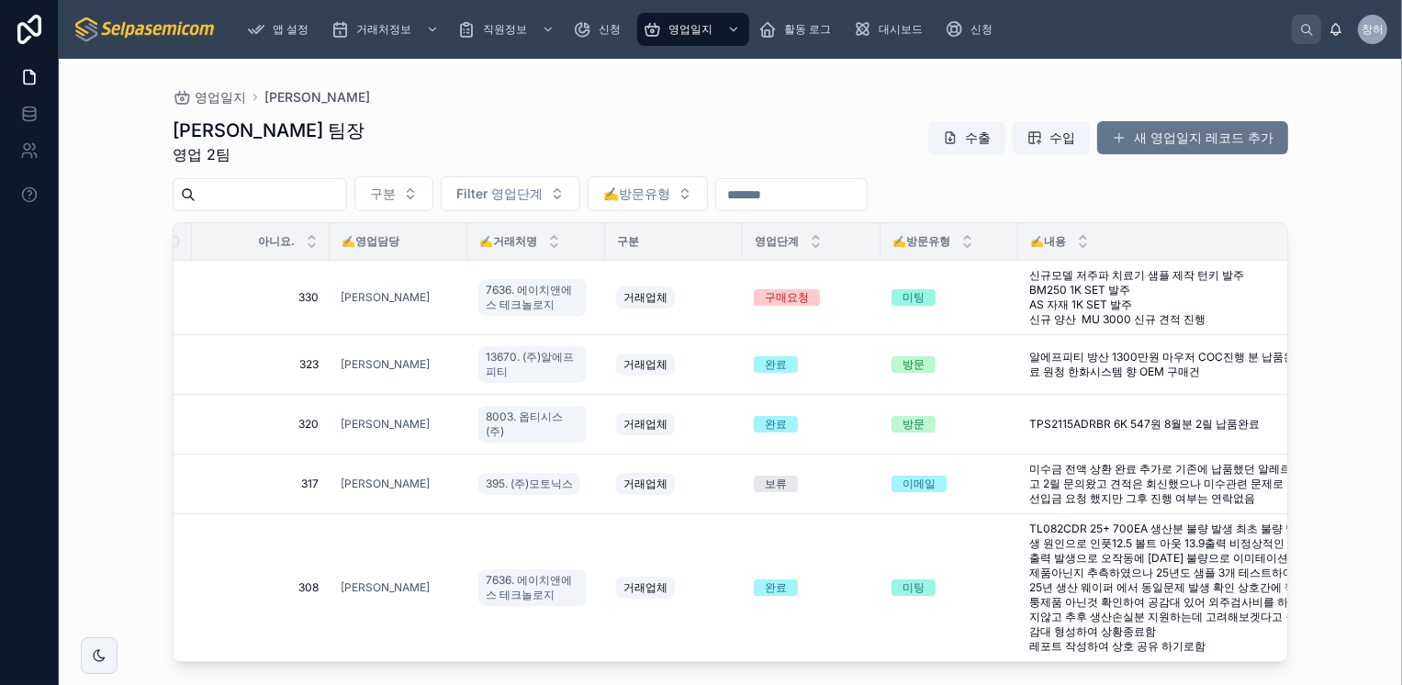
scroll to position [11, 15]
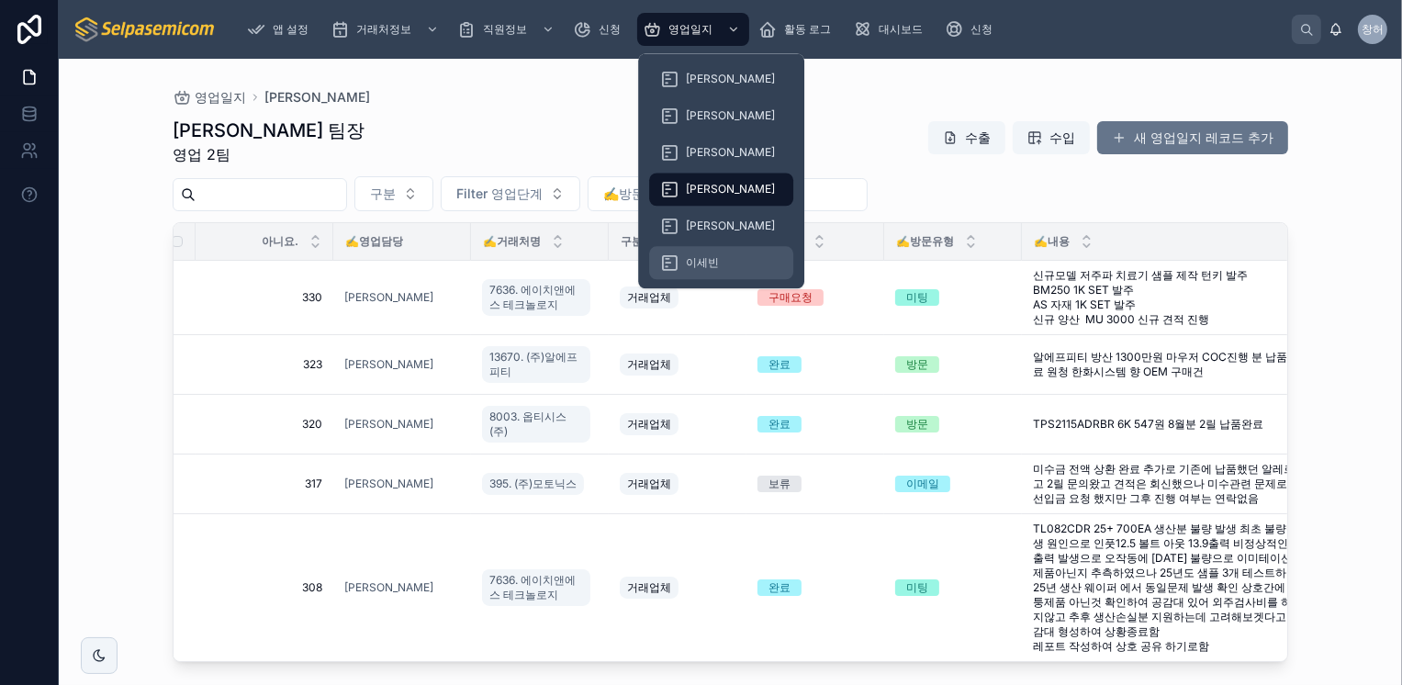
click at [709, 258] on span "이세빈" at bounding box center [702, 262] width 33 height 15
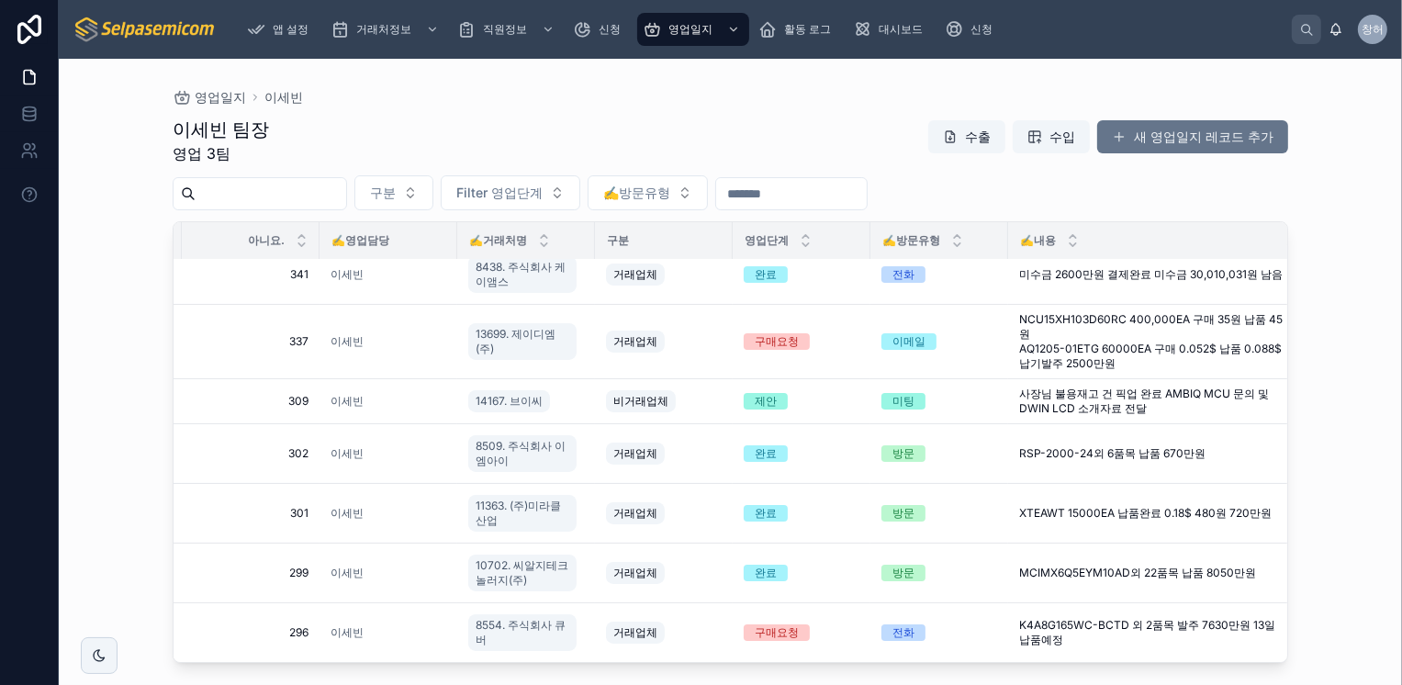
scroll to position [27, 28]
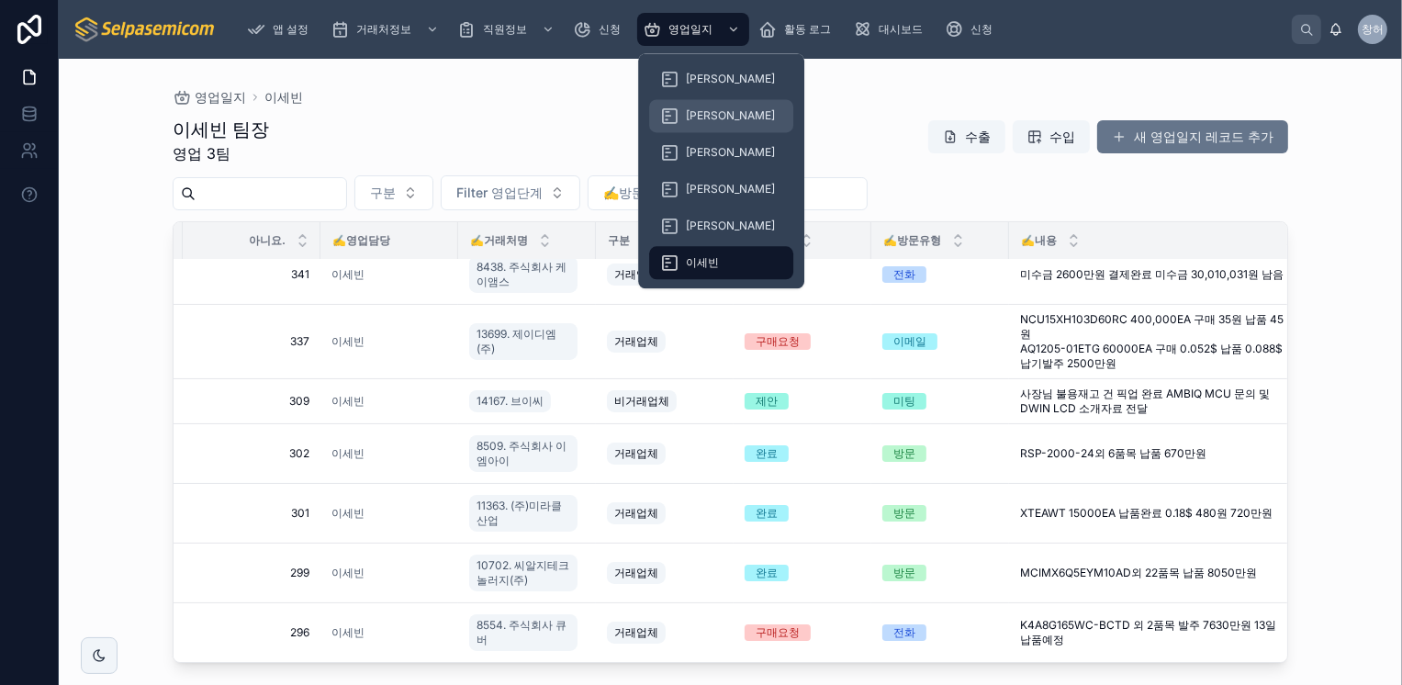
click at [713, 115] on span "[PERSON_NAME]" at bounding box center [730, 115] width 89 height 15
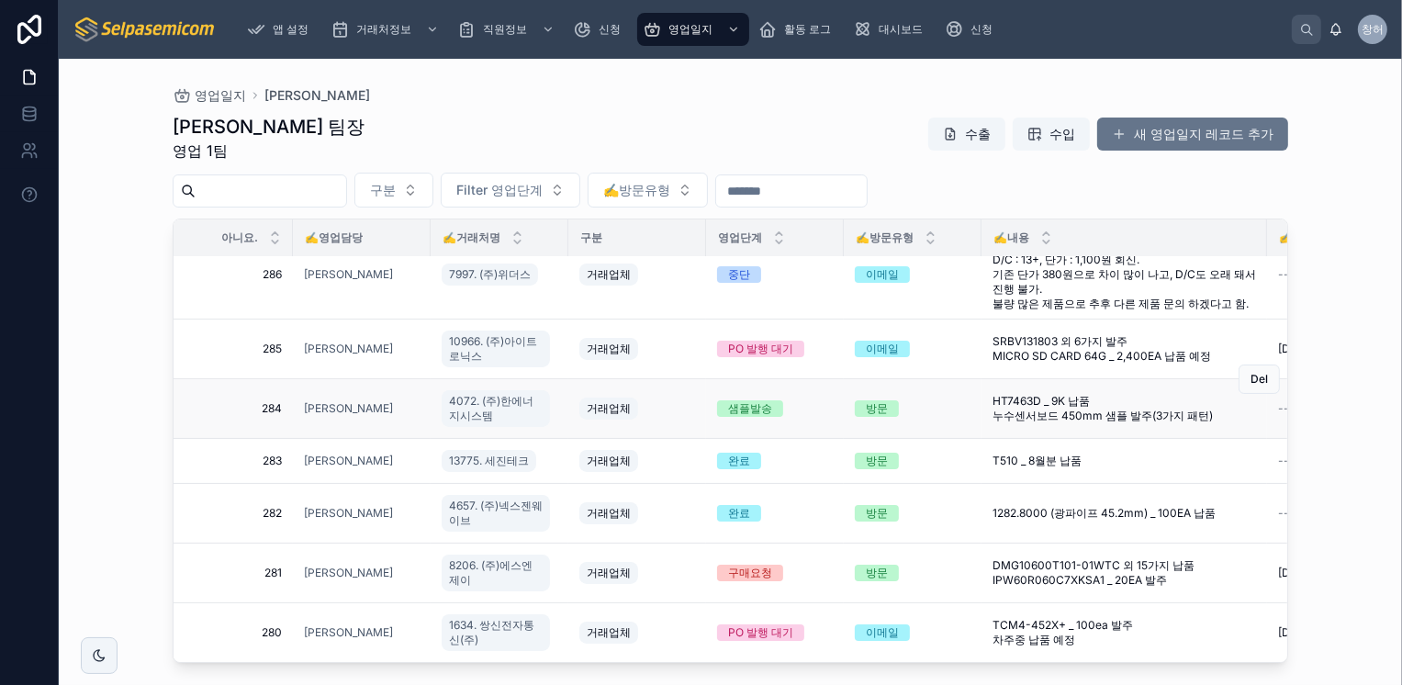
scroll to position [321, 55]
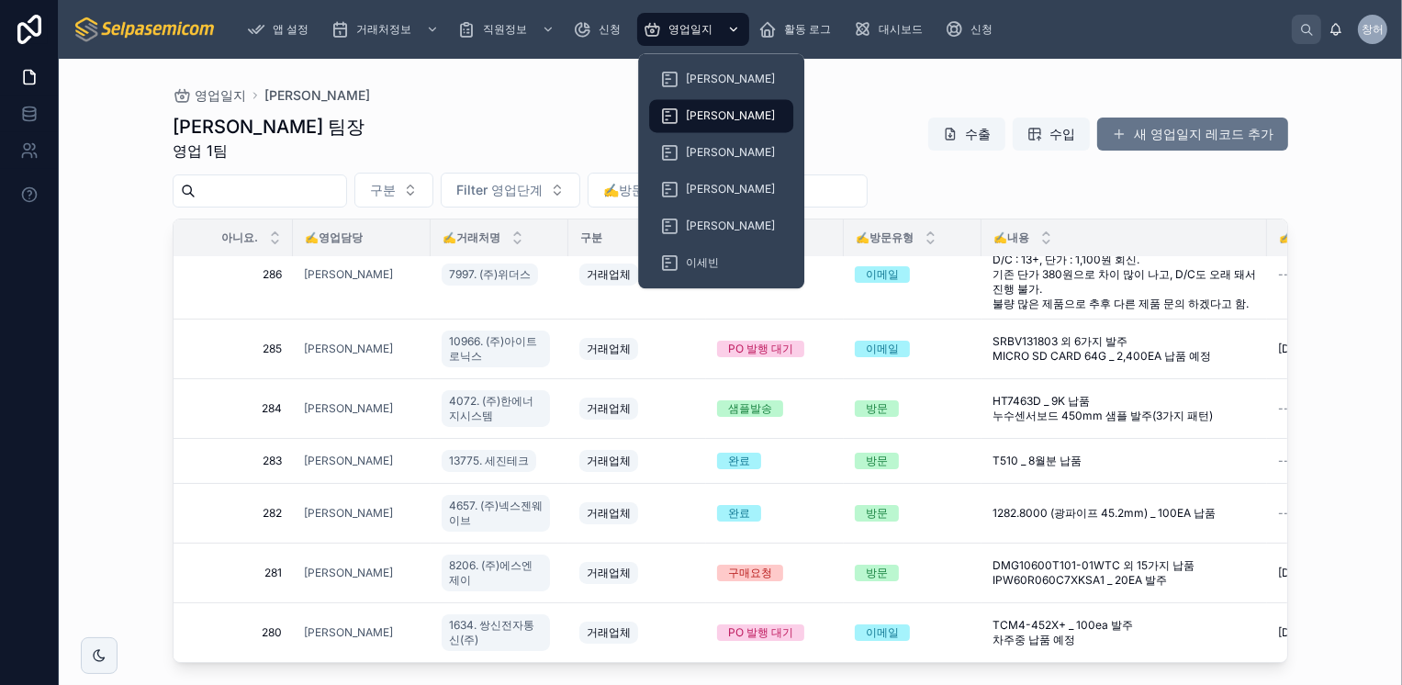
click at [732, 35] on icon "스크롤 가능한 콘텐츠" at bounding box center [733, 29] width 13 height 13
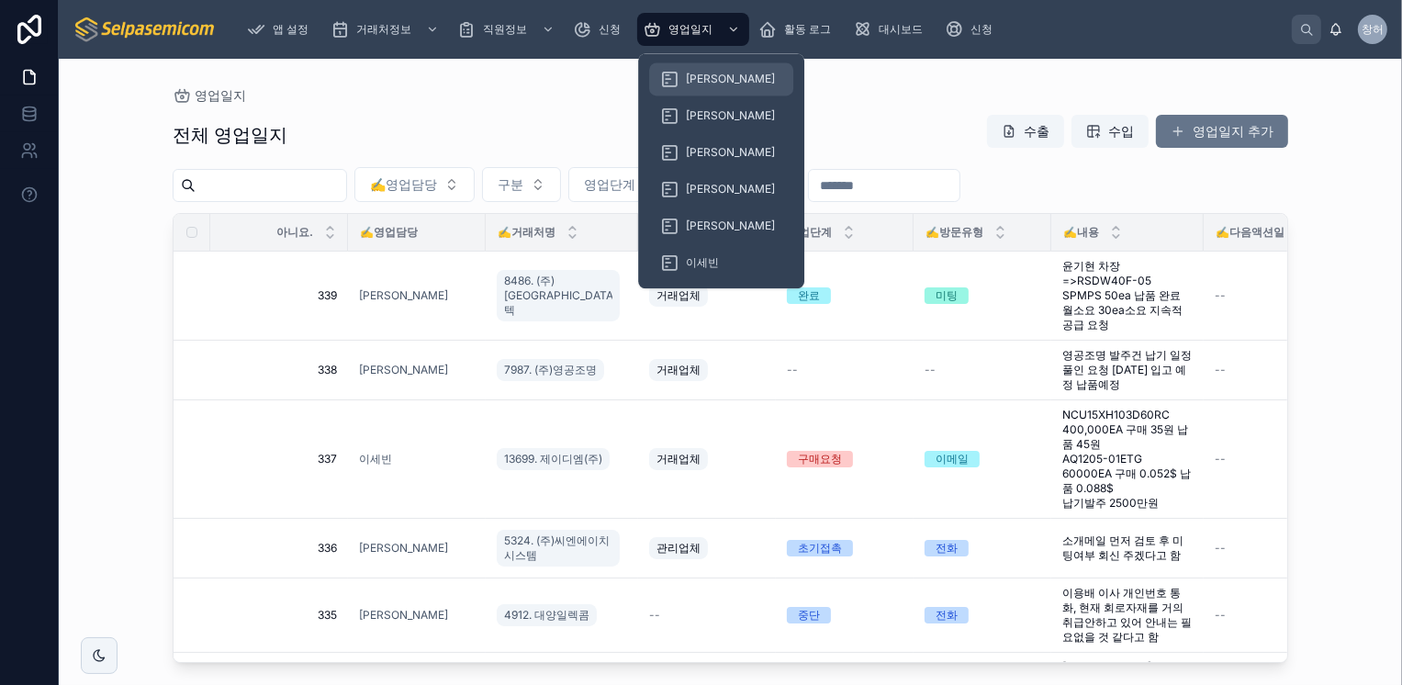
click at [685, 91] on div "[PERSON_NAME]" at bounding box center [721, 78] width 122 height 29
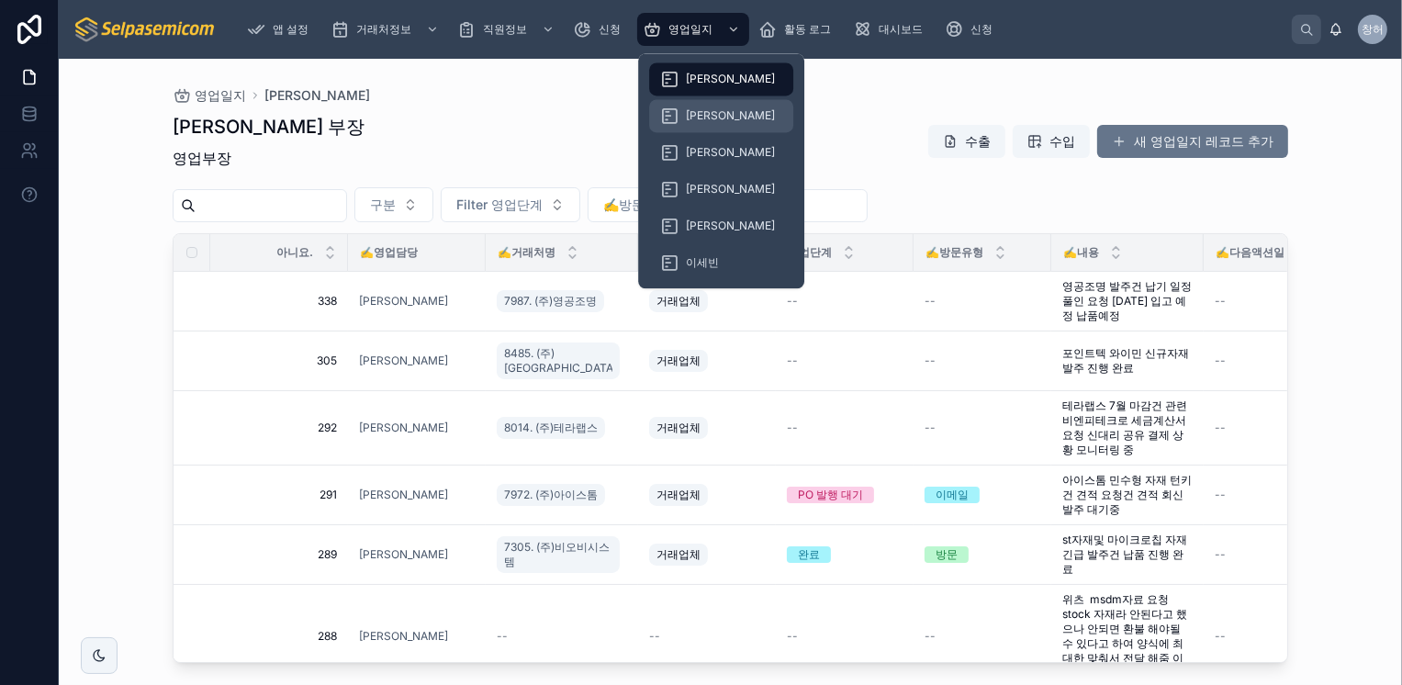
click at [698, 118] on span "[PERSON_NAME]" at bounding box center [730, 115] width 89 height 15
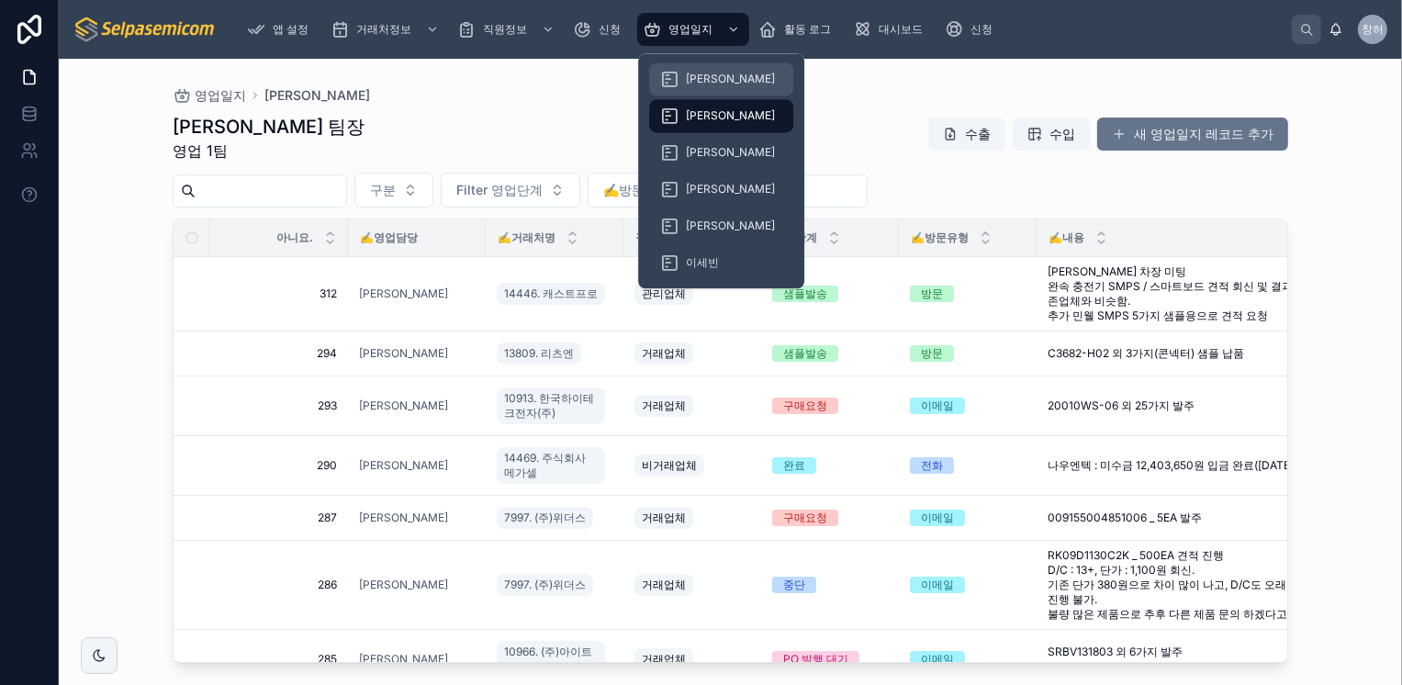
click at [711, 78] on span "[PERSON_NAME]" at bounding box center [730, 79] width 89 height 15
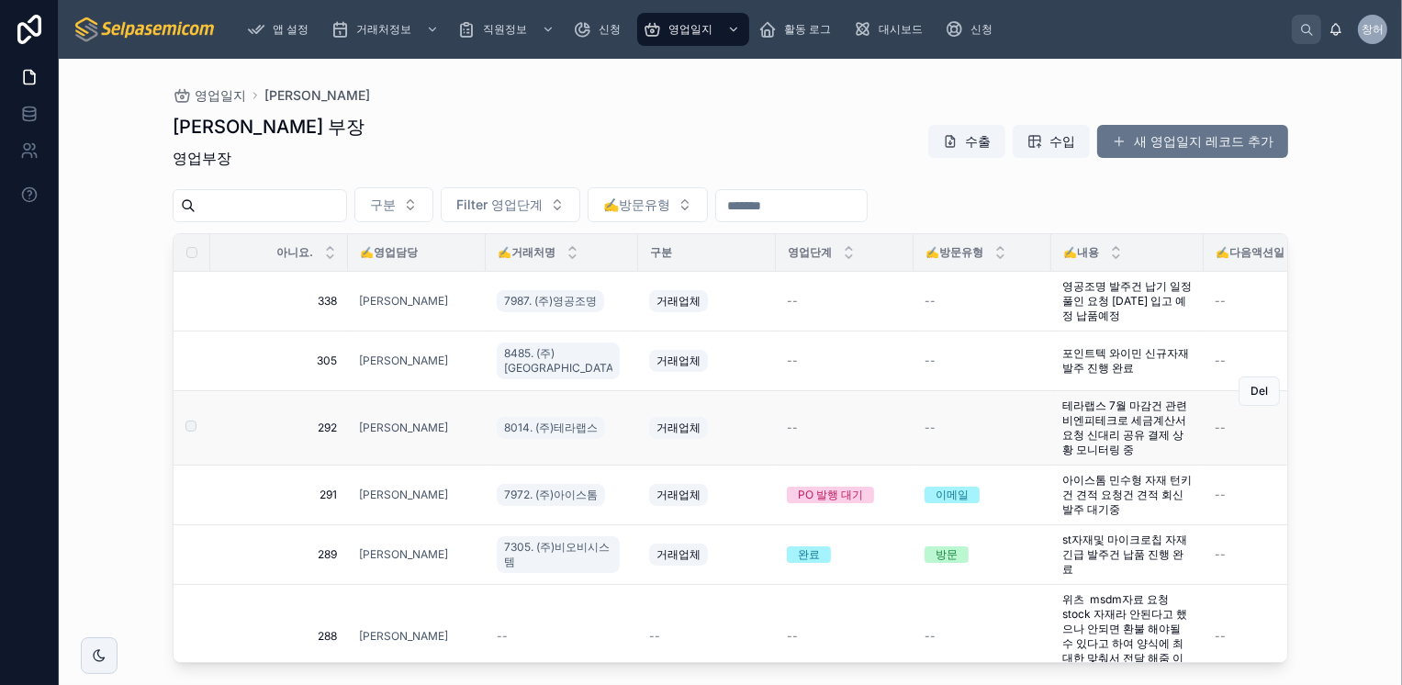
click at [1094, 427] on span "테라랩스 7월 마감건 관련 비엔피테크로 세금계산서 요청 신대리 공유 결제 상황 모니터링 중" at bounding box center [1127, 427] width 130 height 59
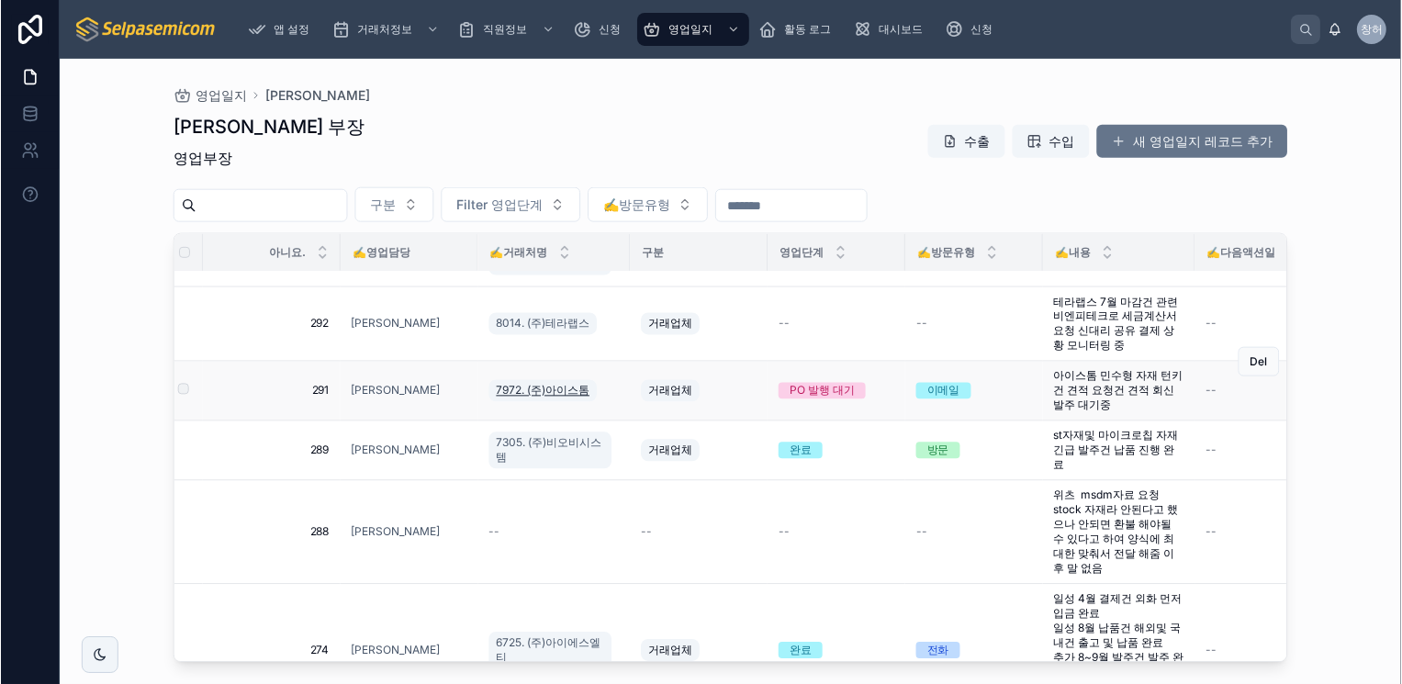
scroll to position [171, 8]
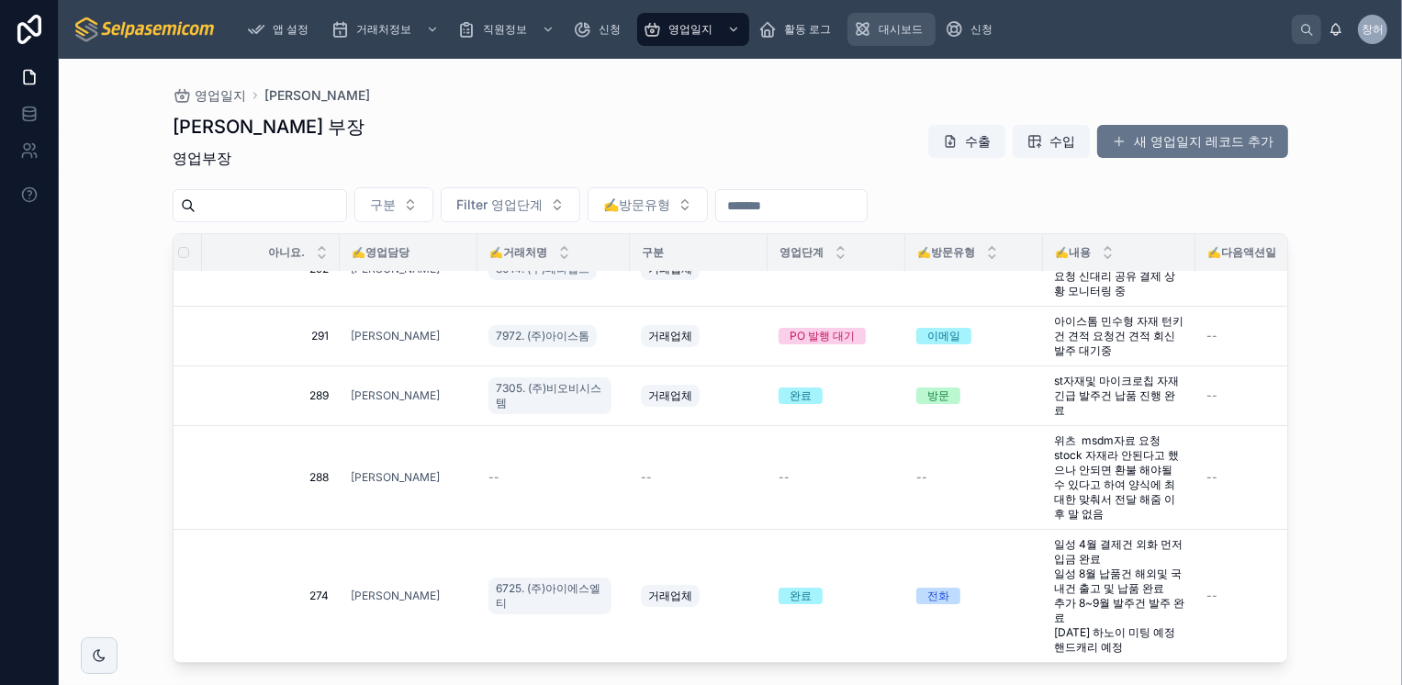
click at [896, 28] on span "대시보드" at bounding box center [900, 29] width 44 height 15
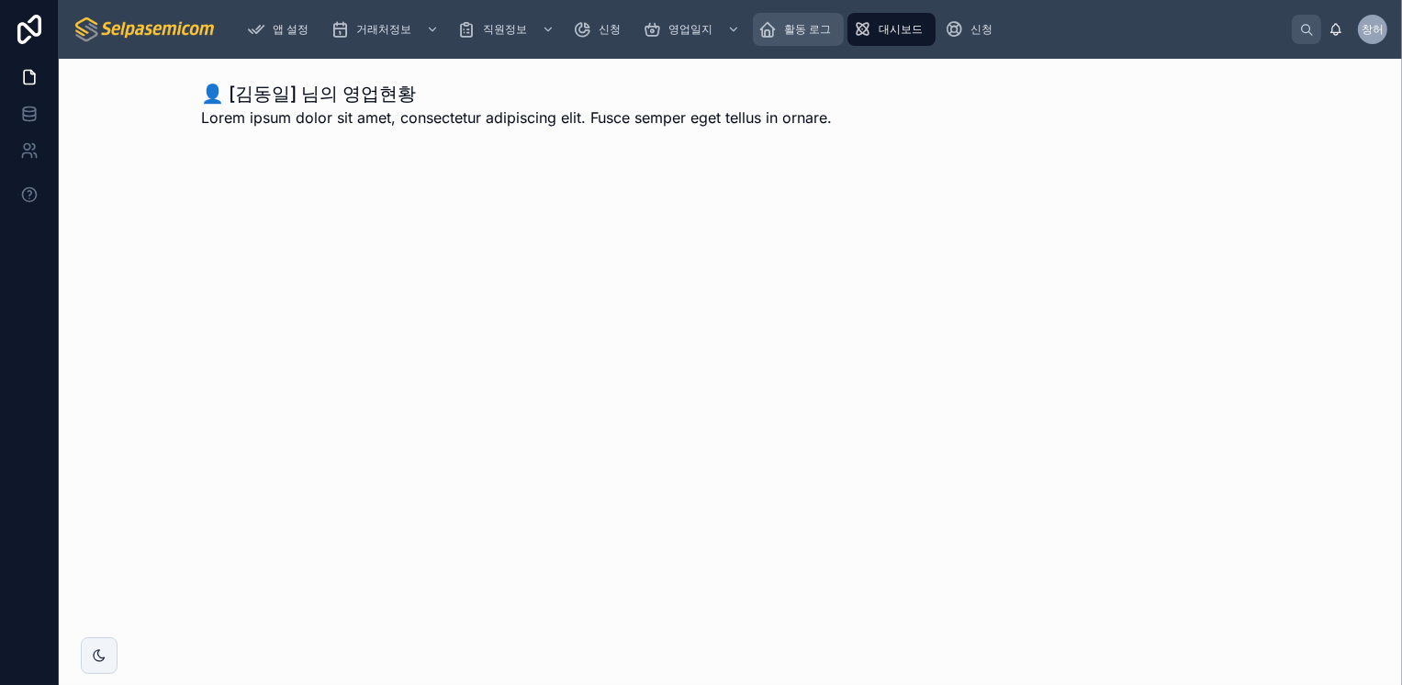
click at [815, 35] on span "활동 로그" at bounding box center [807, 29] width 47 height 15
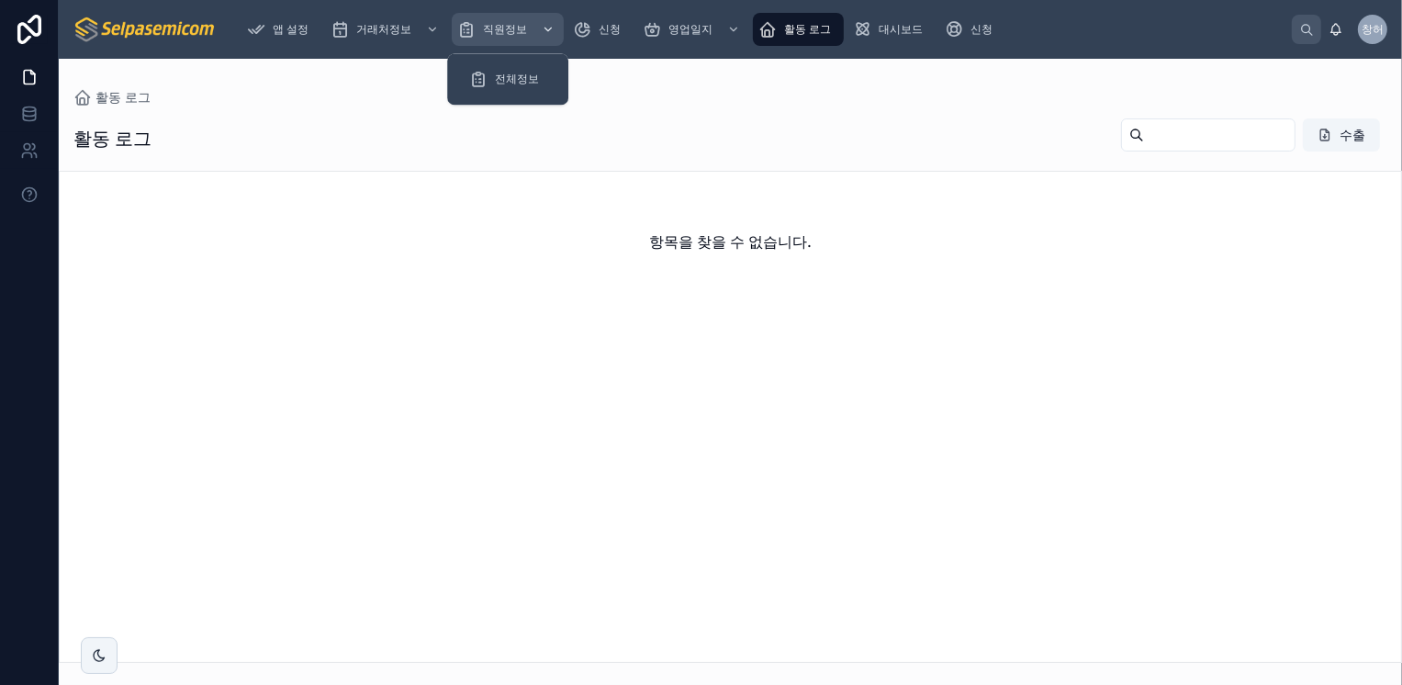
click at [547, 31] on icon "스크롤 가능한 콘텐츠" at bounding box center [548, 29] width 13 height 13
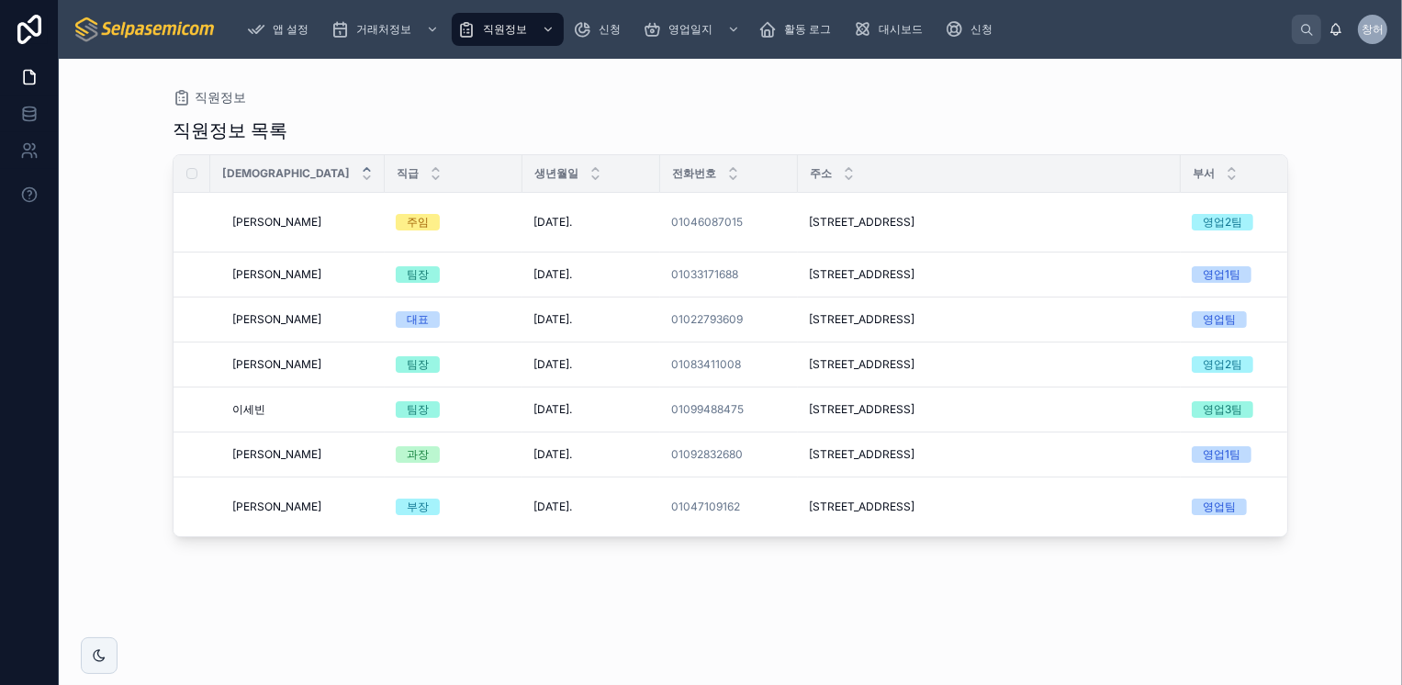
click at [1020, 549] on div "직원정보 목록 성함 직급 생년월일 전화번호 주소 부서 영업담당 Email 재직유무 [PERSON_NAME] [PERSON_NAME] [PERS…" at bounding box center [730, 384] width 1115 height 556
